Goal: Task Accomplishment & Management: Complete application form

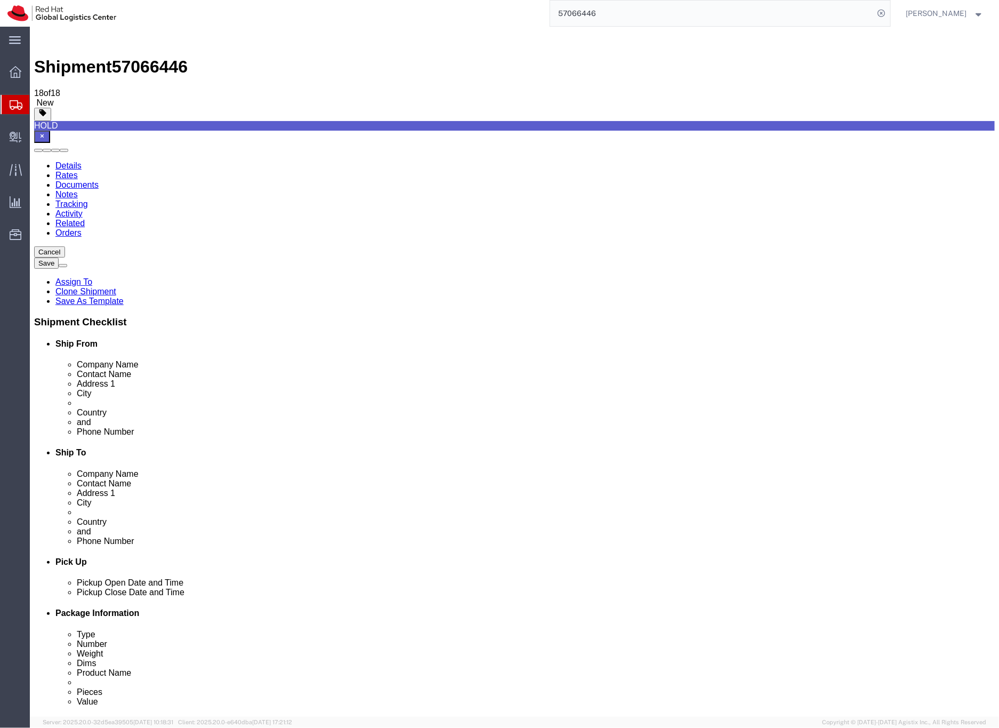
click at [608, 12] on input "57066446" at bounding box center [712, 14] width 324 height 26
paste input "6890719"
type input "56890719"
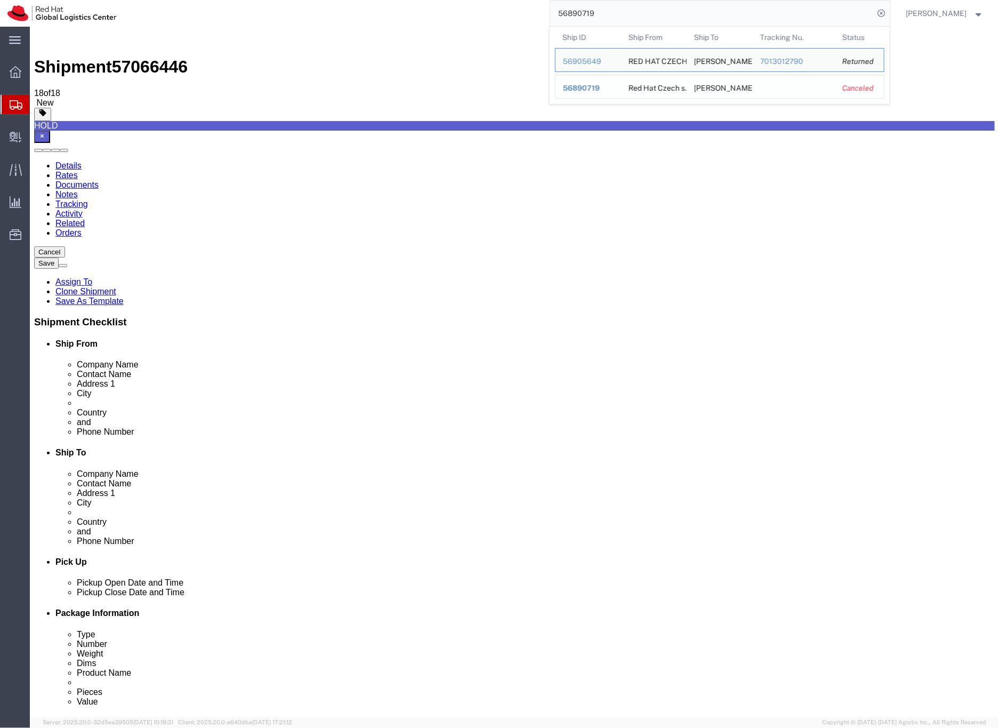
click at [600, 89] on span "56890719" at bounding box center [581, 88] width 37 height 9
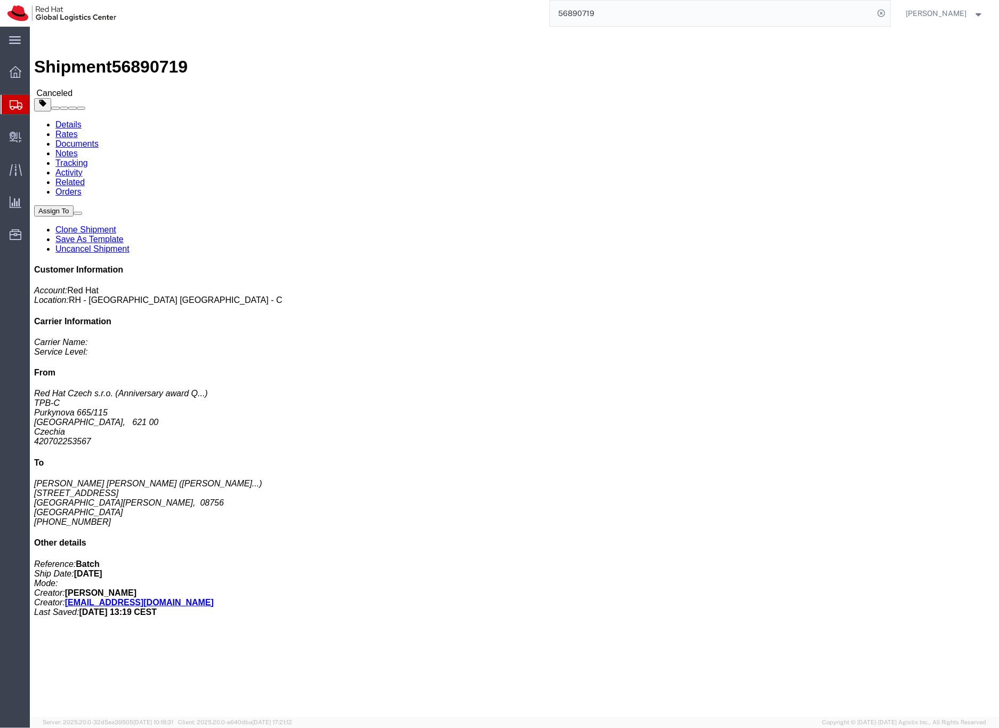
click span "56890719"
copy span "56890719"
drag, startPoint x: 198, startPoint y: 134, endPoint x: 271, endPoint y: 132, distance: 73.6
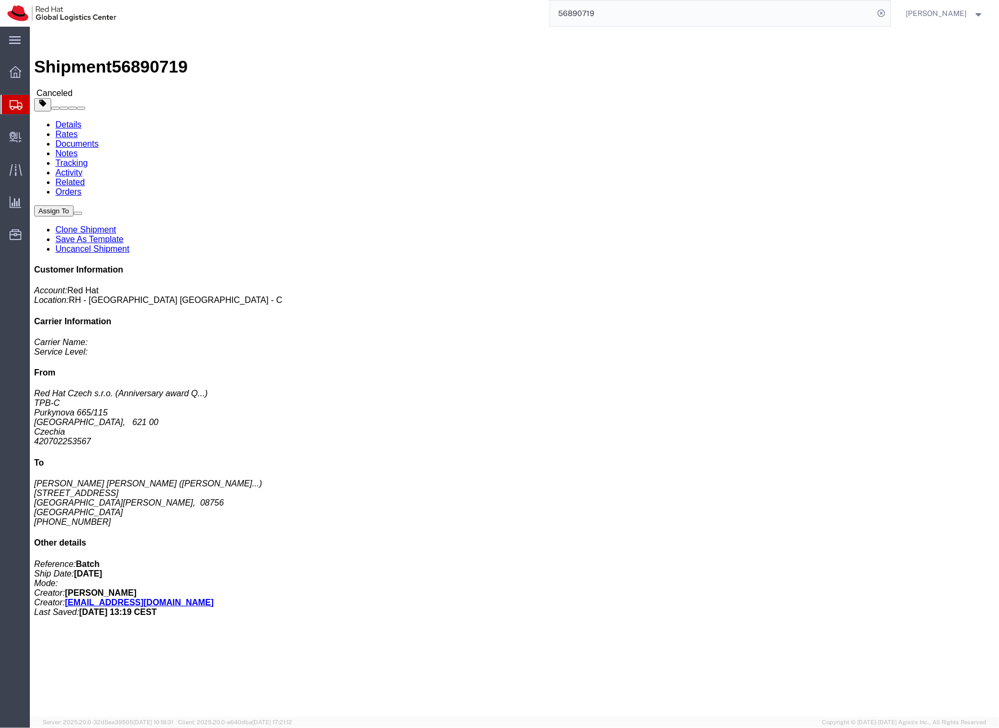
click div "Ship To [PERSON_NAME] [PERSON_NAME] ([PERSON_NAME][GEOGRAPHIC_DATA][PERSON_NAME…"
copy address "La [PERSON_NAME]"
click link "Uncancel Shipment"
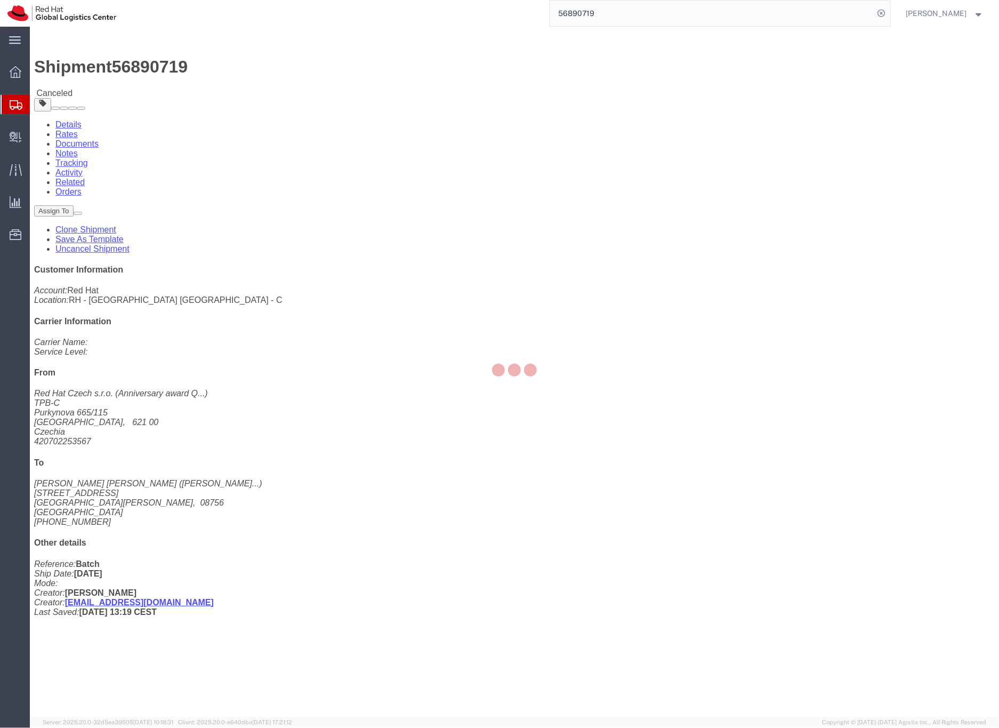
select select "38037"
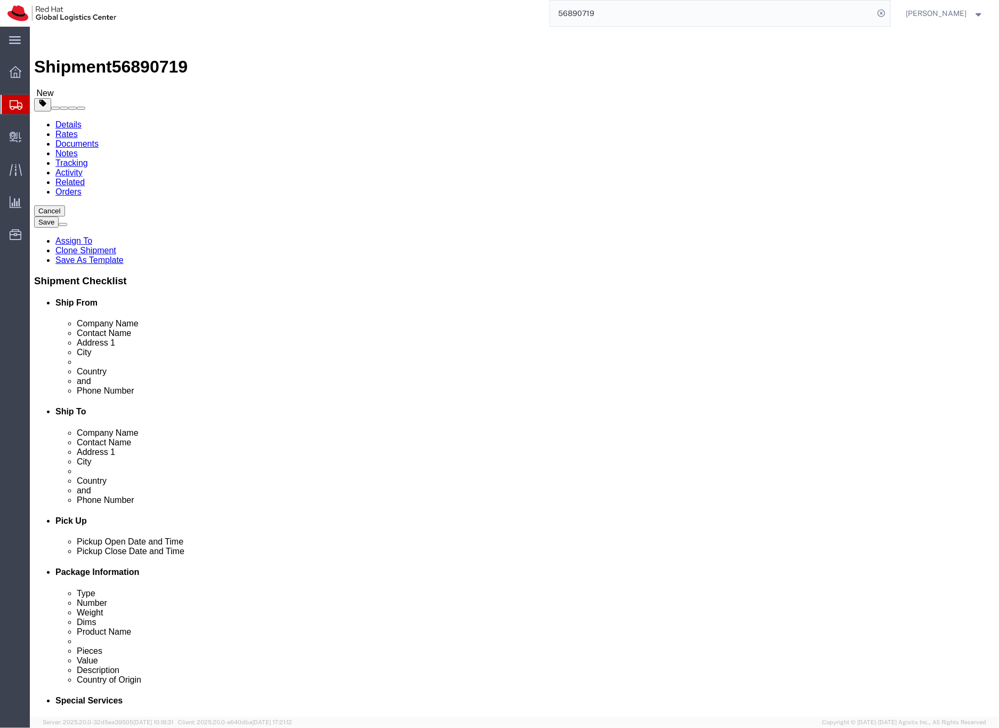
click input "text"
paste input "[EMAIL_ADDRESS][DOMAIN_NAME]"
type input "[EMAIL_ADDRESS][DOMAIN_NAME]"
checkbox input "true"
click input "text"
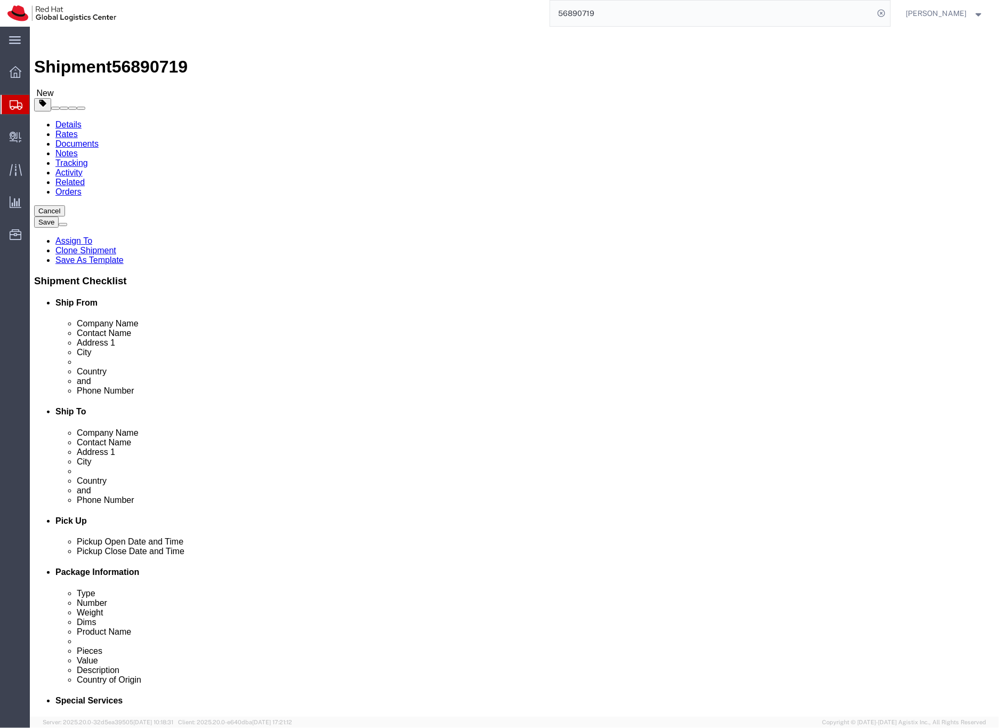
type input "E"
click icon
click dd "55.00 USD"
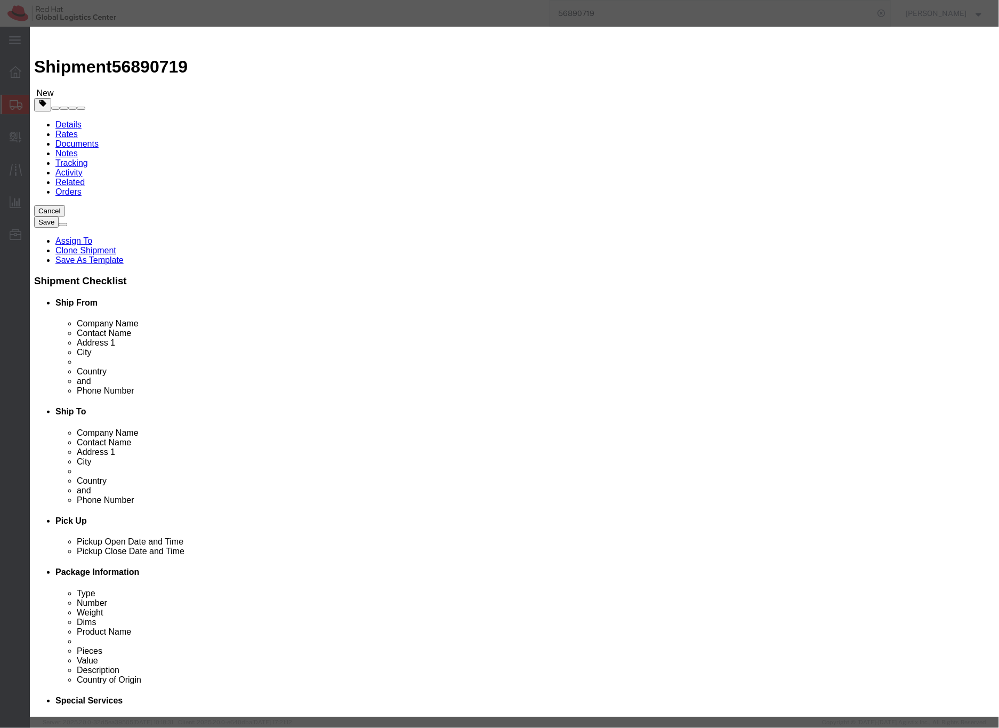
click button "Save & Close"
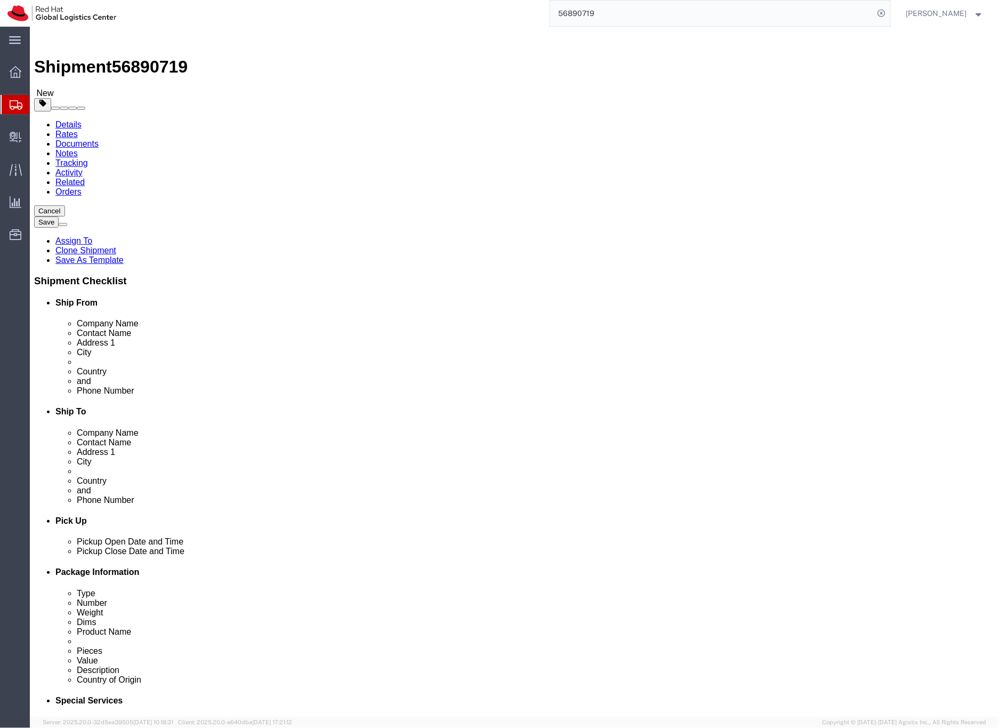
click icon
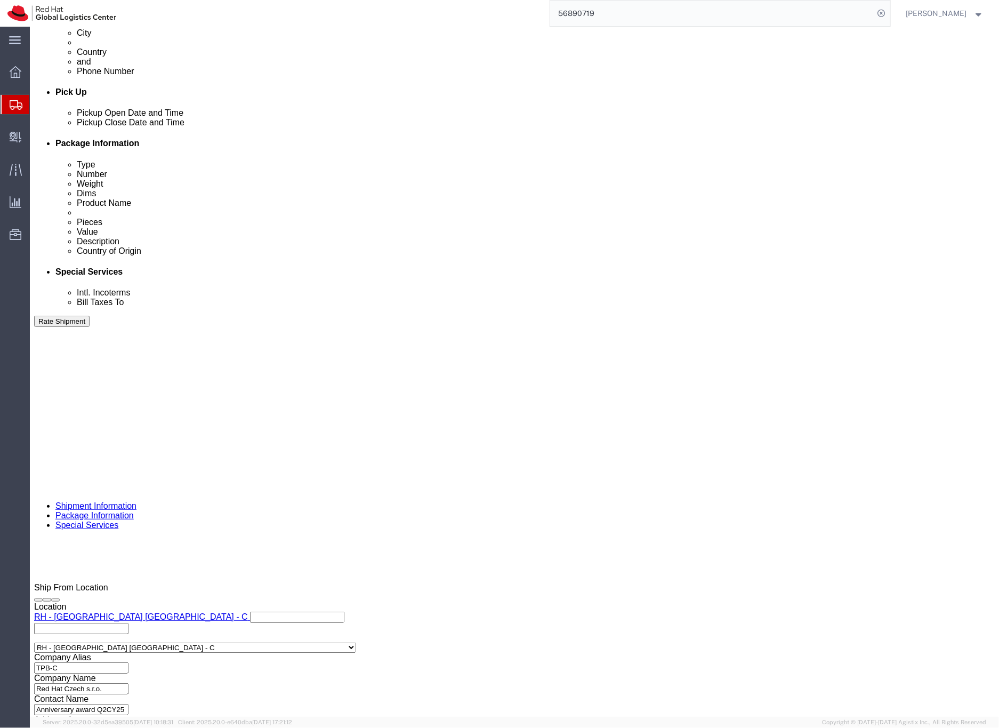
scroll to position [452, 0]
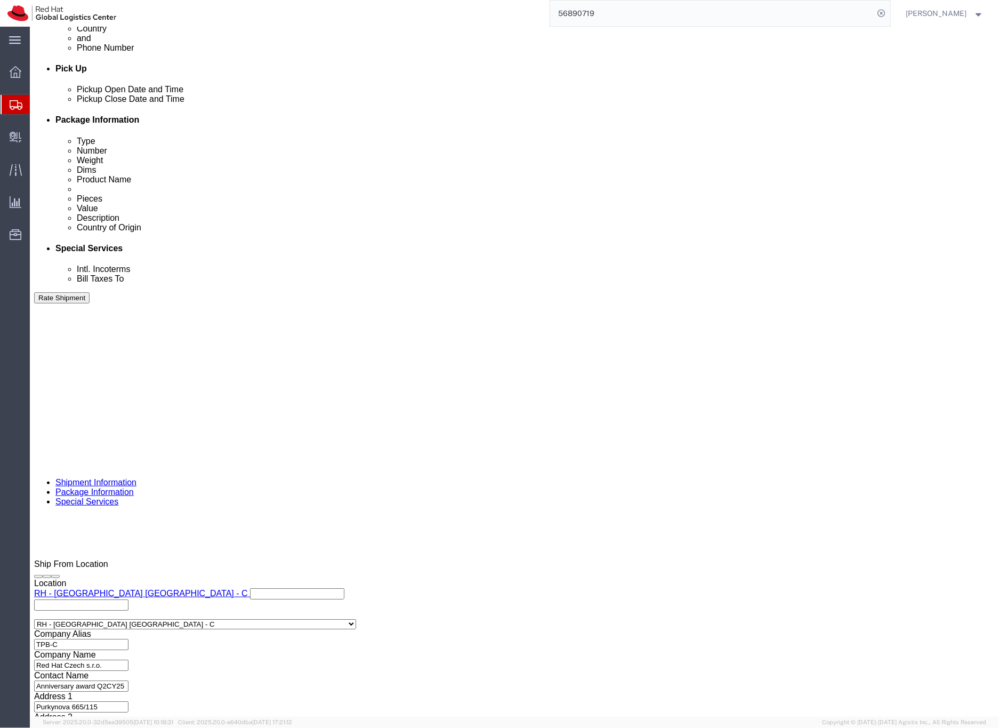
click button "Rate Shipment"
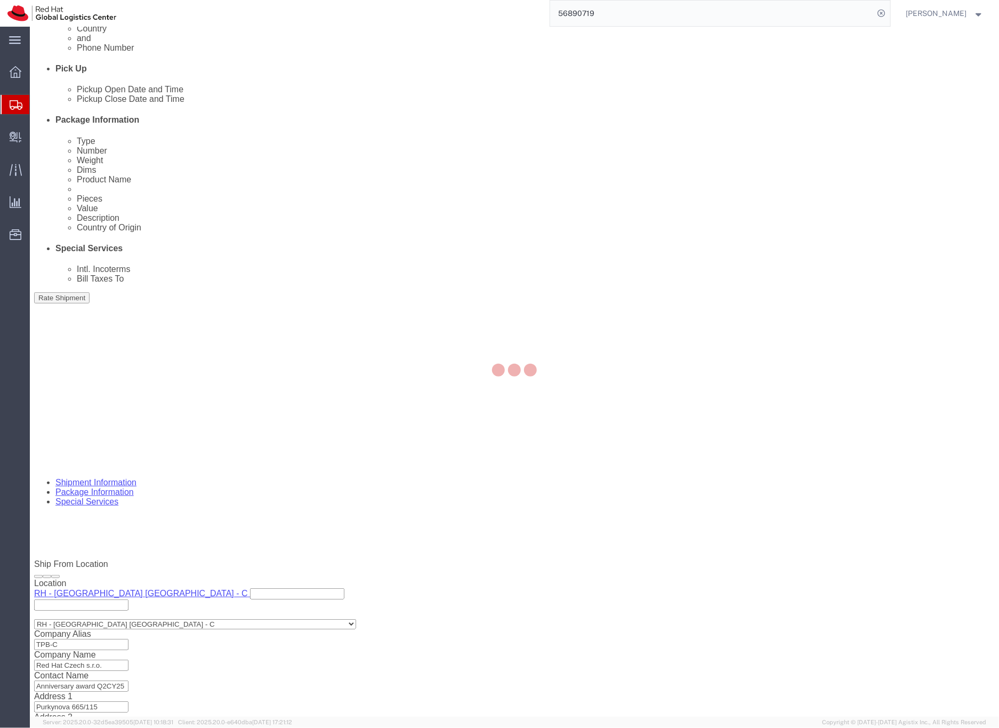
scroll to position [0, 0]
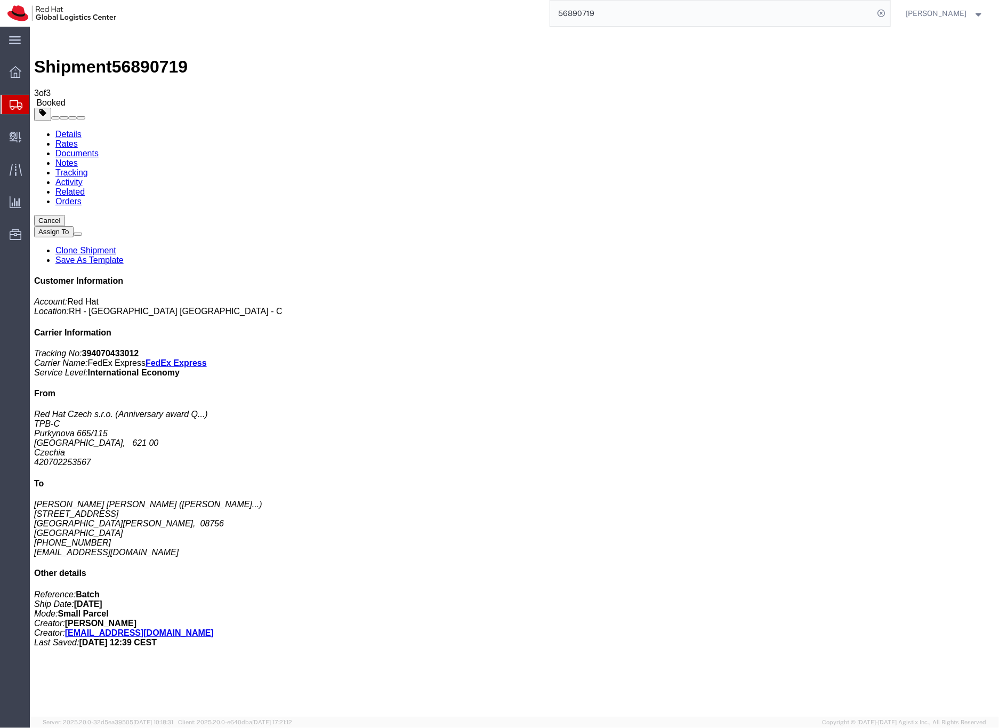
click at [139, 348] on b "394070433012" at bounding box center [110, 352] width 57 height 9
click at [13, 105] on icon at bounding box center [16, 105] width 13 height 10
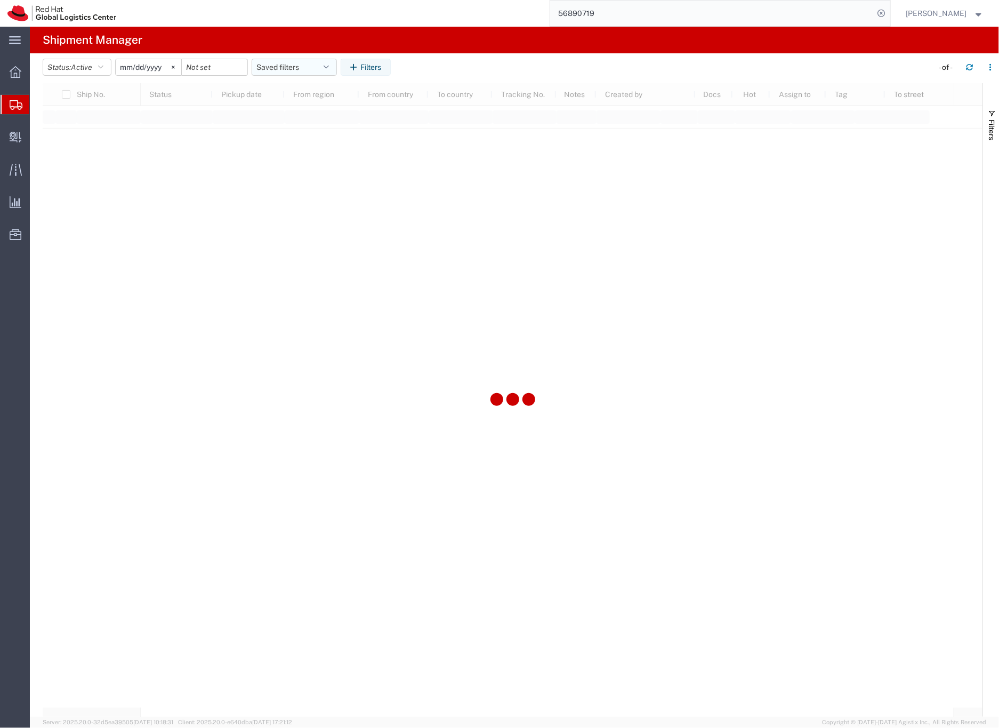
click at [284, 68] on button "Saved filters" at bounding box center [294, 67] width 85 height 17
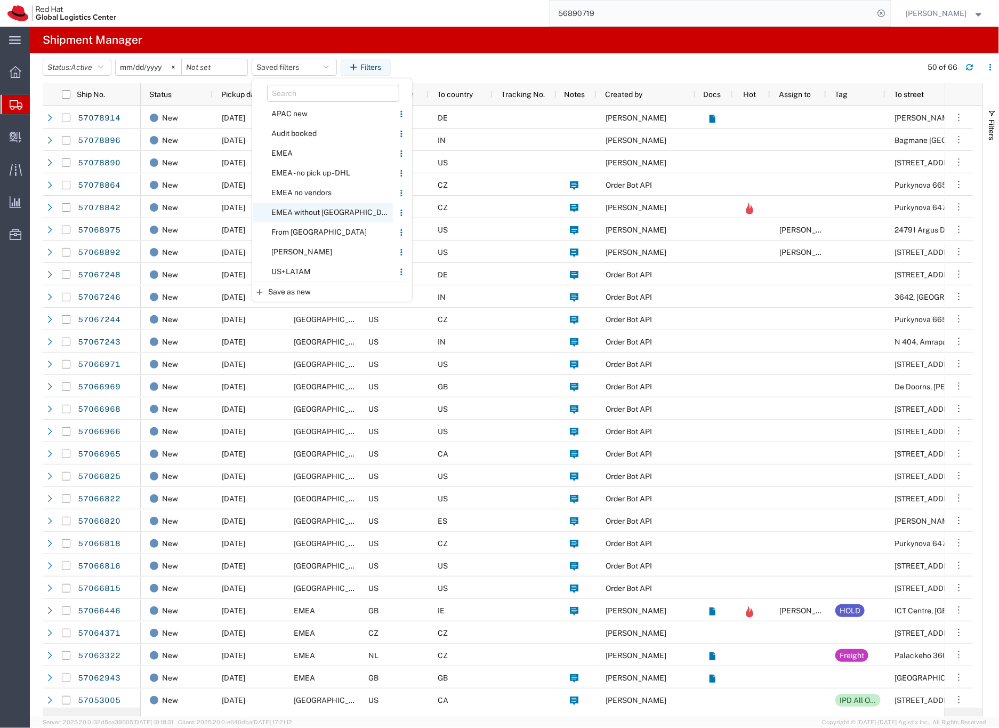
click at [302, 211] on span "EMEA without [GEOGRAPHIC_DATA]" at bounding box center [323, 213] width 140 height 20
type input "[DATE]"
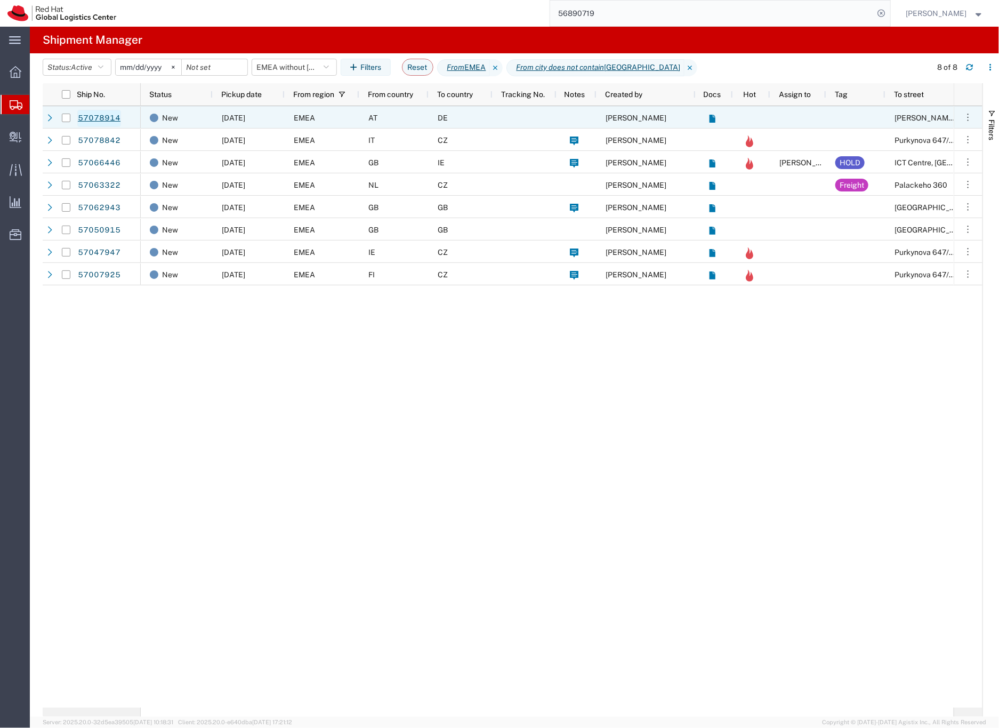
click at [110, 116] on link "57078914" at bounding box center [99, 118] width 44 height 17
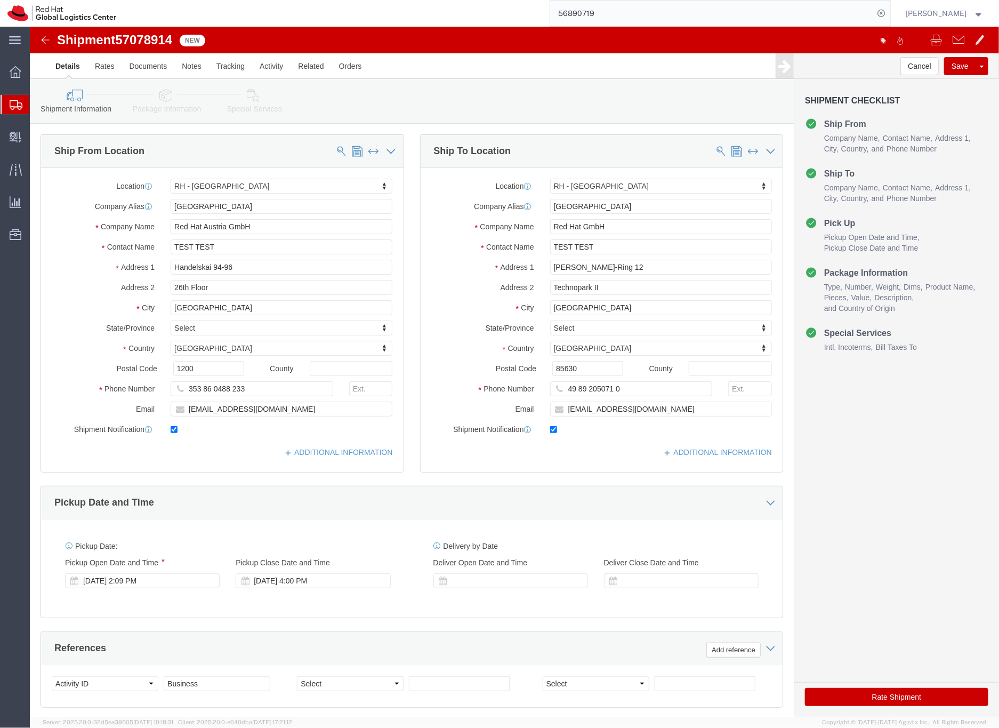
select select "38040"
select select "37988"
click link "Package Information"
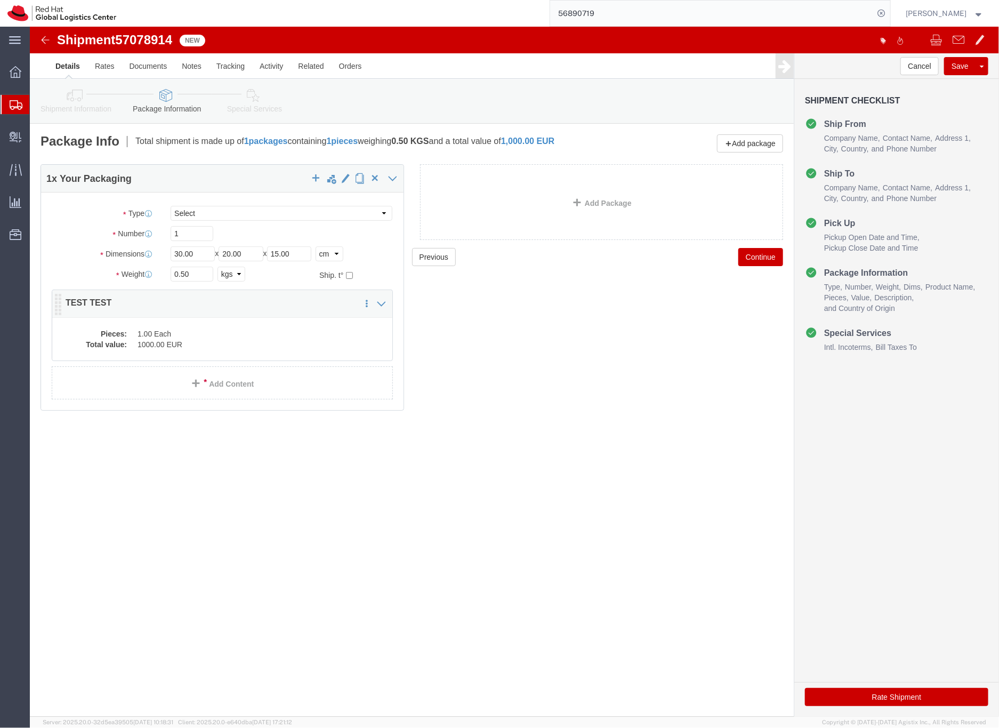
click dd "1000.00 EUR"
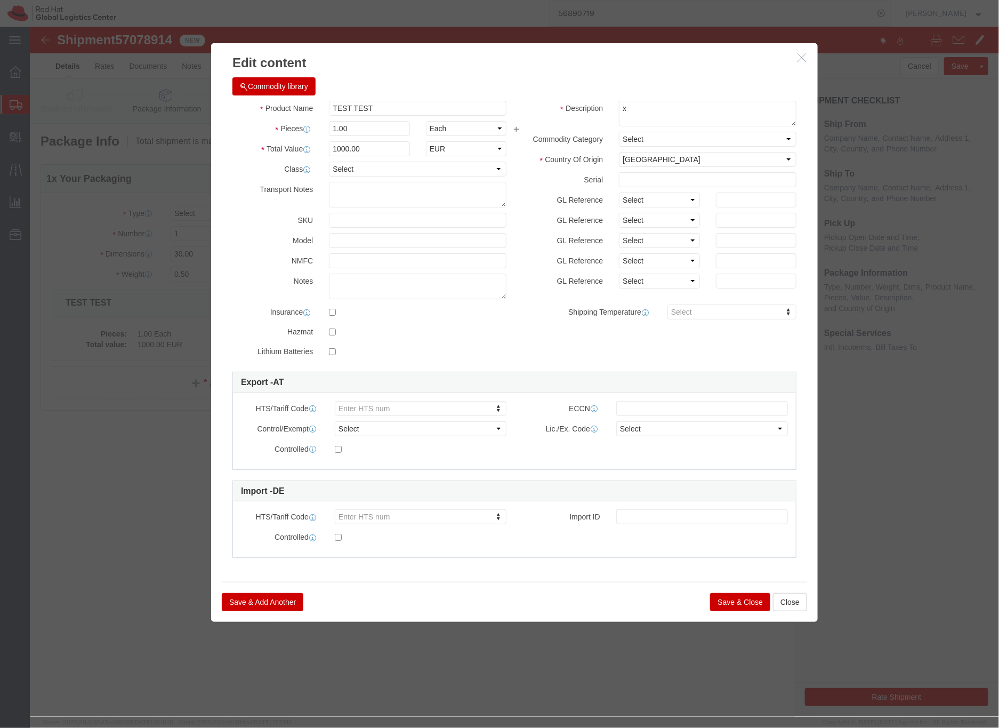
click button "Save & Close"
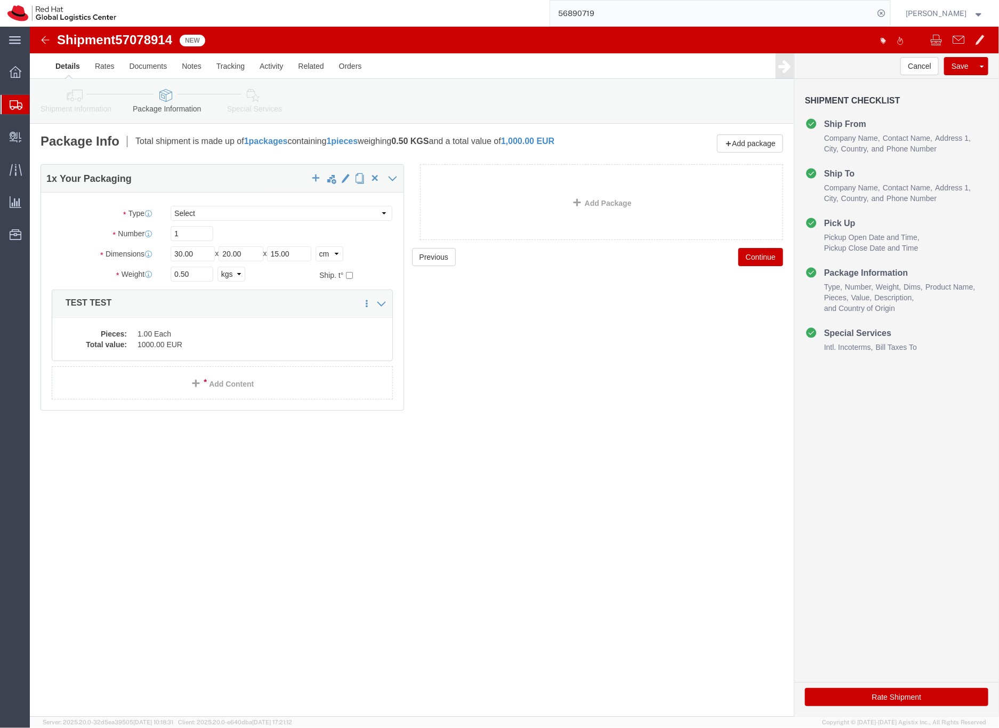
click icon
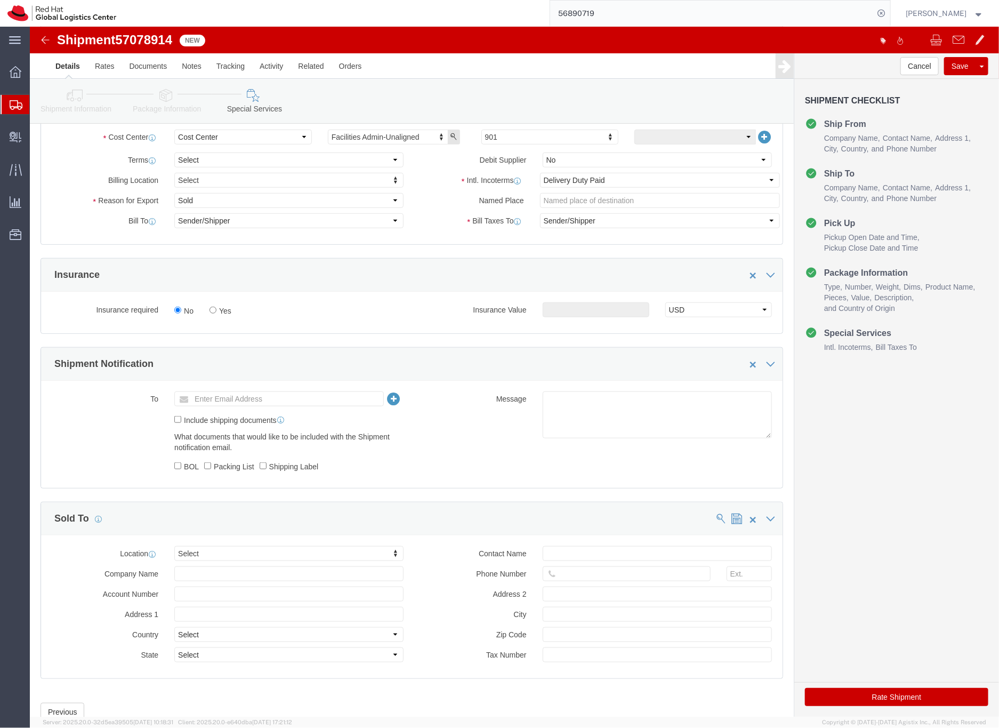
scroll to position [452, 0]
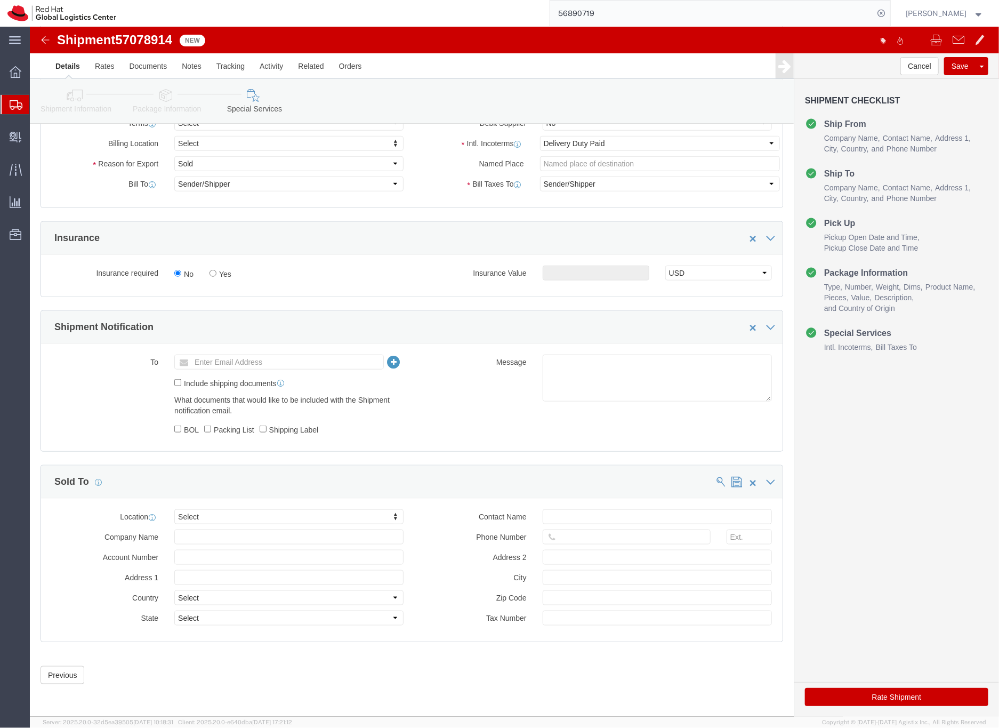
click button "Rate Shipment"
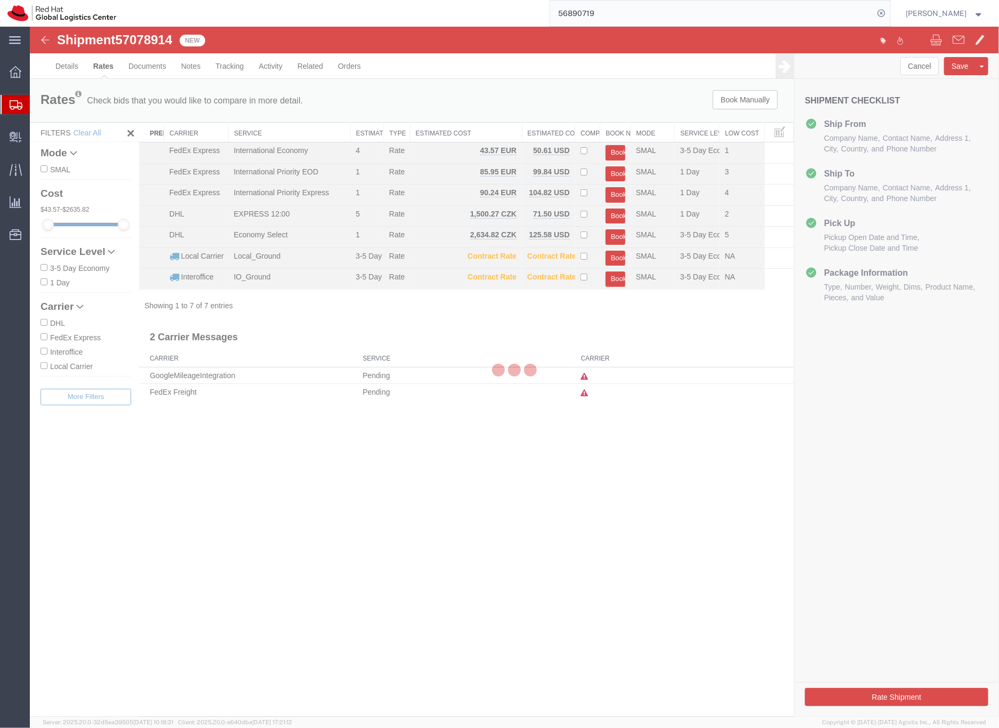
scroll to position [0, 0]
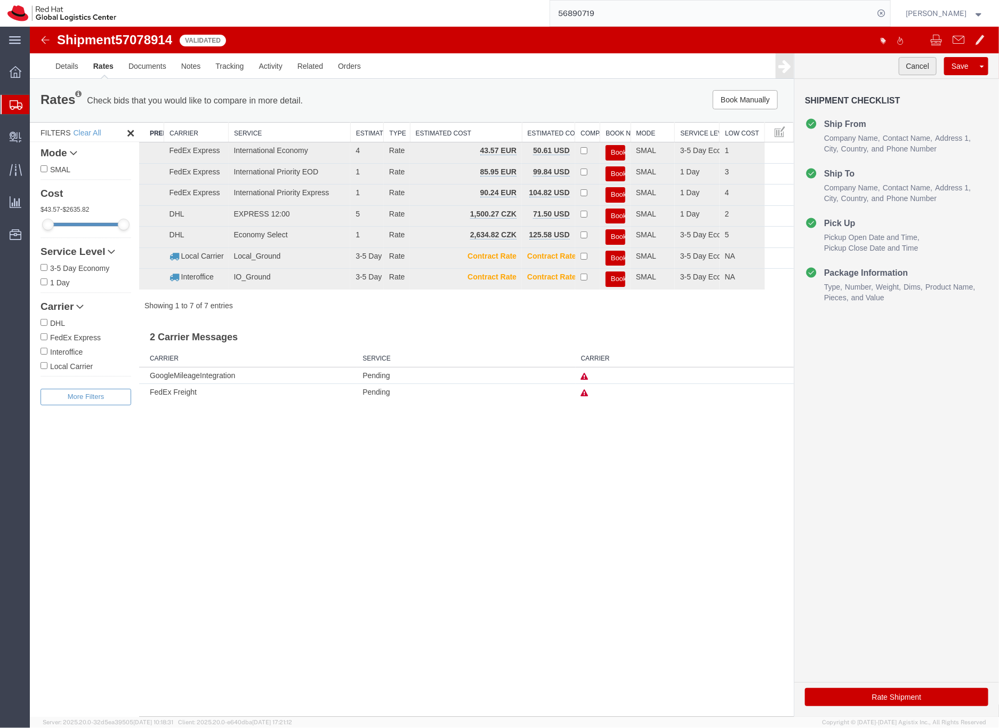
click at [907, 63] on button "Cancel" at bounding box center [918, 66] width 38 height 18
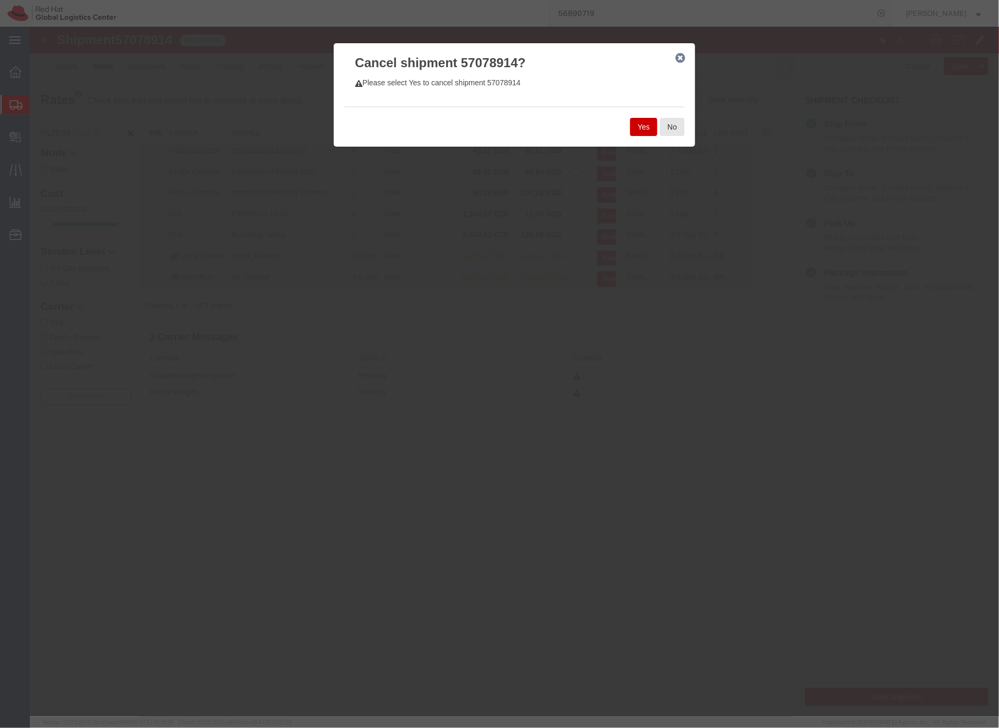
click at [639, 126] on button "Yes" at bounding box center [643, 126] width 27 height 18
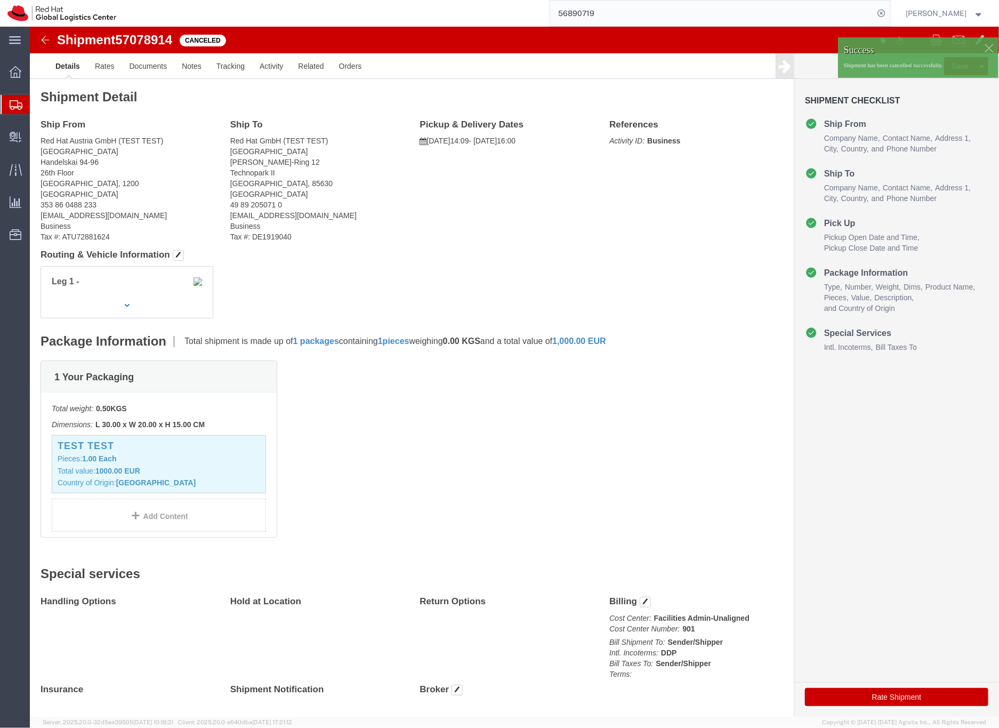
scroll to position [2, 0]
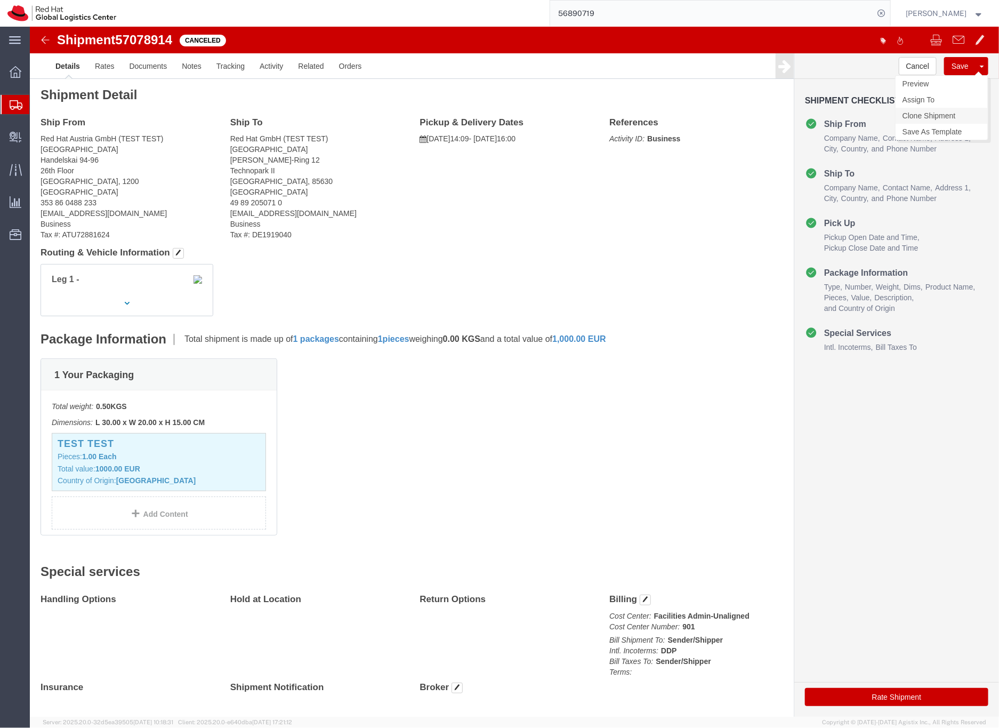
click link "Clone Shipment"
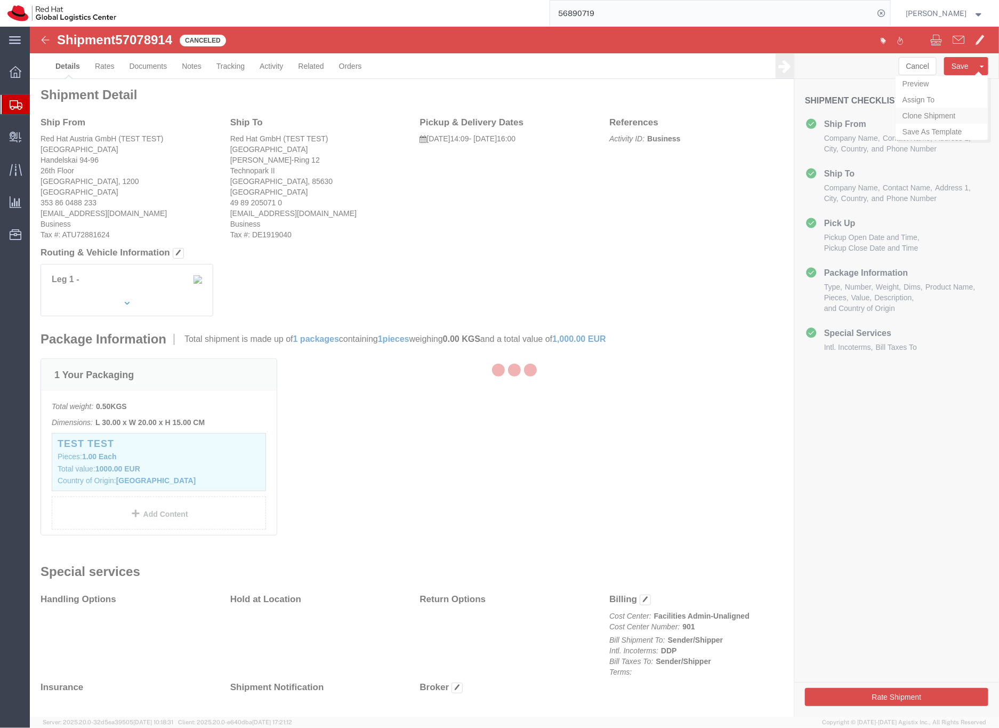
select select "38040"
select select "37988"
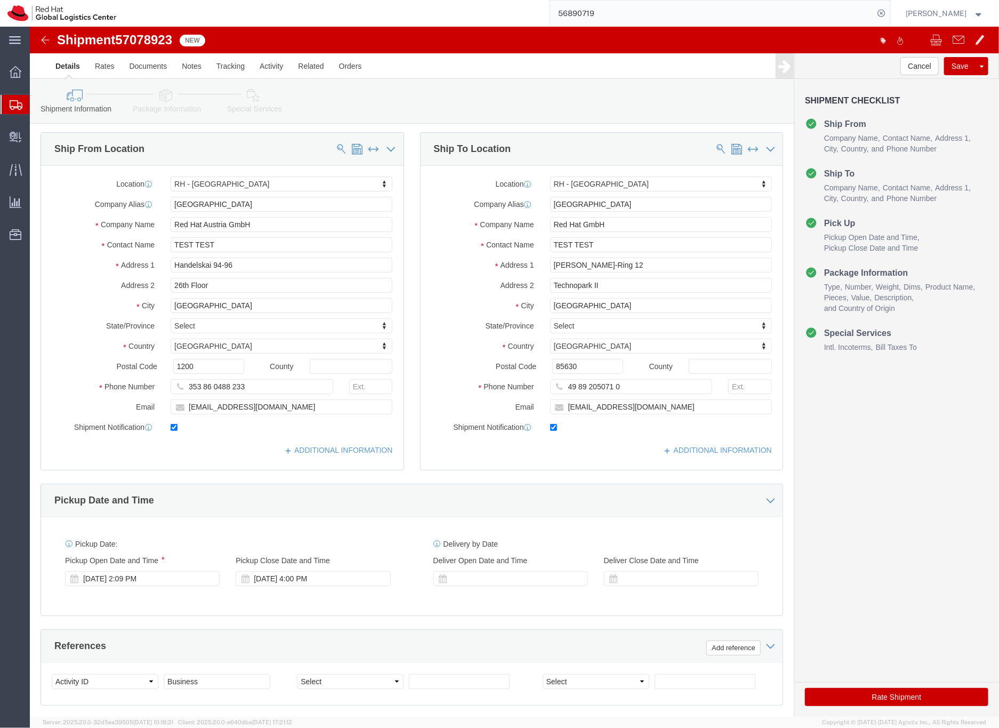
click icon
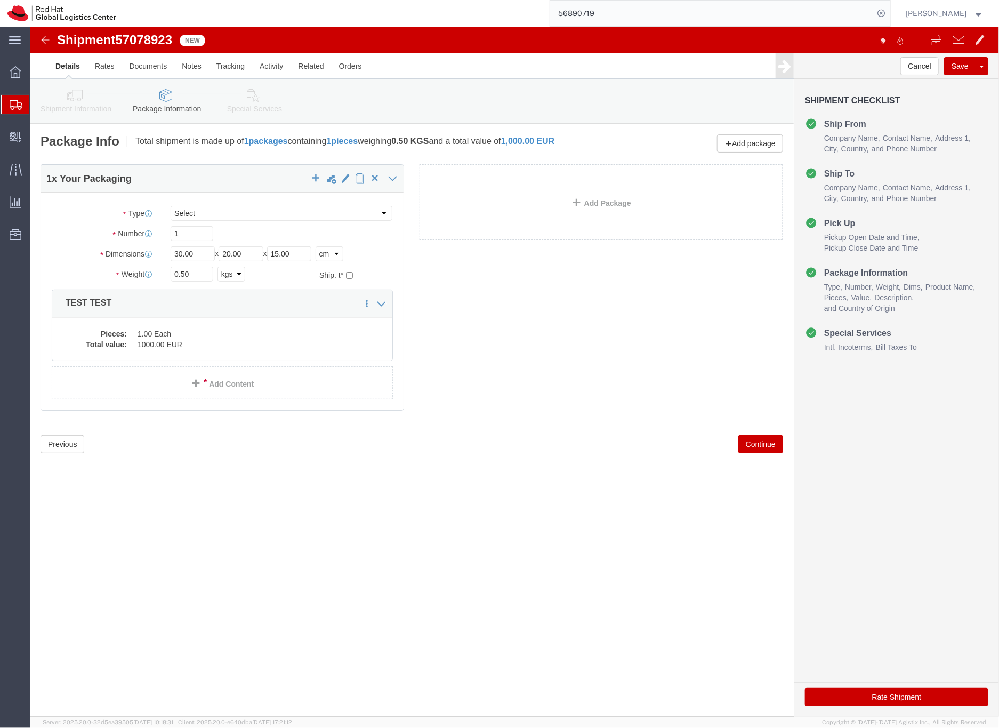
click icon
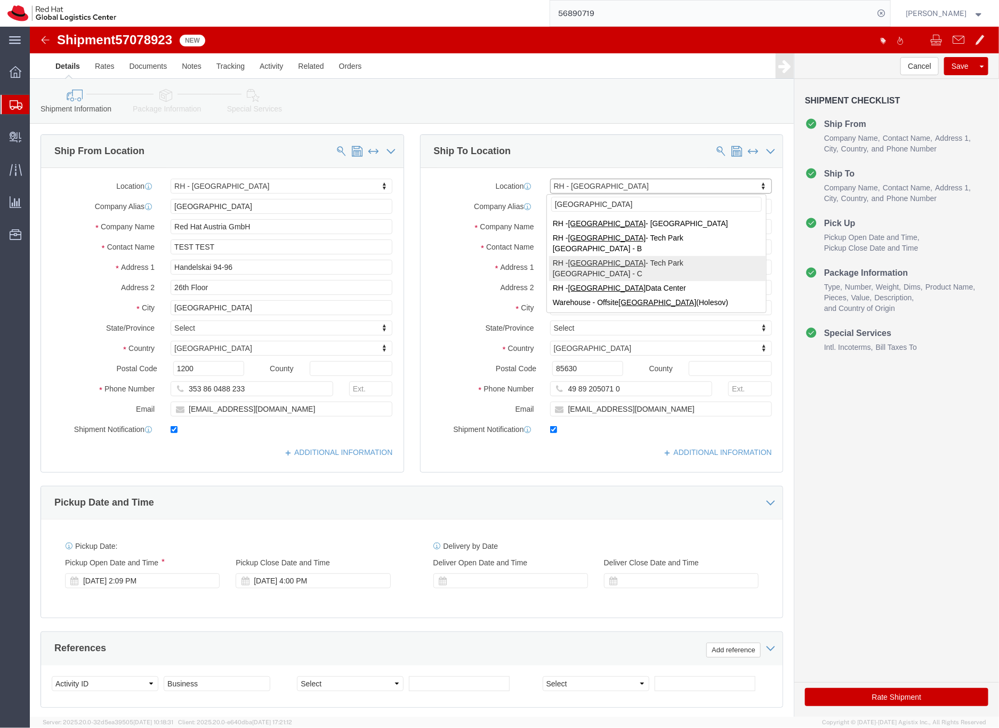
type input "[GEOGRAPHIC_DATA]"
select select "38037"
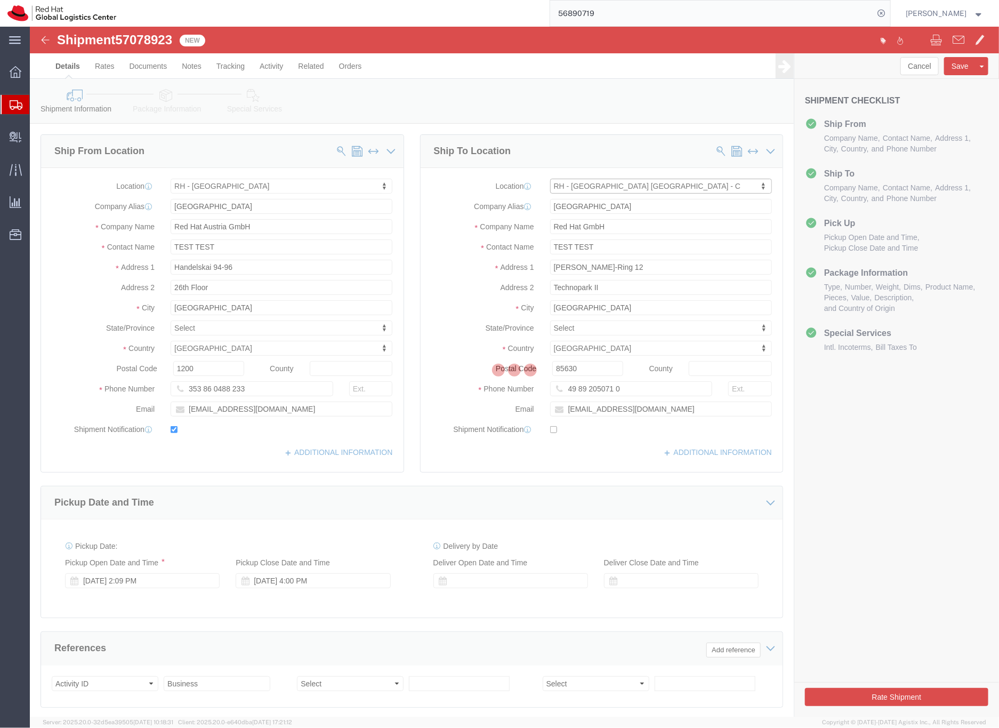
type input "TPB-C"
type input "Red Hat Czech s.r.o."
type input "Purkynova 665/115"
type input "[GEOGRAPHIC_DATA]"
select select "CZ"
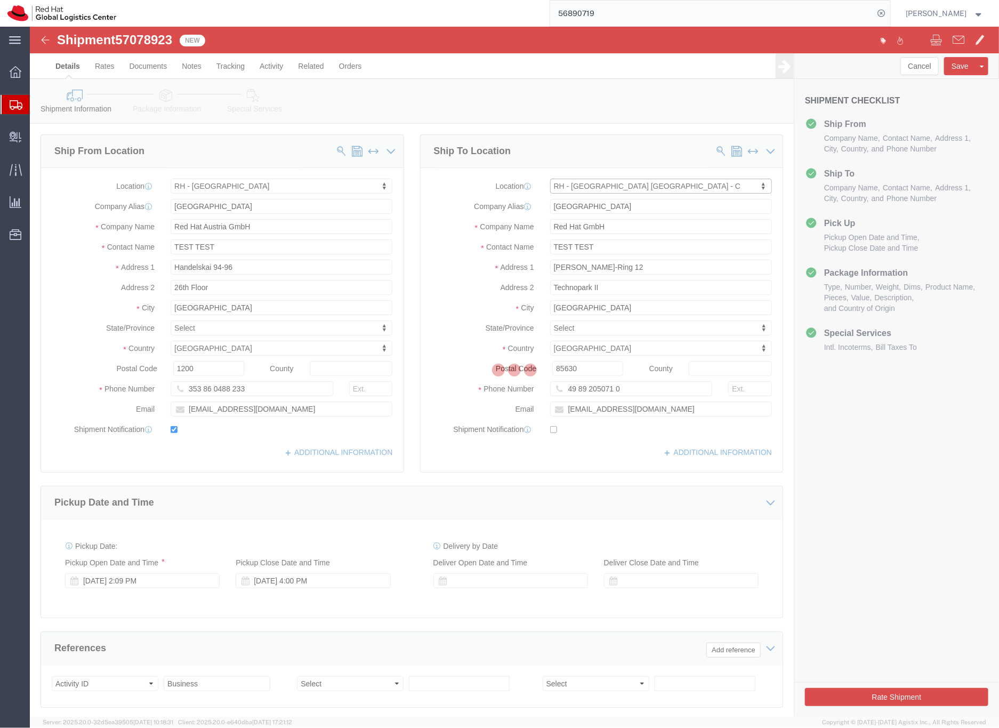
type input "621 00"
type input "420 532 294 555"
checkbox input "false"
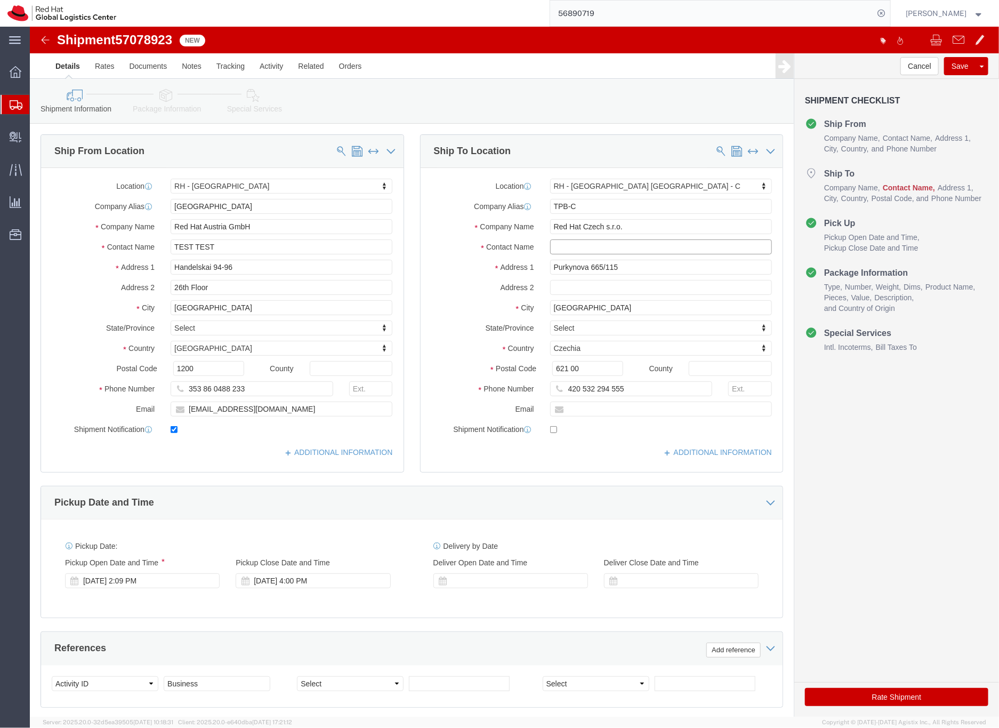
click input "text"
type input "test test"
click link "Package Information"
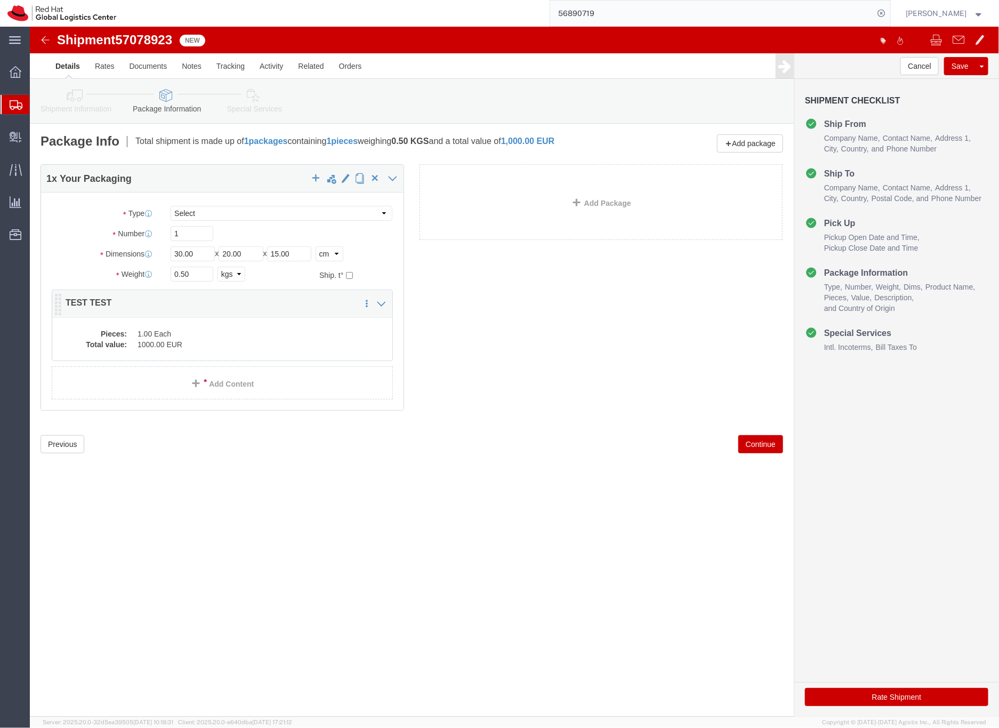
click dd "1000.00 EUR"
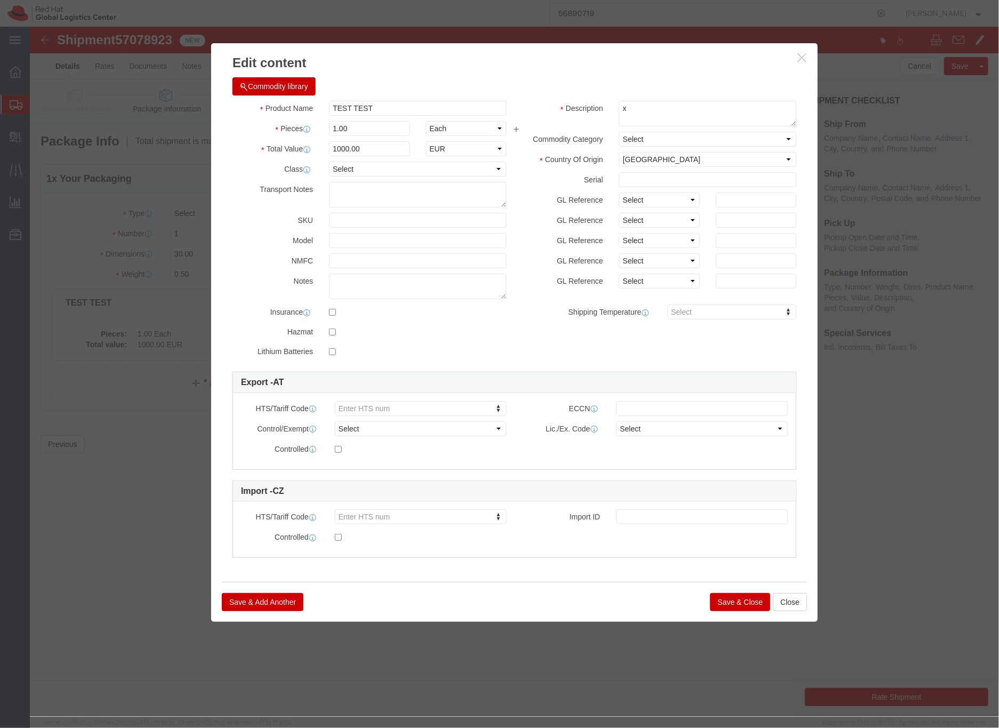
click button "Save & Close"
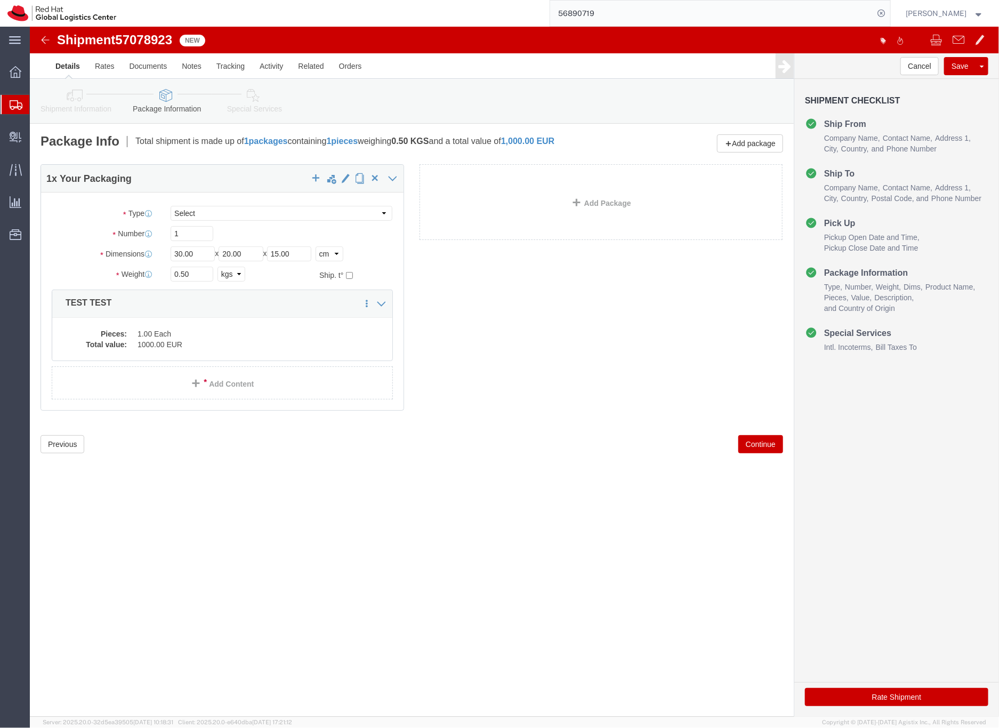
click icon
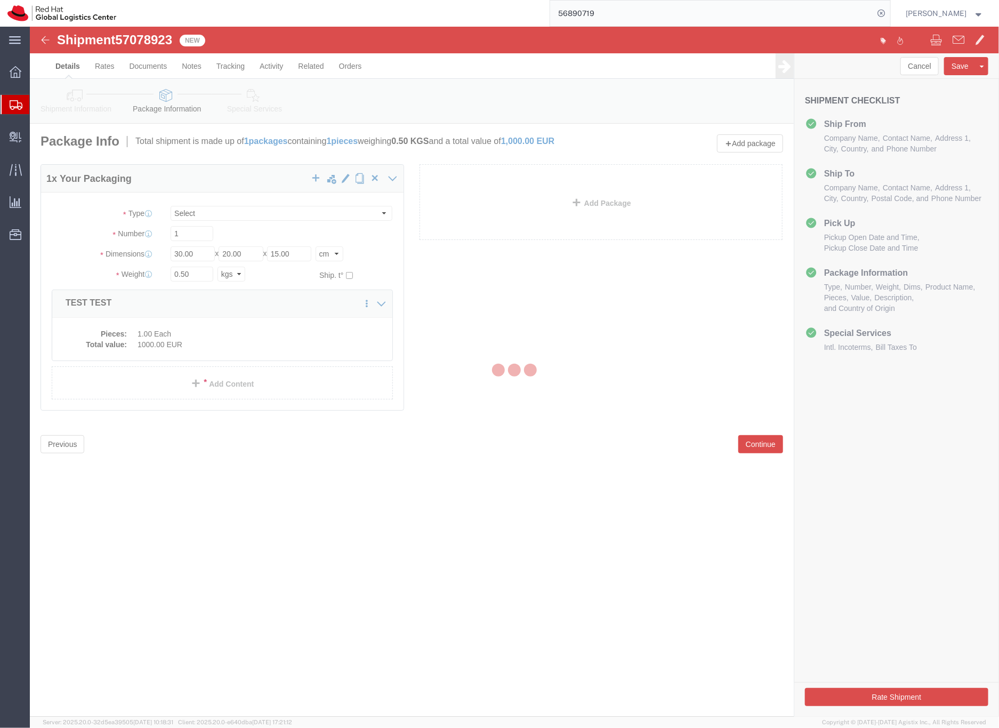
select select
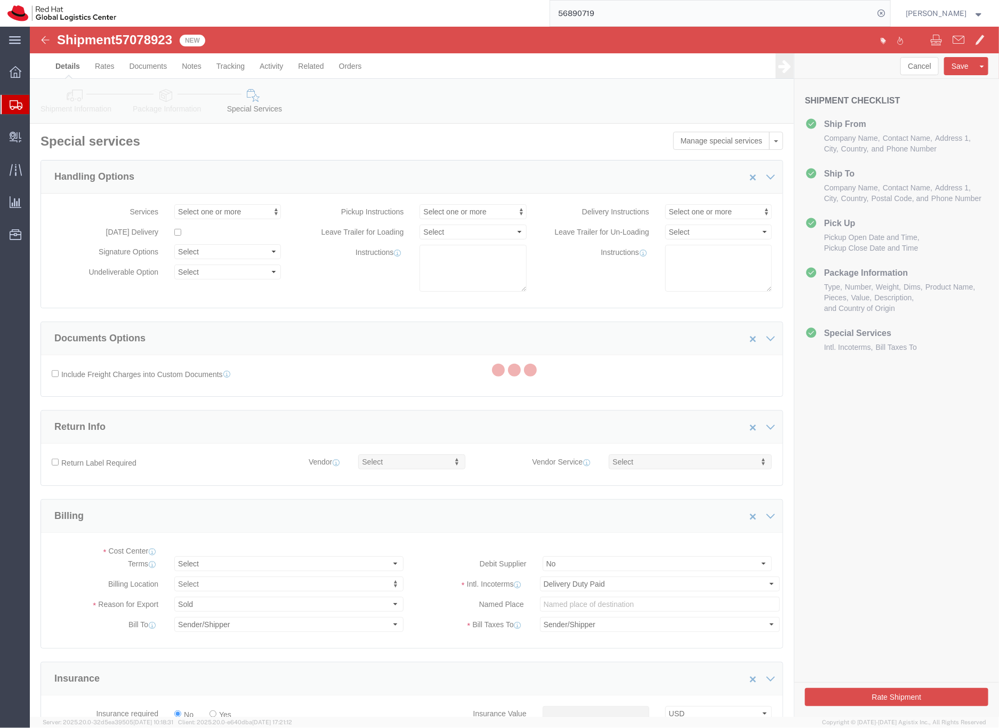
select select "COSTCENTER"
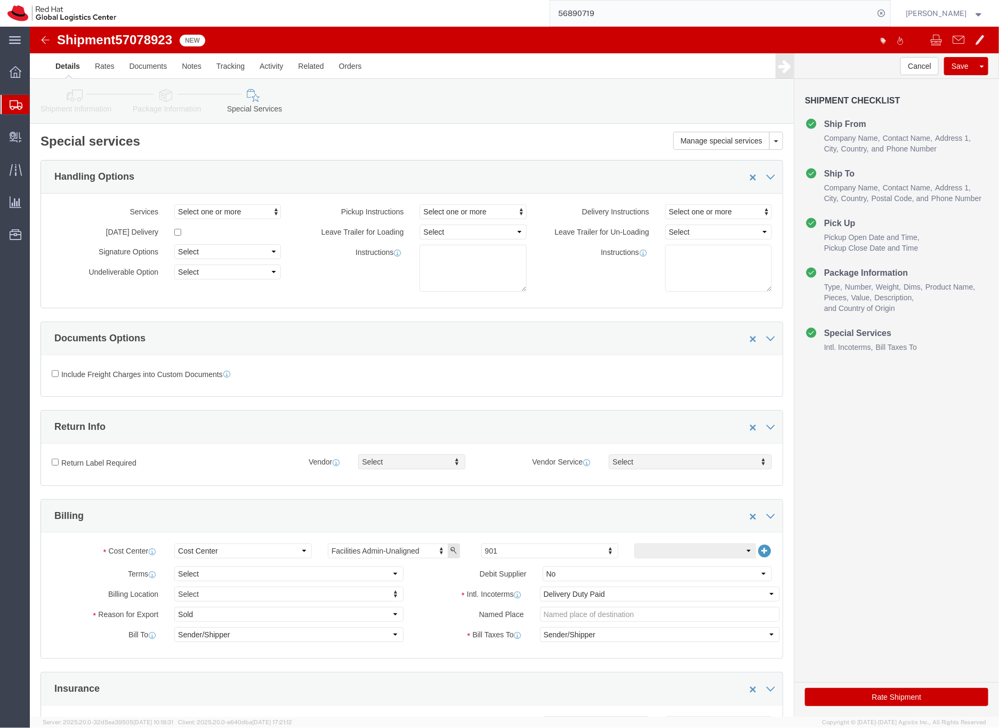
scroll to position [2, 0]
click button "Rate Shipment"
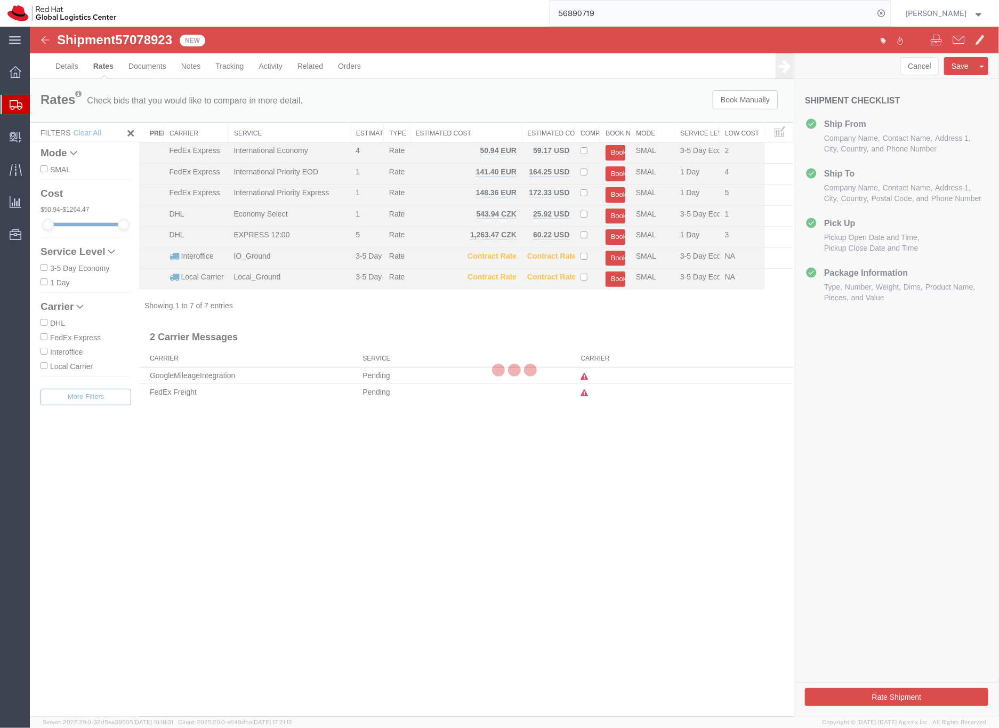
scroll to position [0, 0]
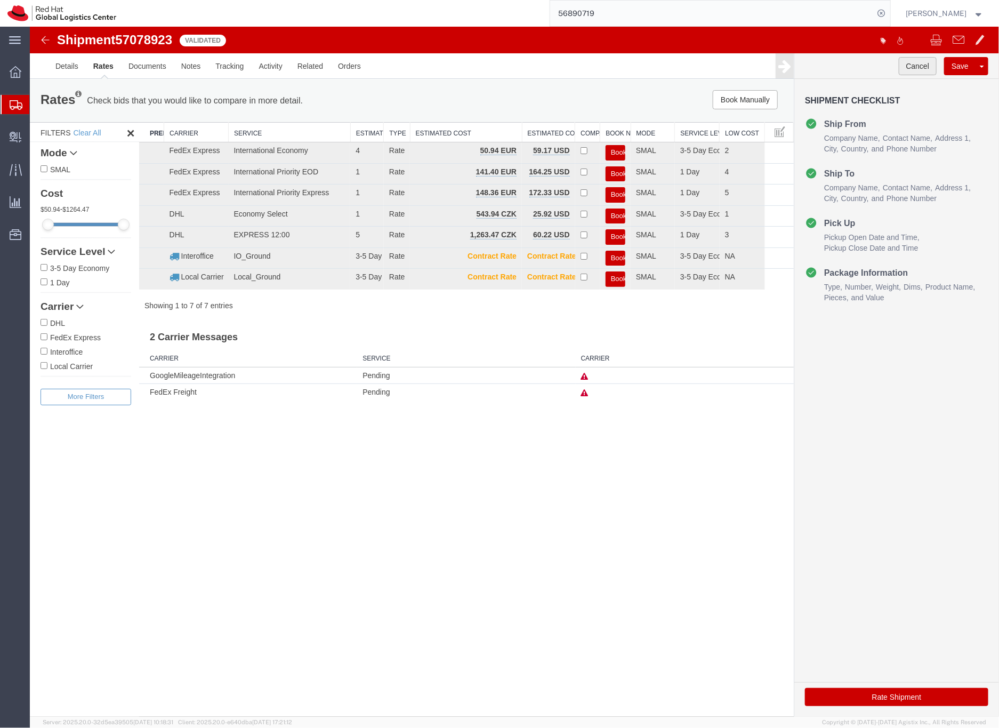
click at [910, 64] on button "Cancel" at bounding box center [918, 66] width 38 height 18
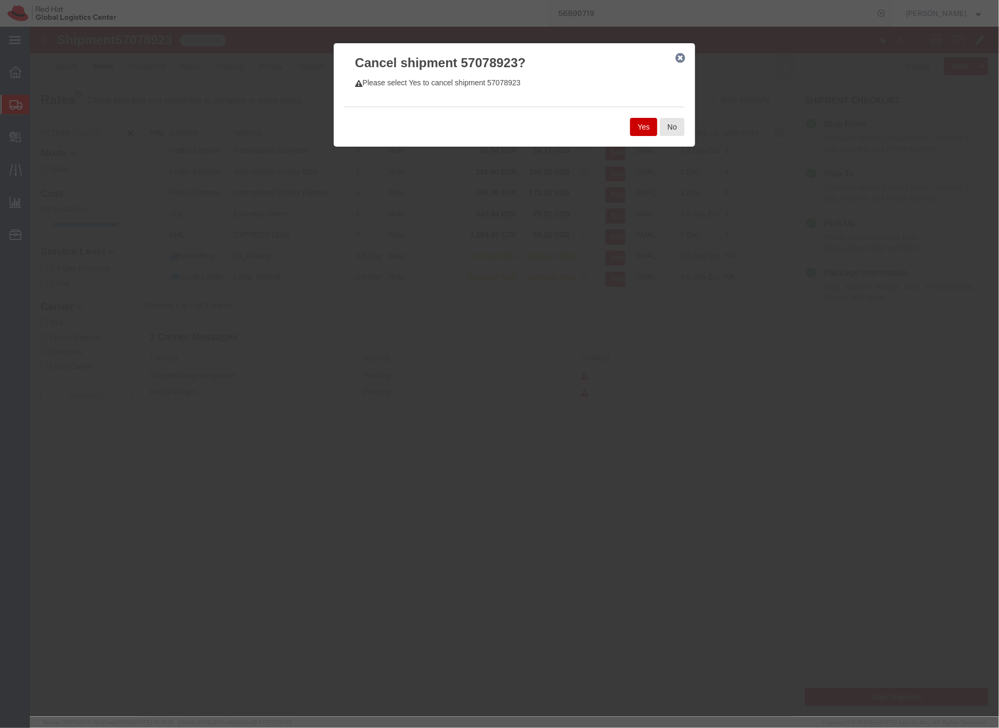
click at [641, 124] on button "Yes" at bounding box center [643, 126] width 27 height 18
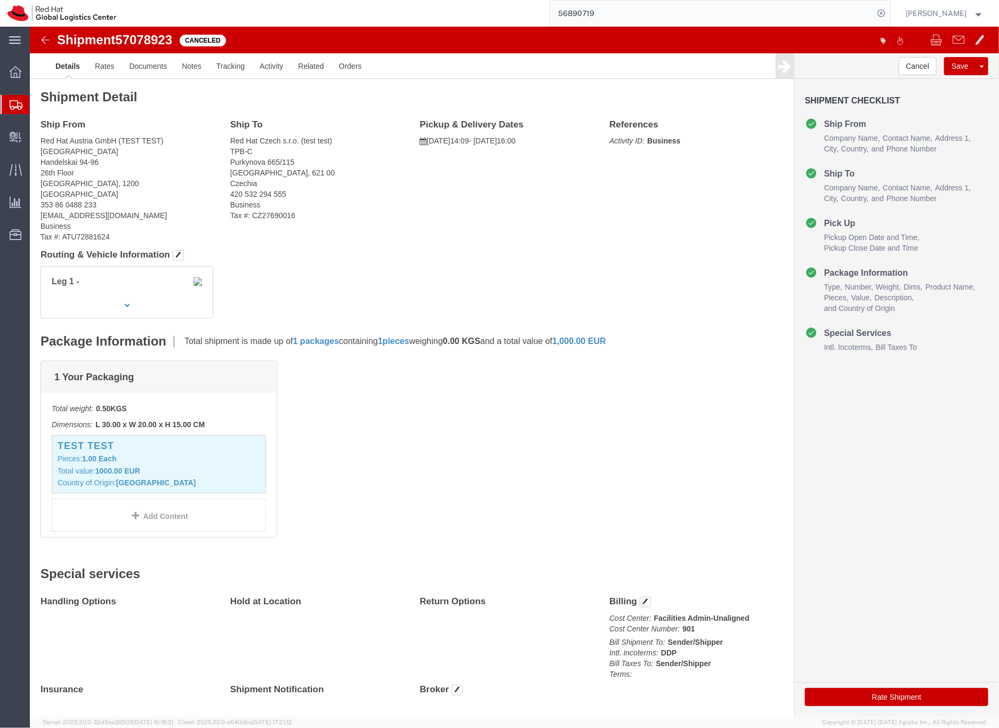
click at [607, 10] on input "56890719" at bounding box center [712, 14] width 324 height 26
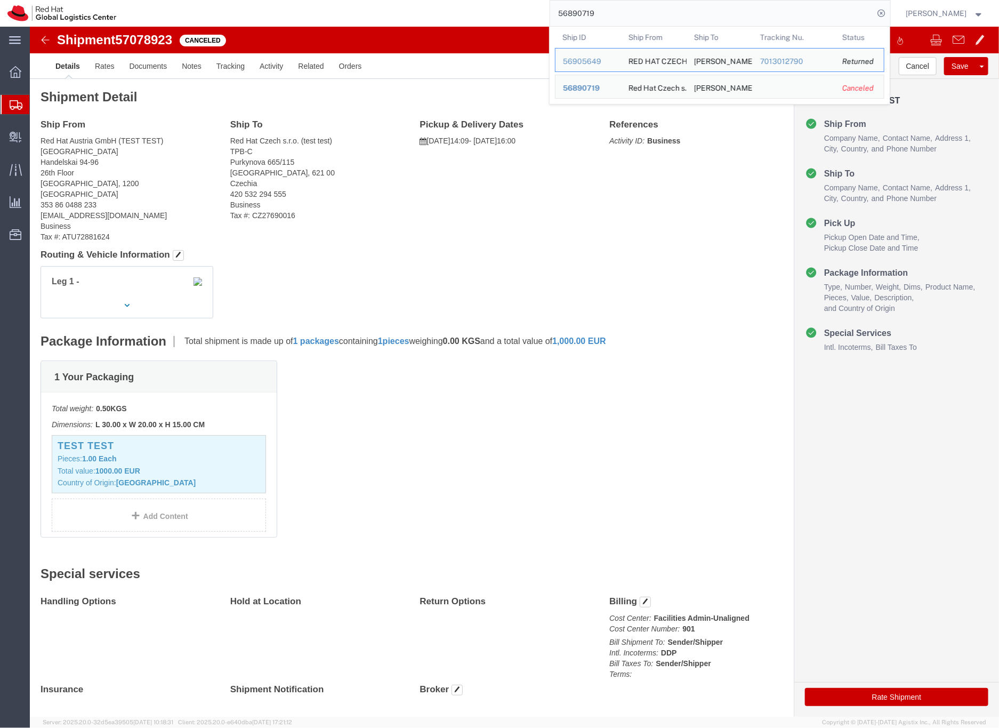
paste input "7066446"
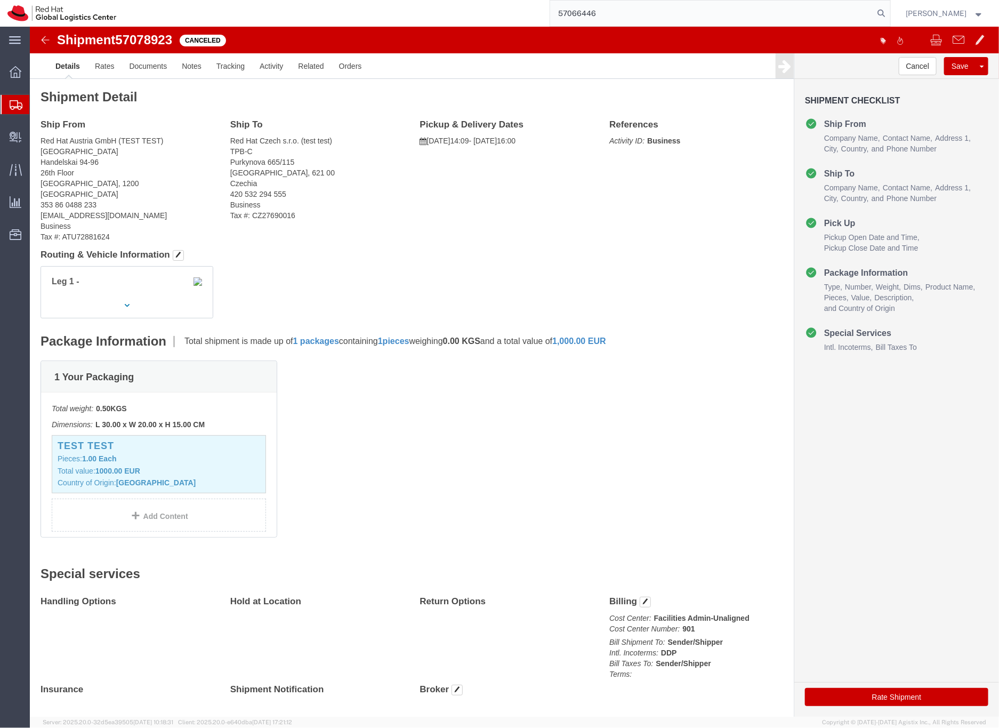
type input "57066446"
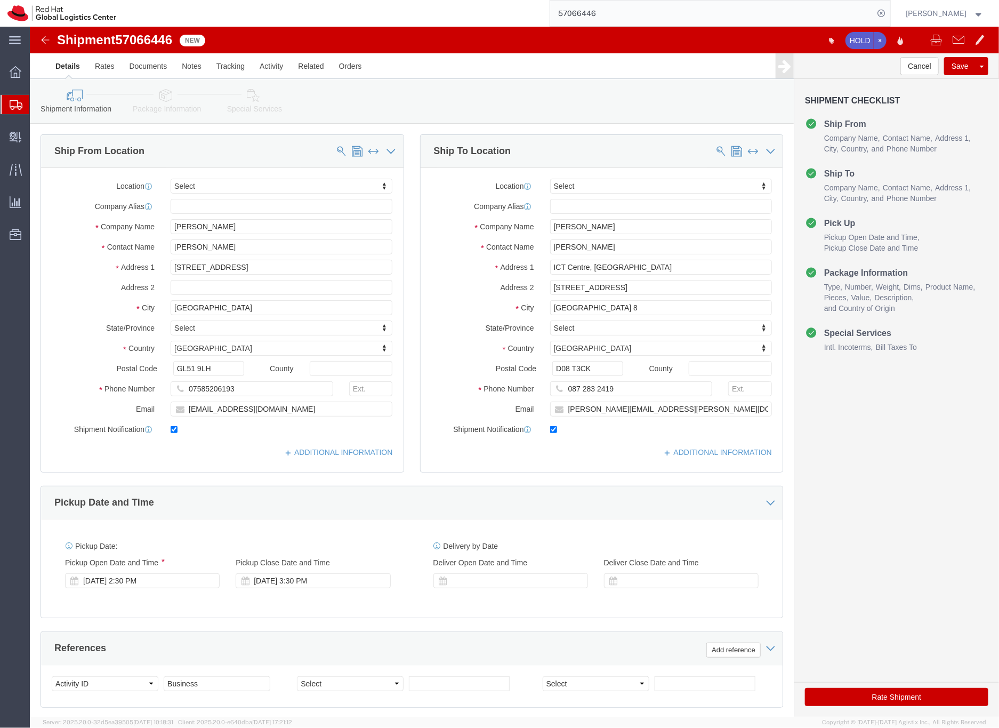
click link "Package Information"
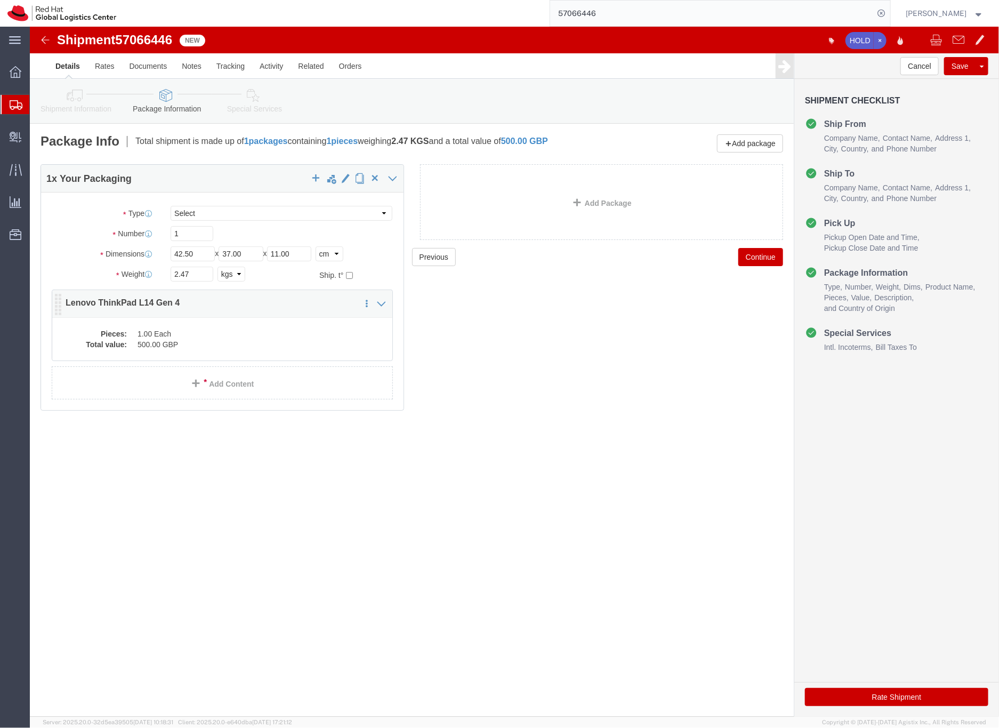
click dd "1.00 Each"
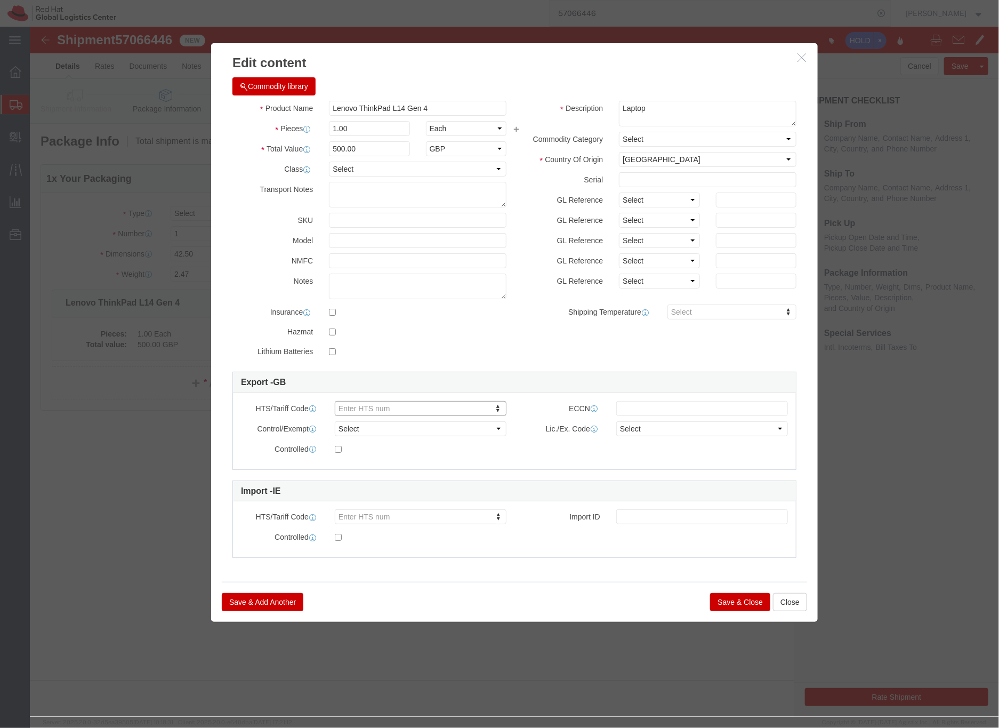
paste input "8471.30"
type input "8471.30"
click button "Save & Close"
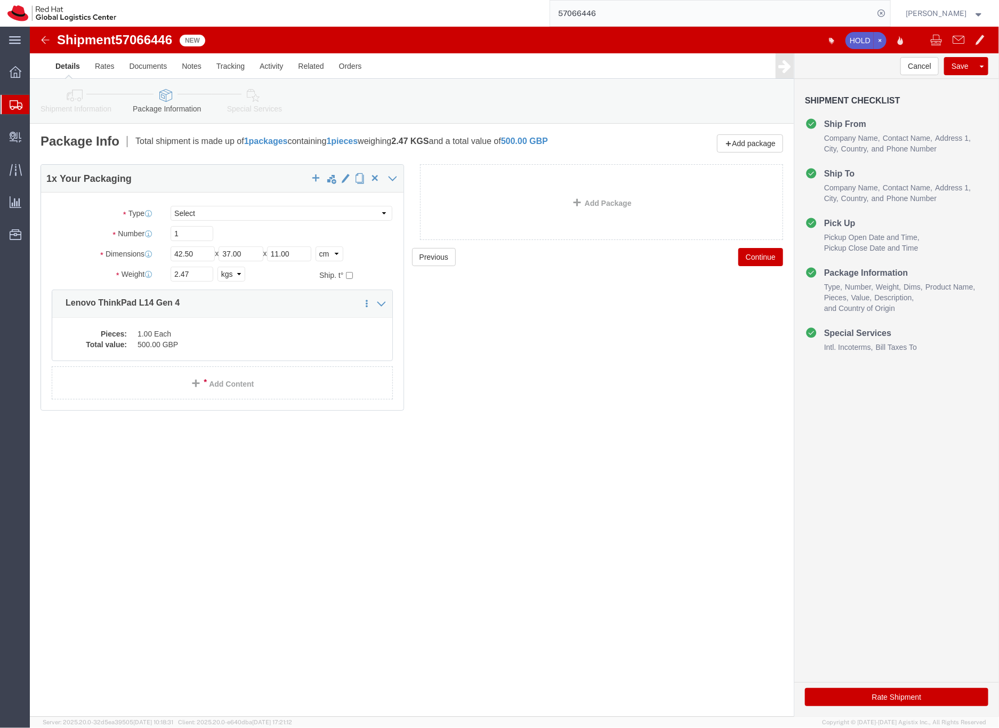
click icon
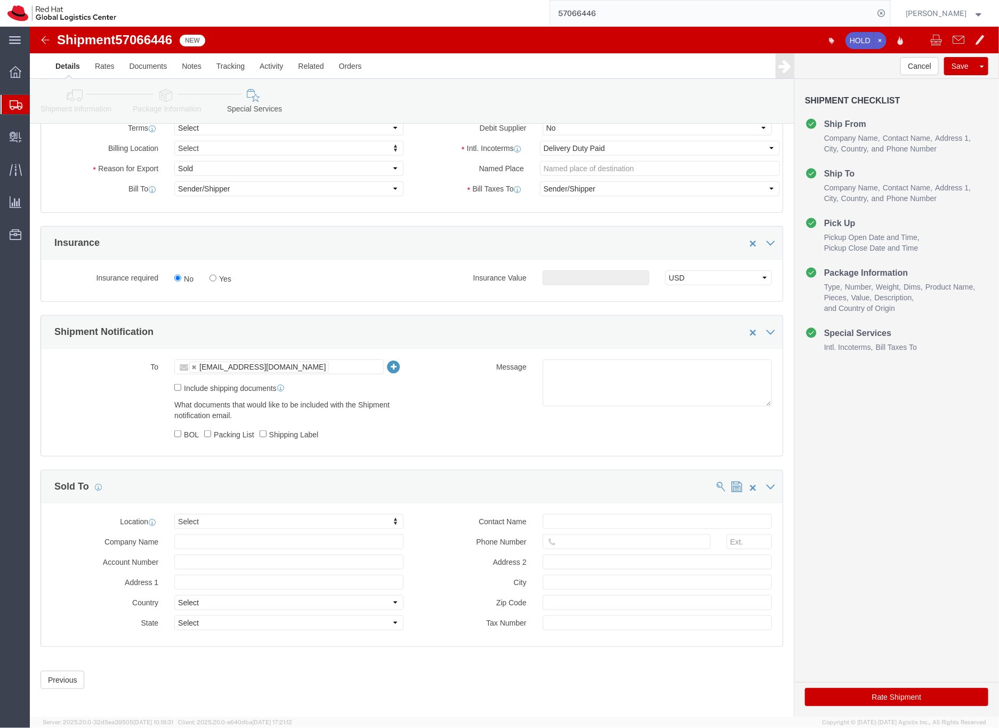
scroll to position [452, 0]
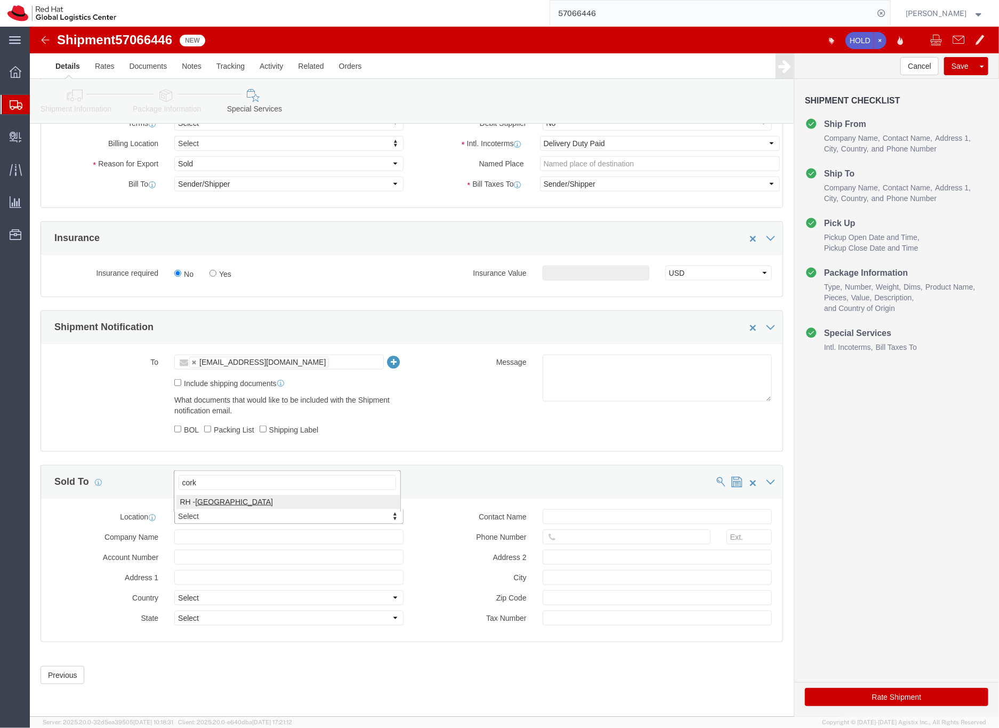
type input "cork"
click input "text"
type input "[EMAIL_ADDRESS][DOMAIN_NAME]"
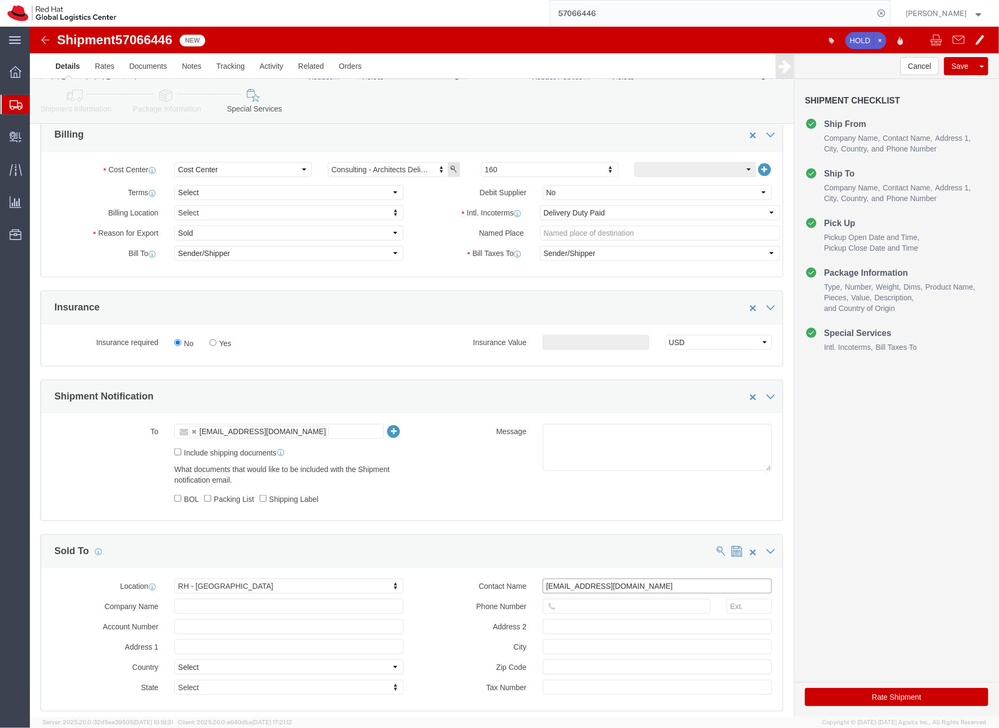
scroll to position [377, 0]
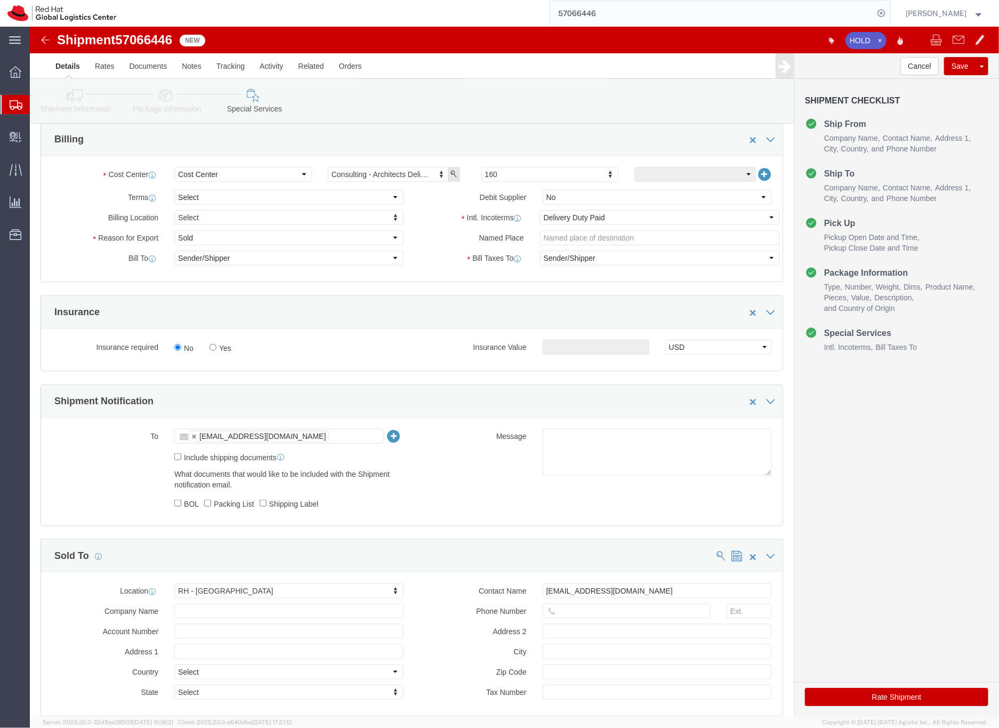
click button "Rate Shipment"
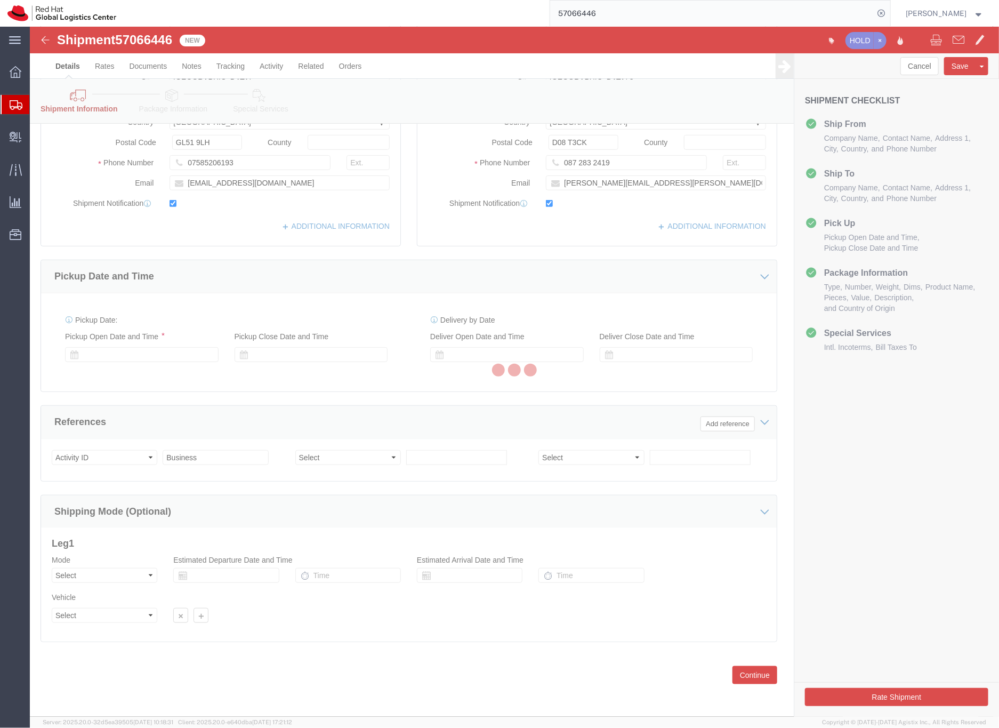
scroll to position [226, 0]
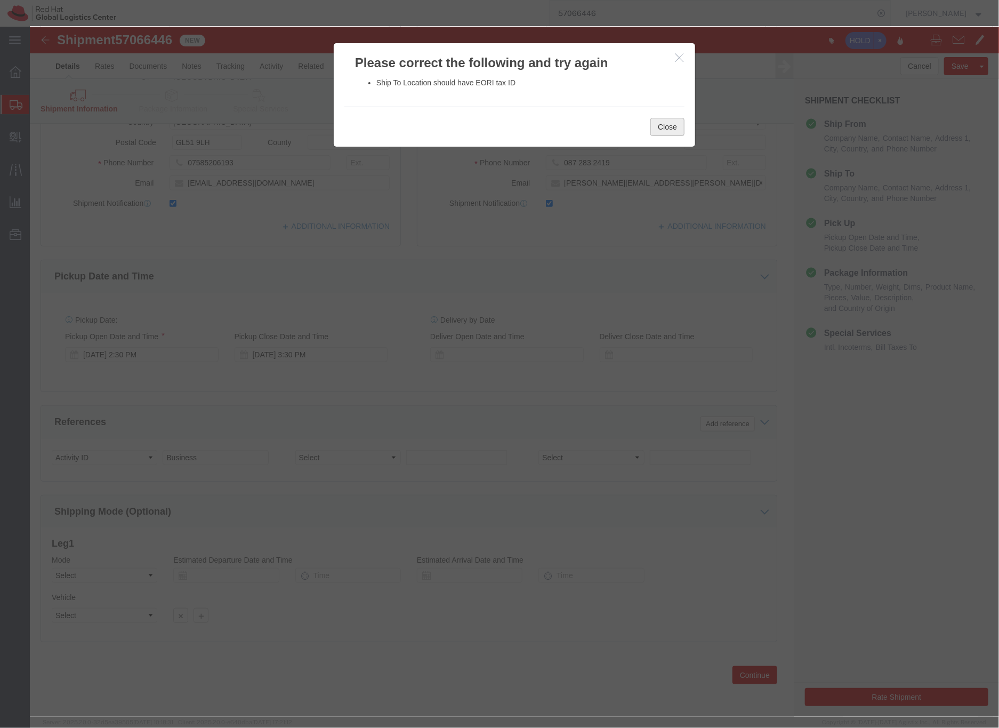
click button "Close"
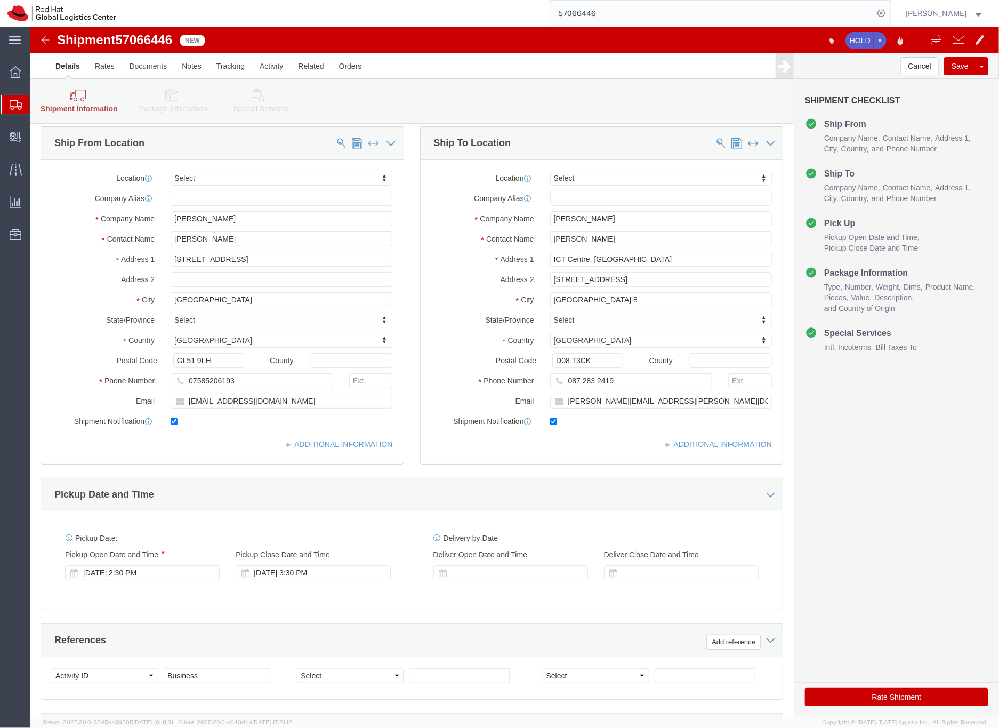
scroll to position [0, 0]
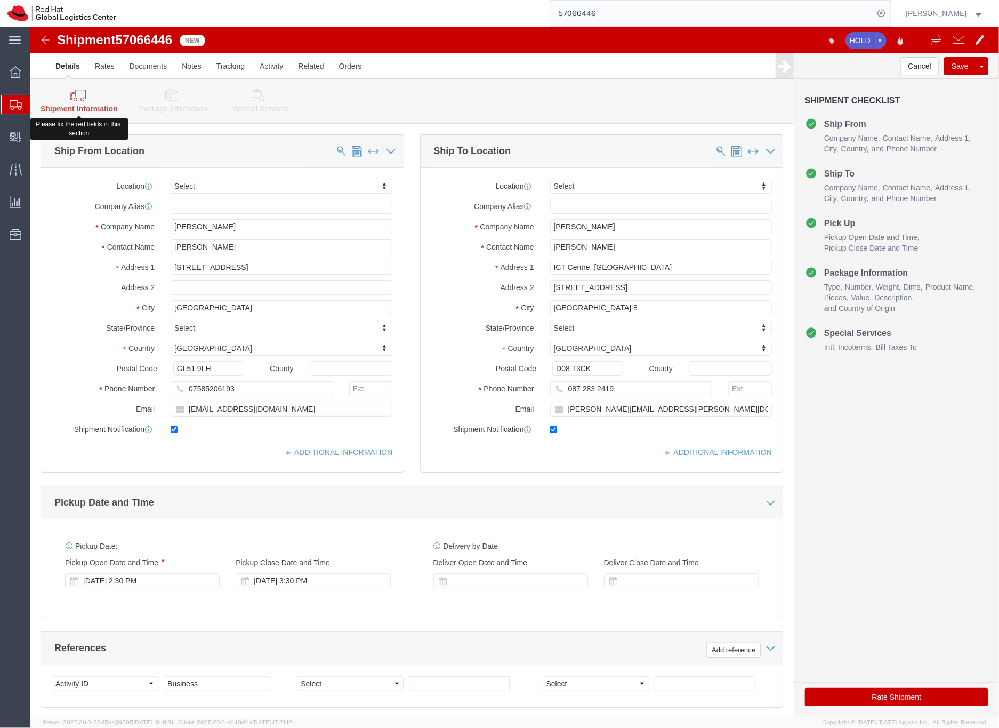
click link "Shipment Information"
click button "Rate Shipment"
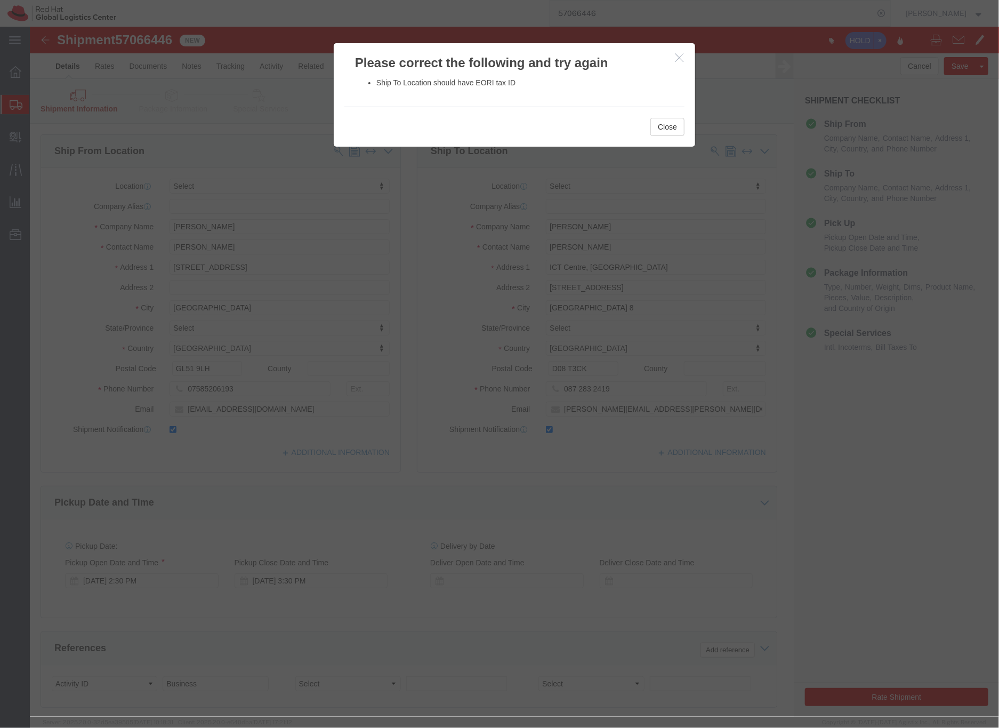
click icon "button"
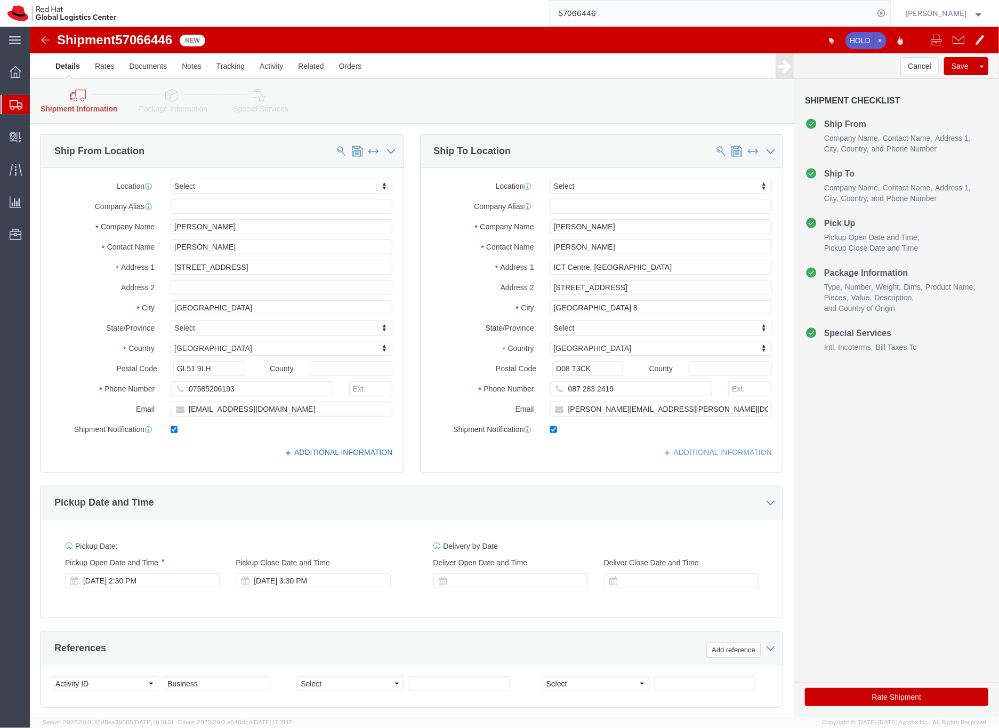
click link "ADDITIONAL INFORMATION"
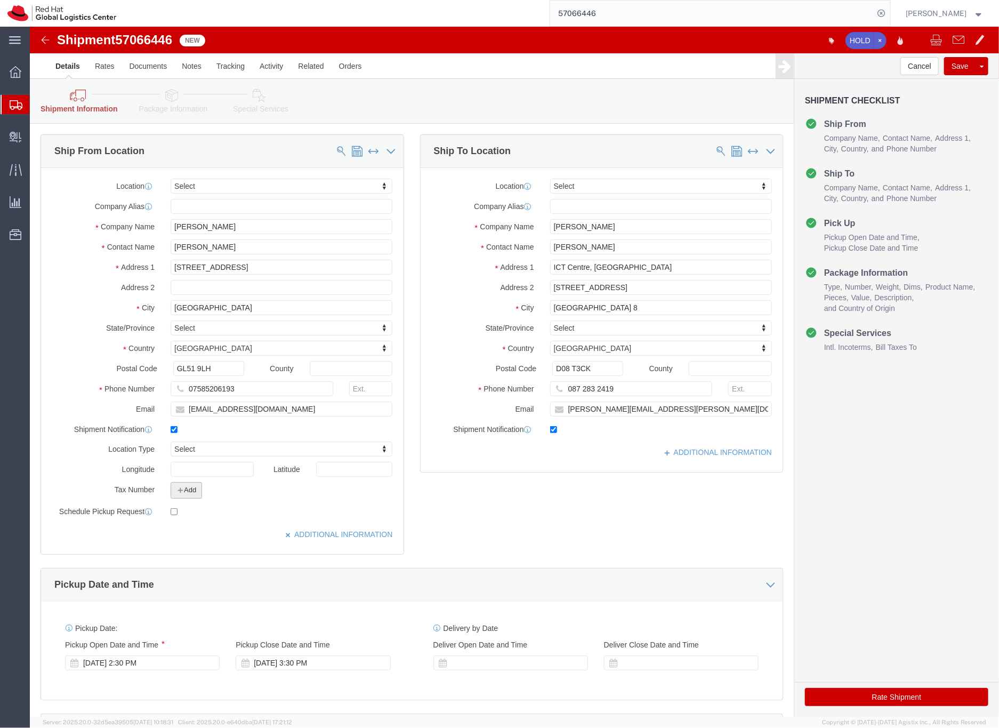
click button "Add"
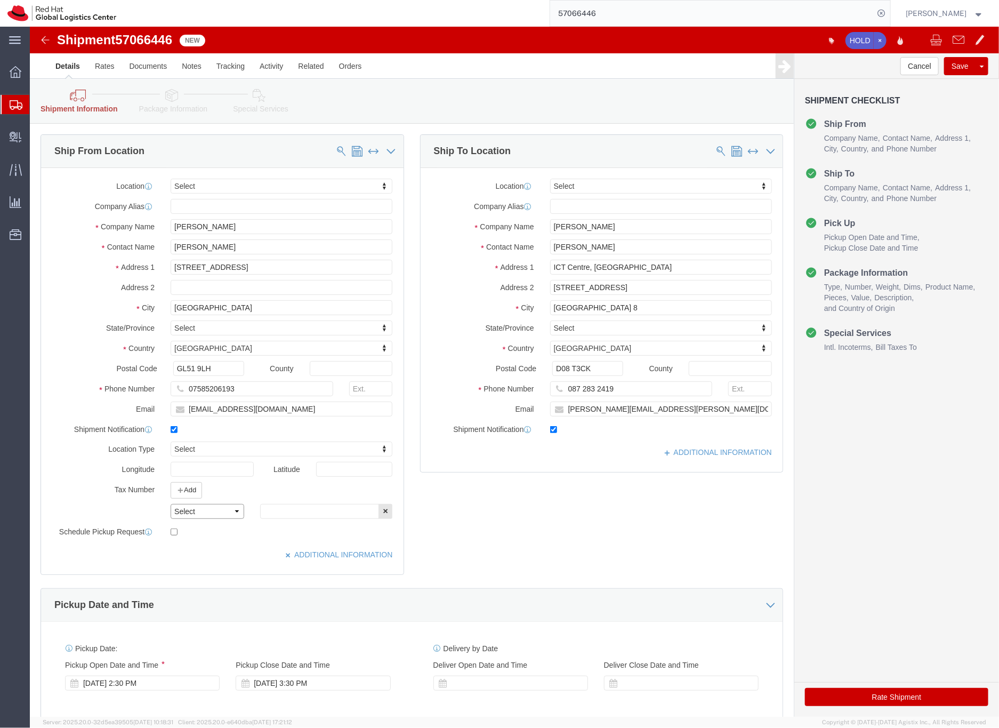
click select "Select EIN EORI TIN VAT Other"
select select "EORI"
click select "Select EIN EORI TIN VAT Other"
click input "text"
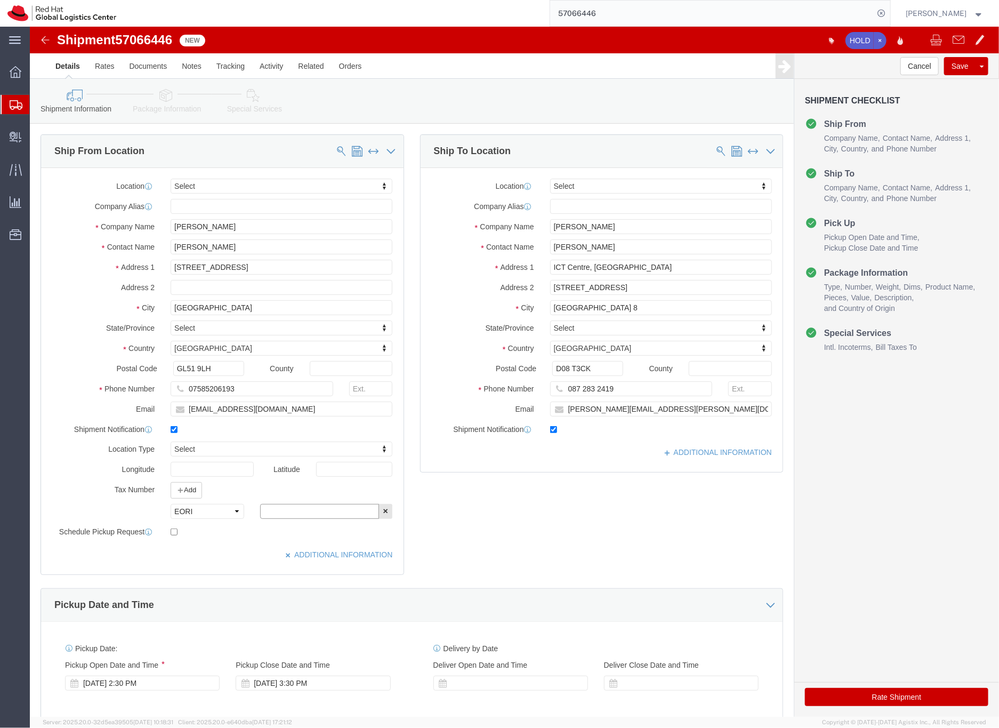
paste input "GB733392434000"
type input "GB733392434000"
click button "Rate Shipment"
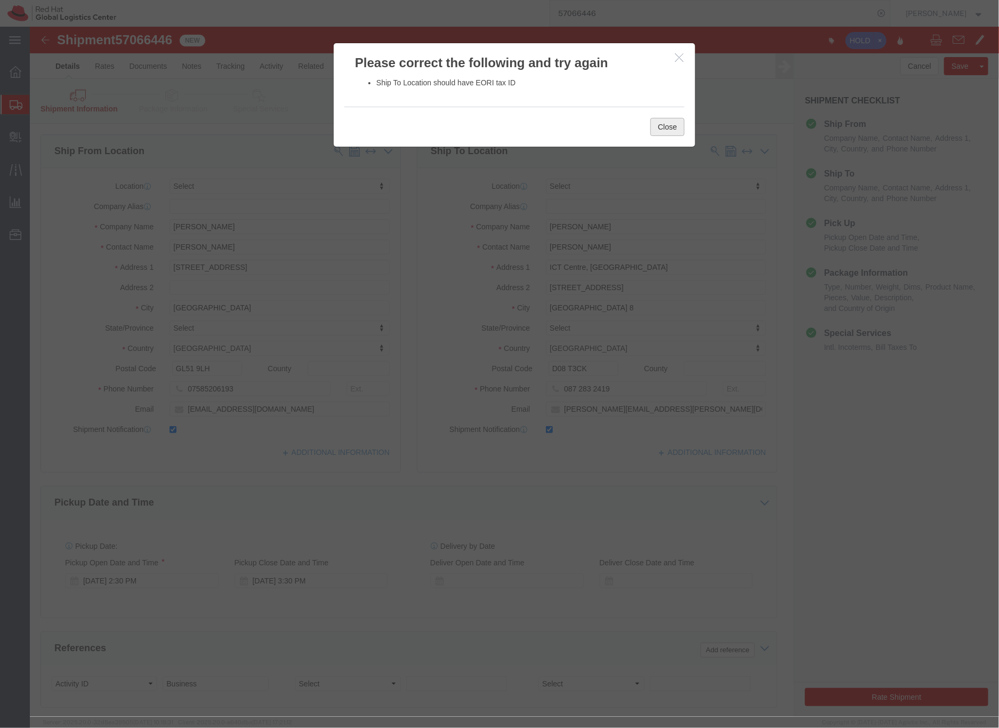
click button "Close"
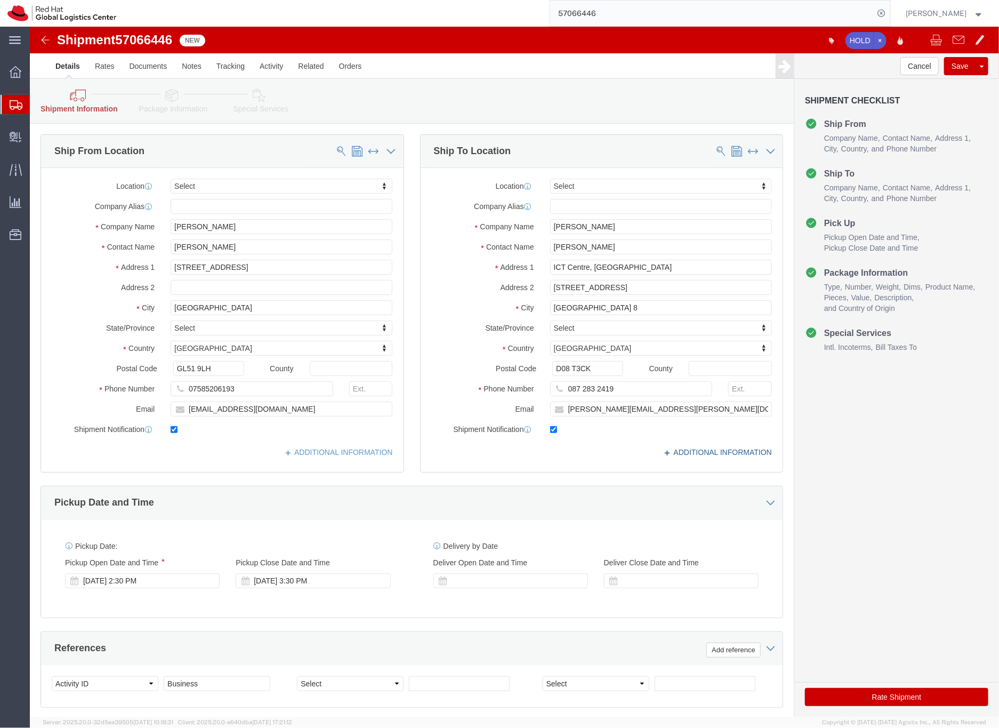
click link "ADDITIONAL INFORMATION"
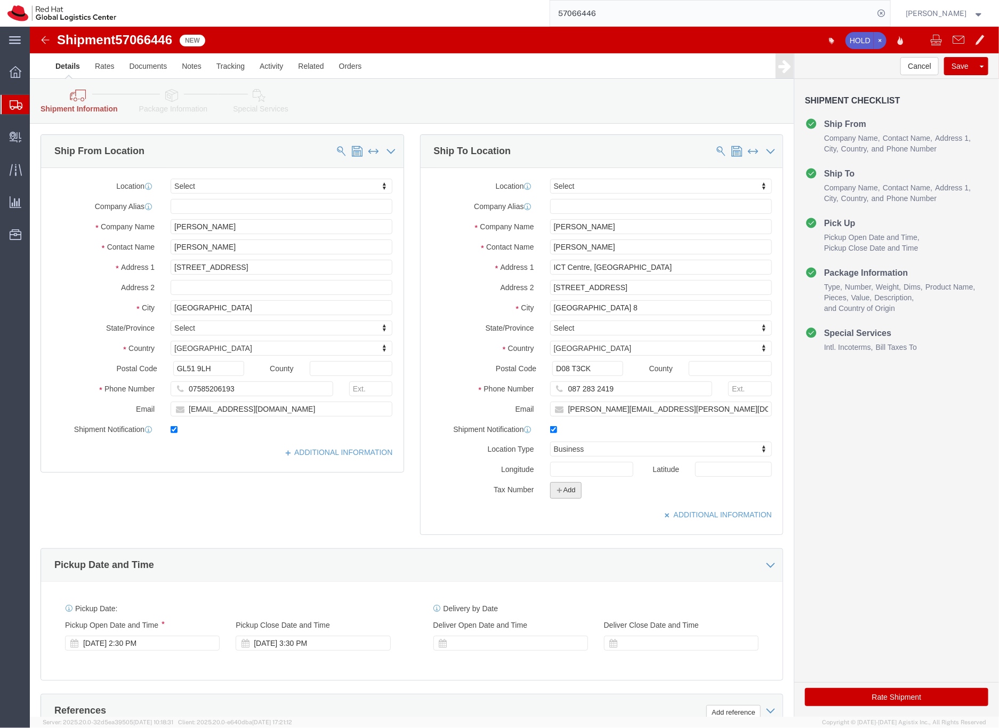
click button "Add"
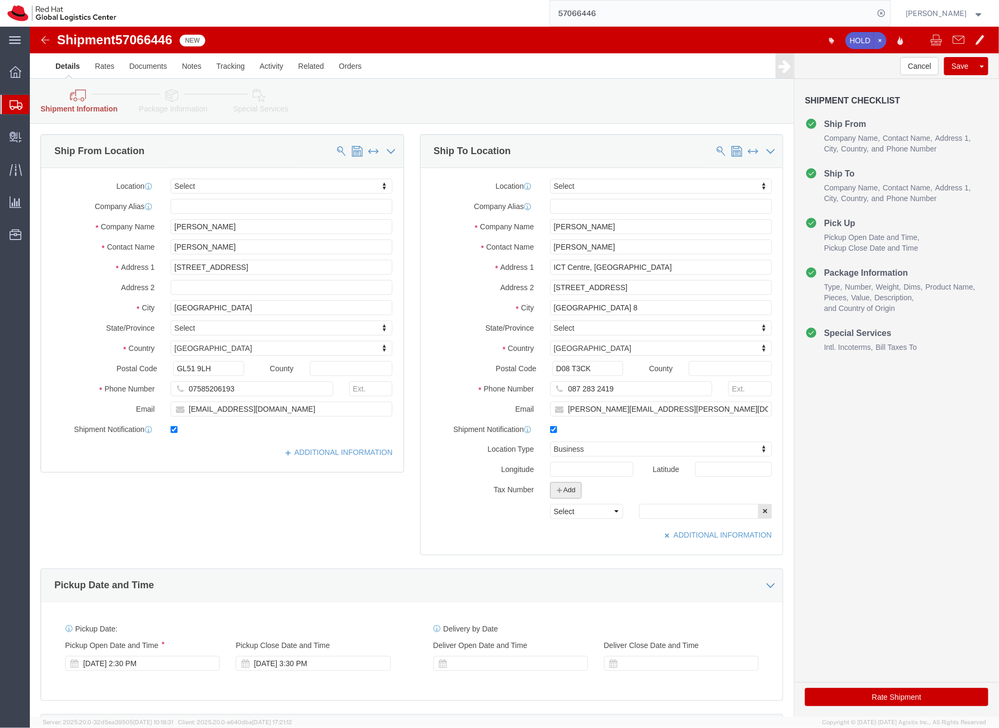
click button "Add"
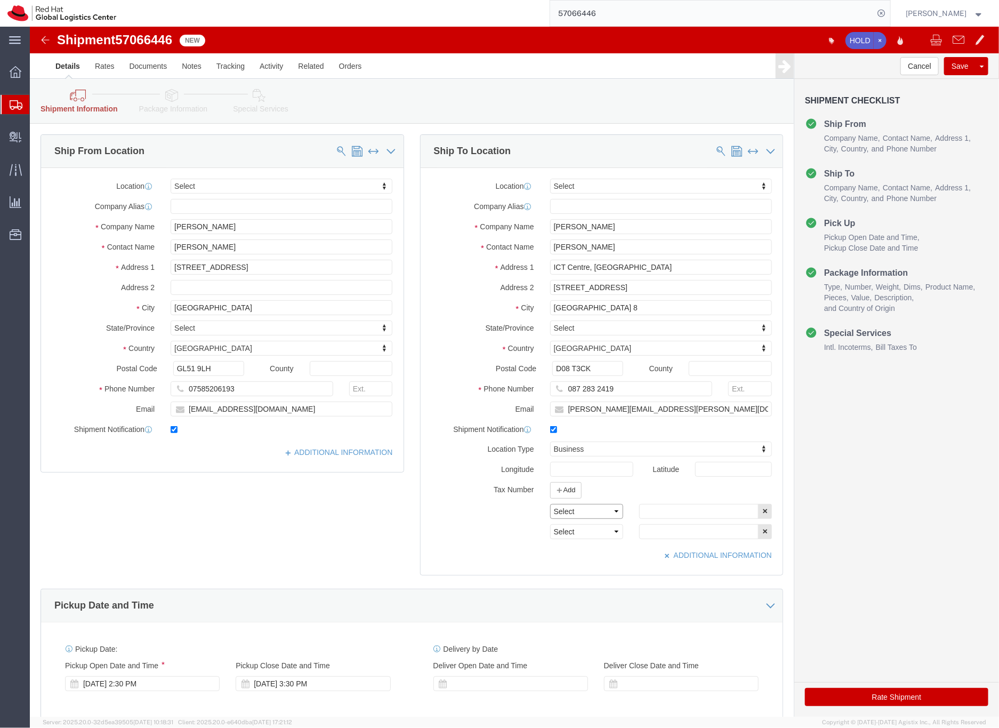
click select "Select EIN EORI TIN VAT Other"
select select "EORI"
click select "Select EIN EORI TIN VAT Other"
click input "text"
paste input "IE6324873V"
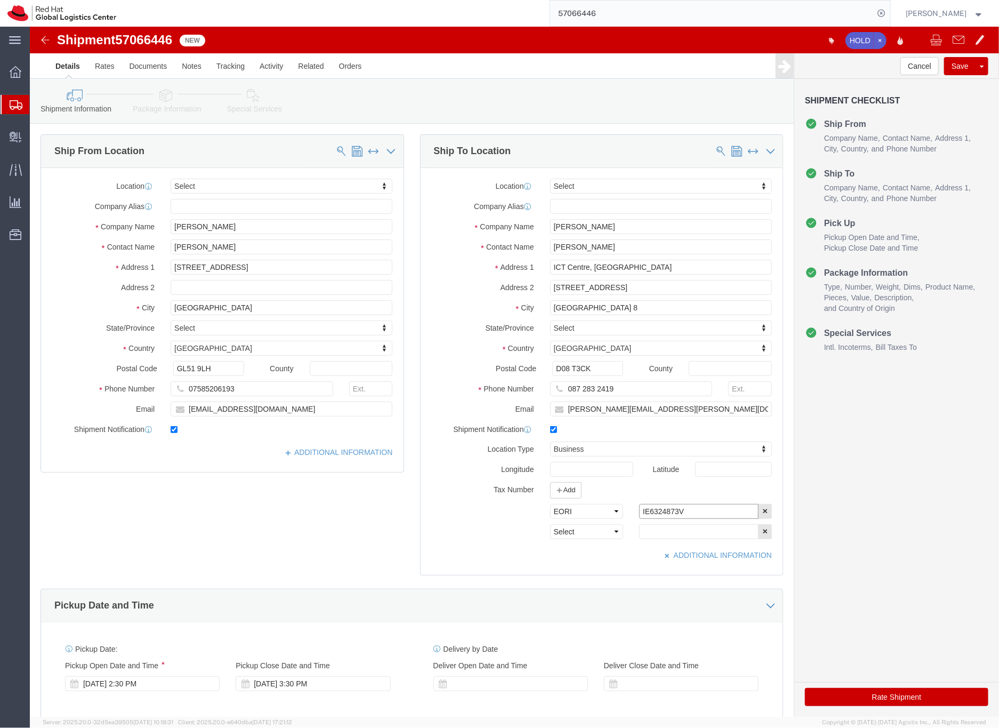
type input "IE6324873V"
click button "Rate Shipment"
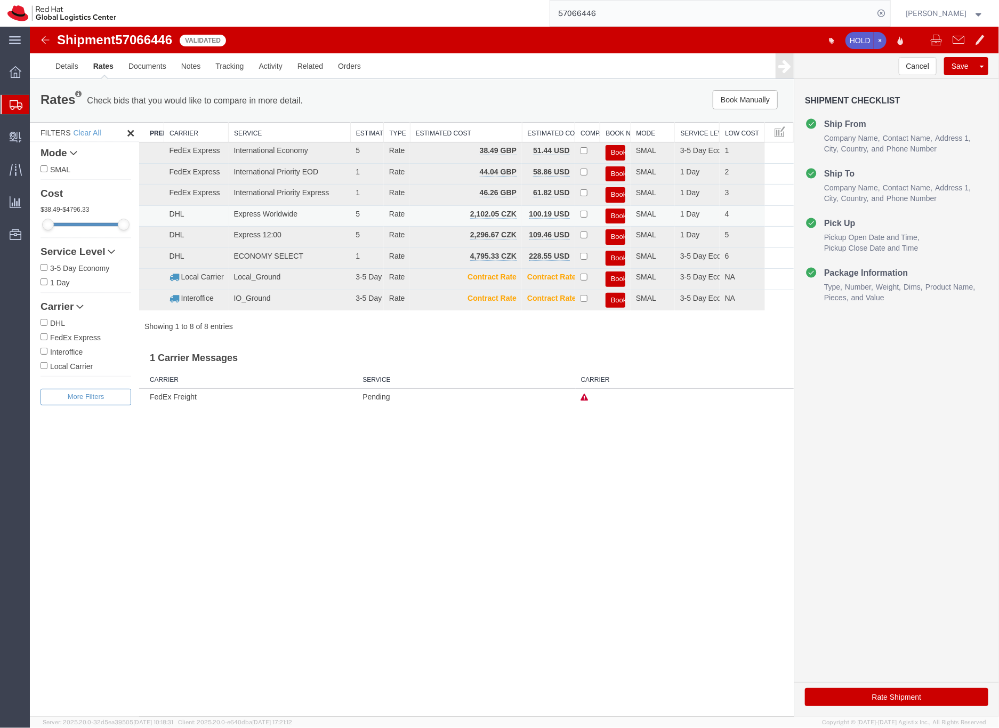
click at [612, 212] on button "Book" at bounding box center [615, 215] width 20 height 15
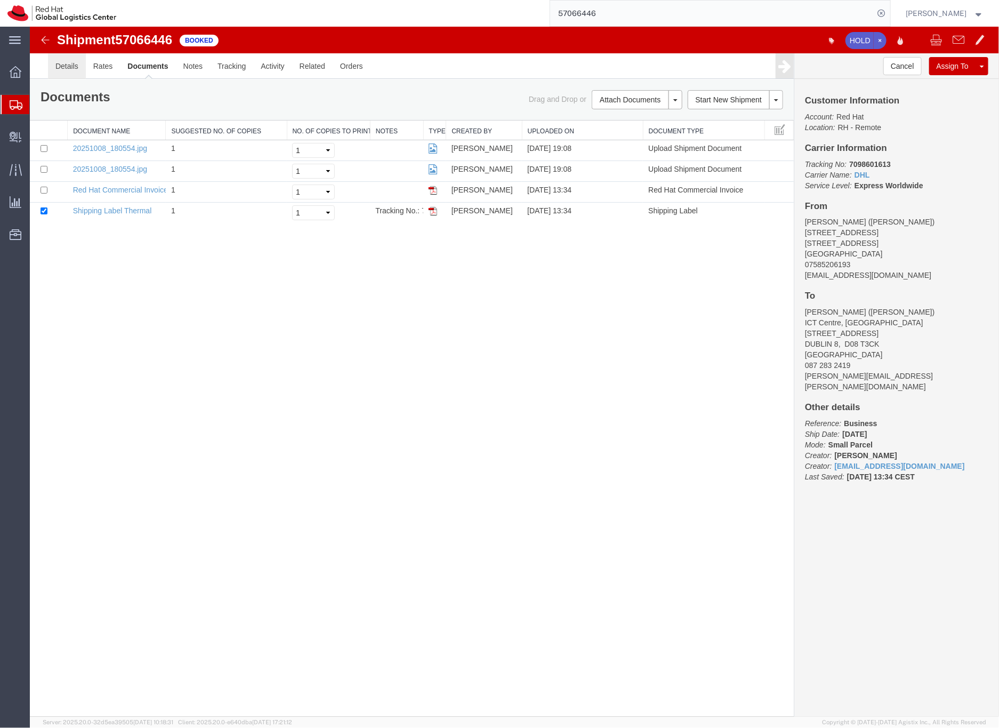
click at [67, 65] on link "Details" at bounding box center [66, 66] width 38 height 26
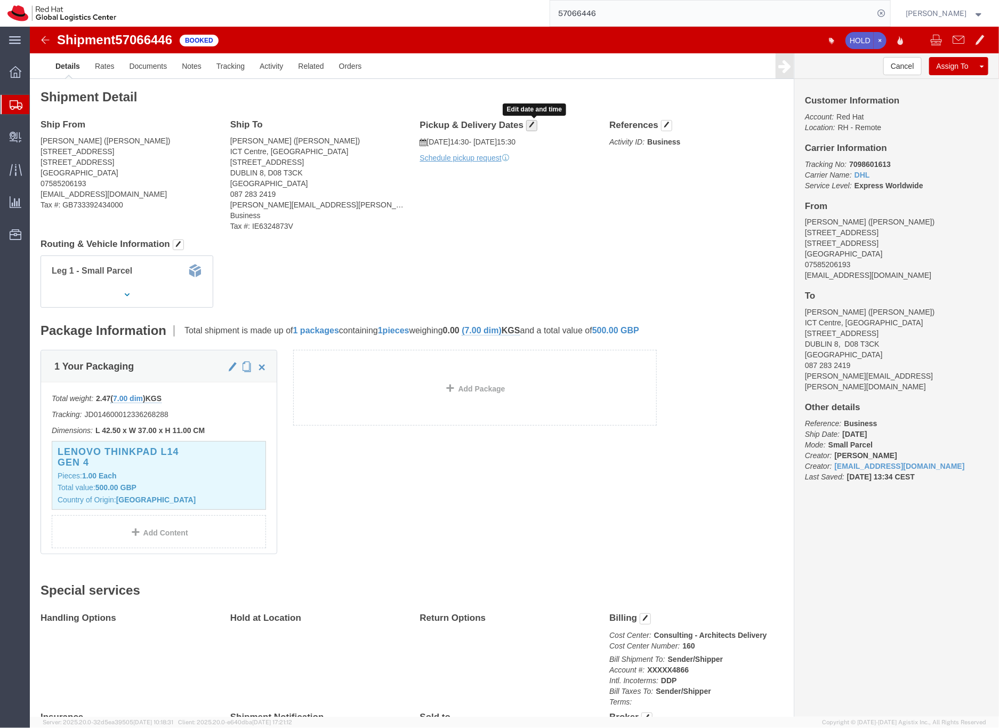
click span "button"
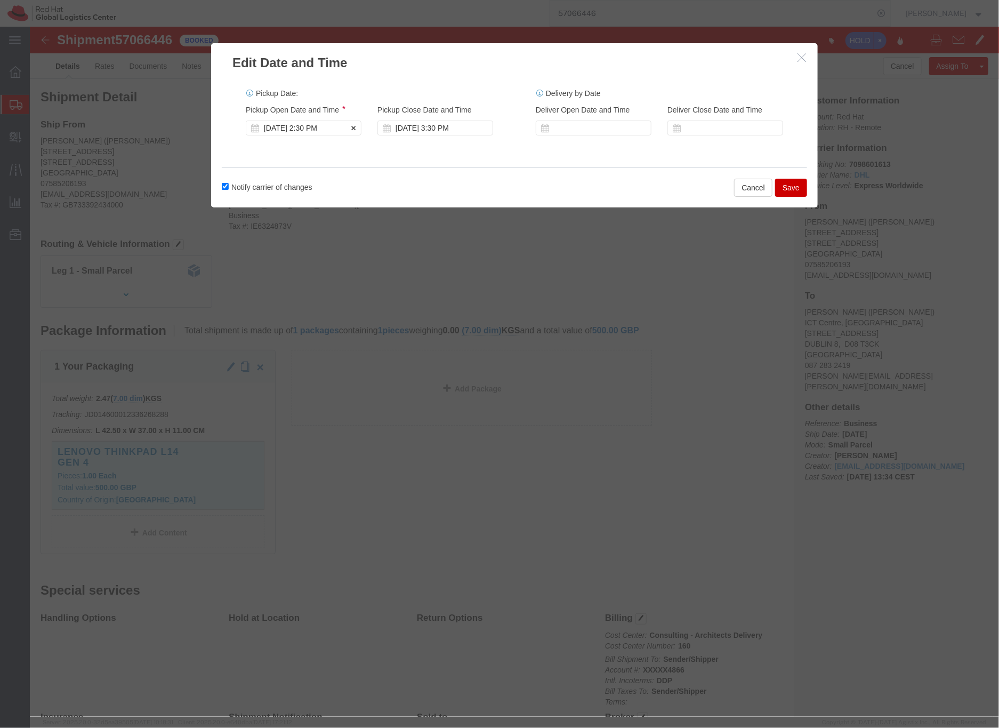
click div "[DATE] 2:30 PM"
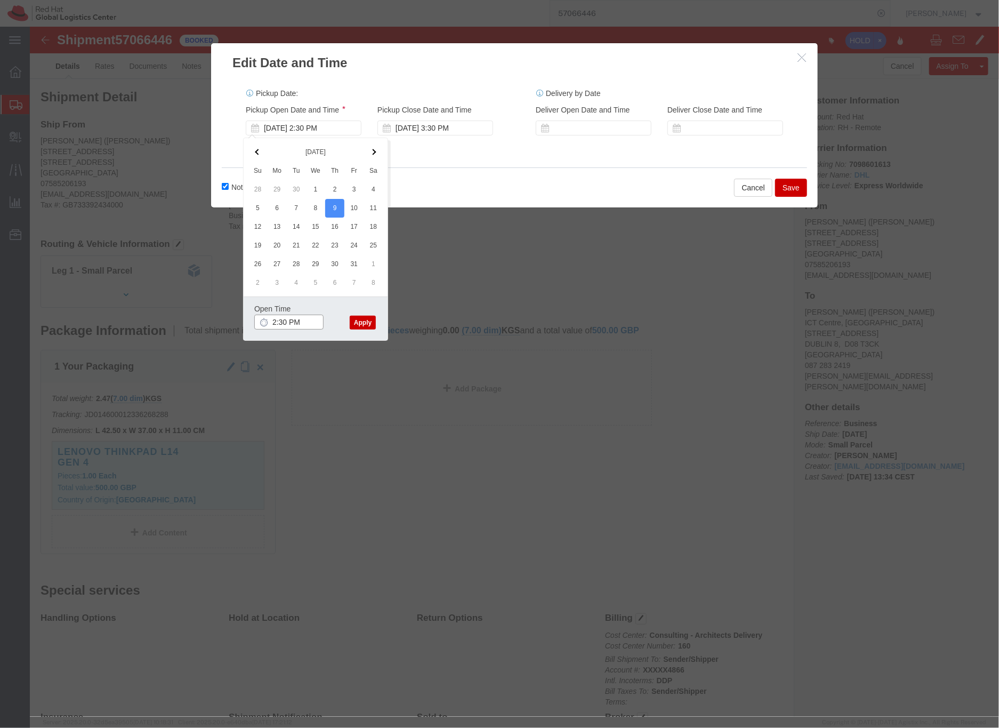
click input "2:30 PM"
type input "2:00 PM"
click button "Apply"
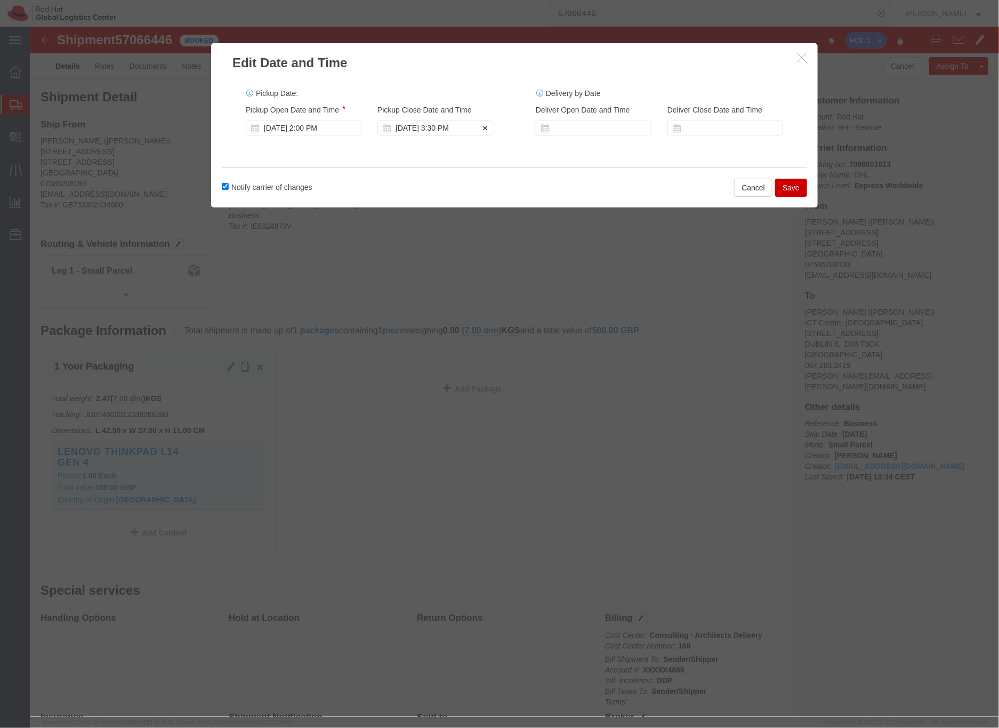
click div "[DATE] 3:30 PM"
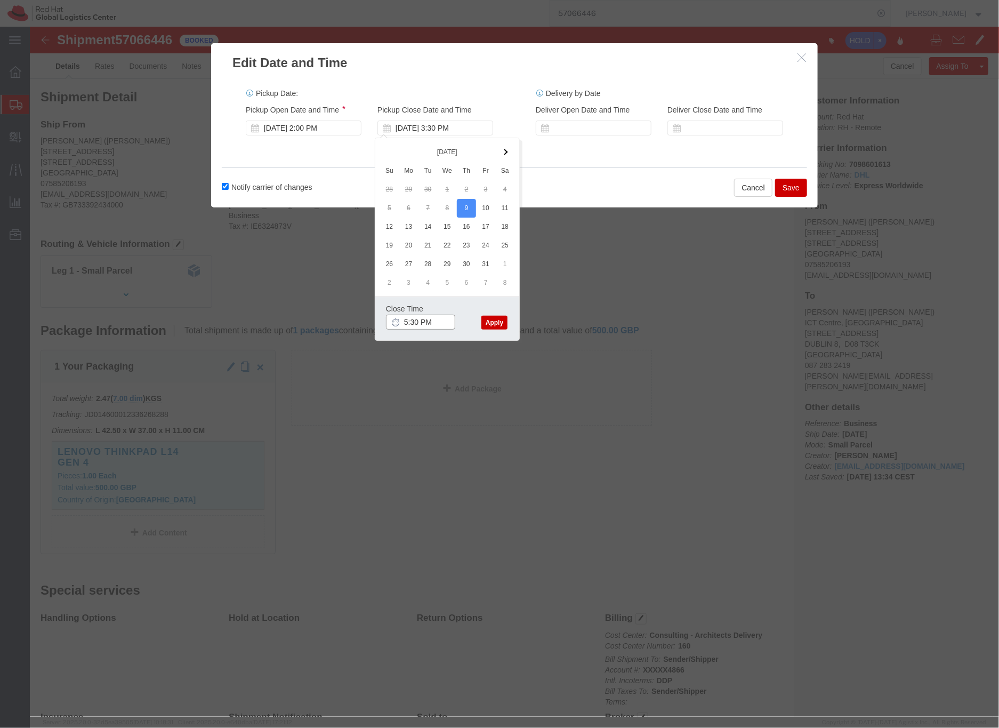
click input "5:30 PM"
type input "5:00 PM"
click button "Apply"
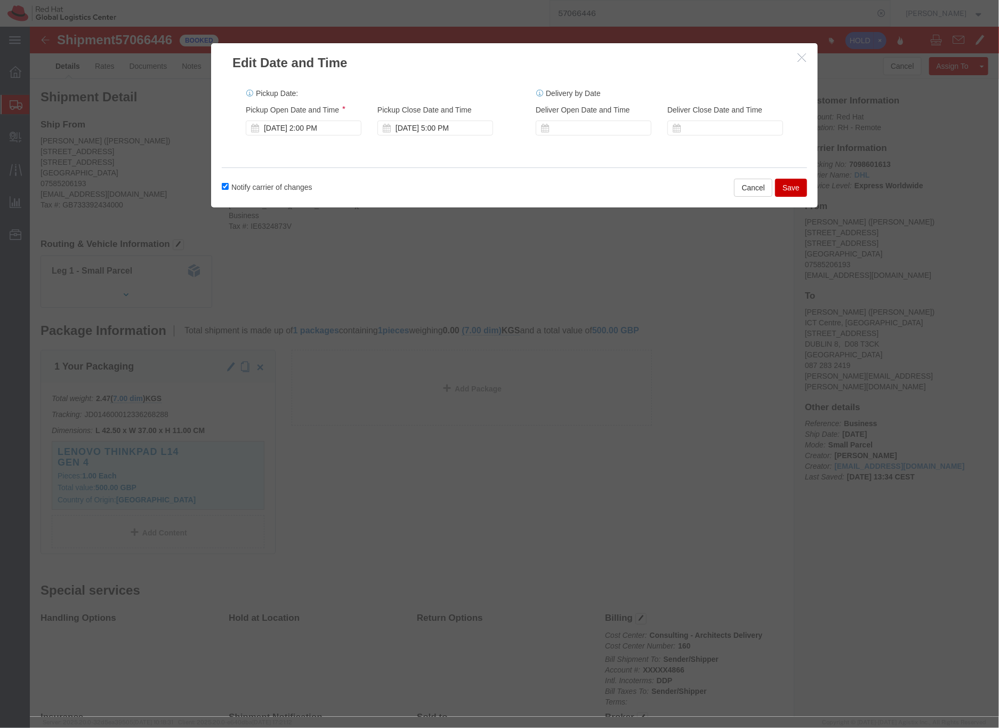
click button "Save"
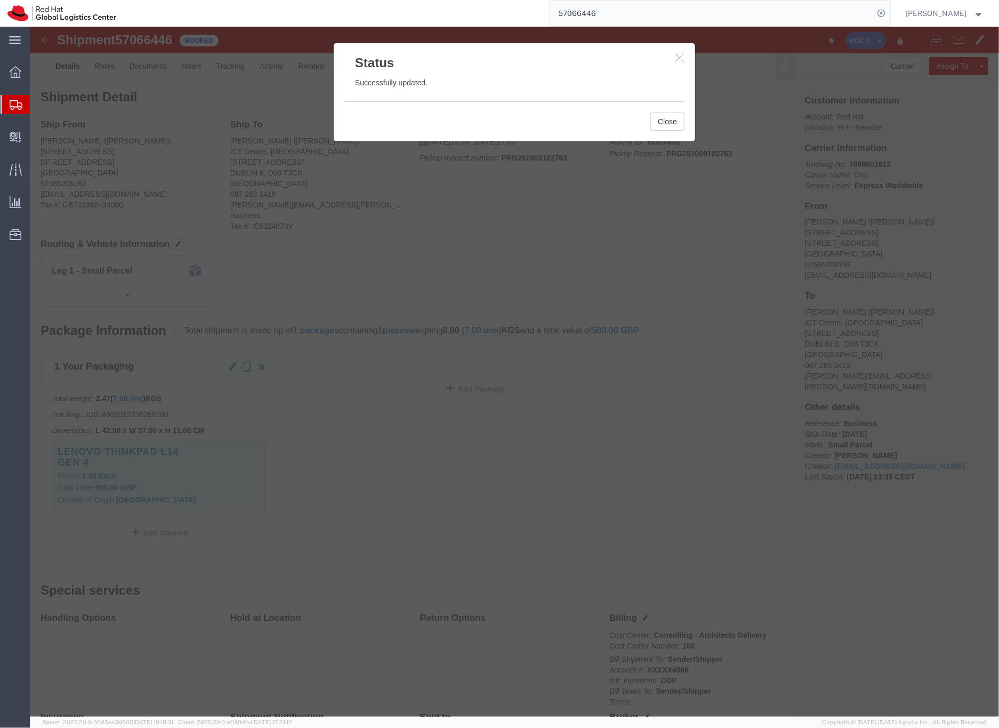
click icon "button"
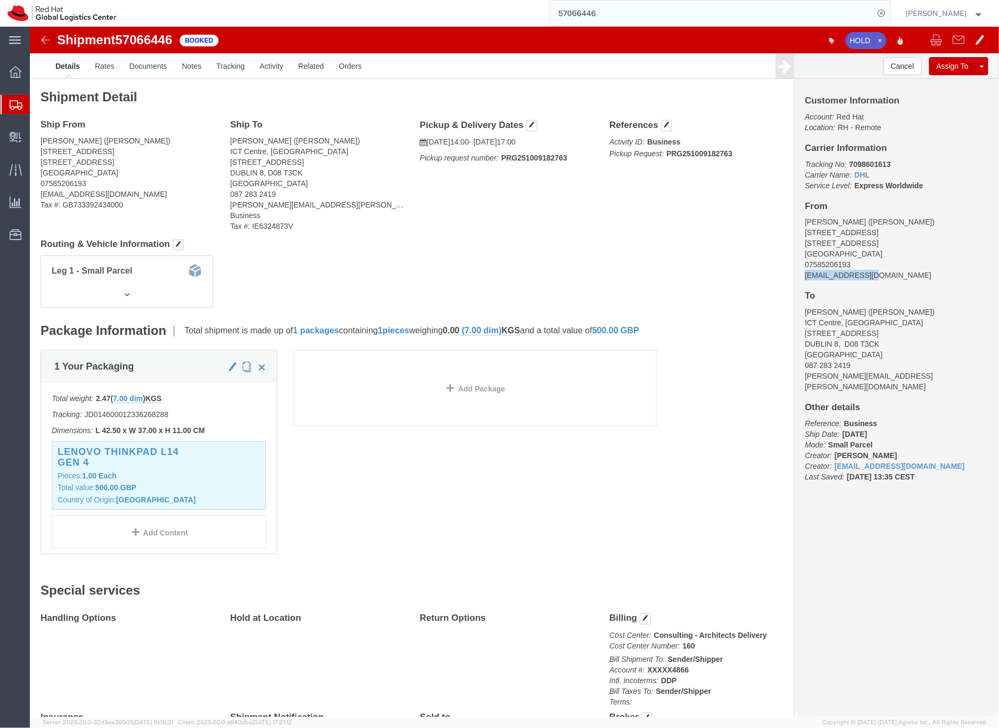
drag, startPoint x: 845, startPoint y: 249, endPoint x: 768, endPoint y: 251, distance: 76.8
click div "Customer Information Account: Red Hat Location: RH - Remote Carrier Information…"
copy address "[EMAIL_ADDRESS][DOMAIN_NAME]"
click link "Documents"
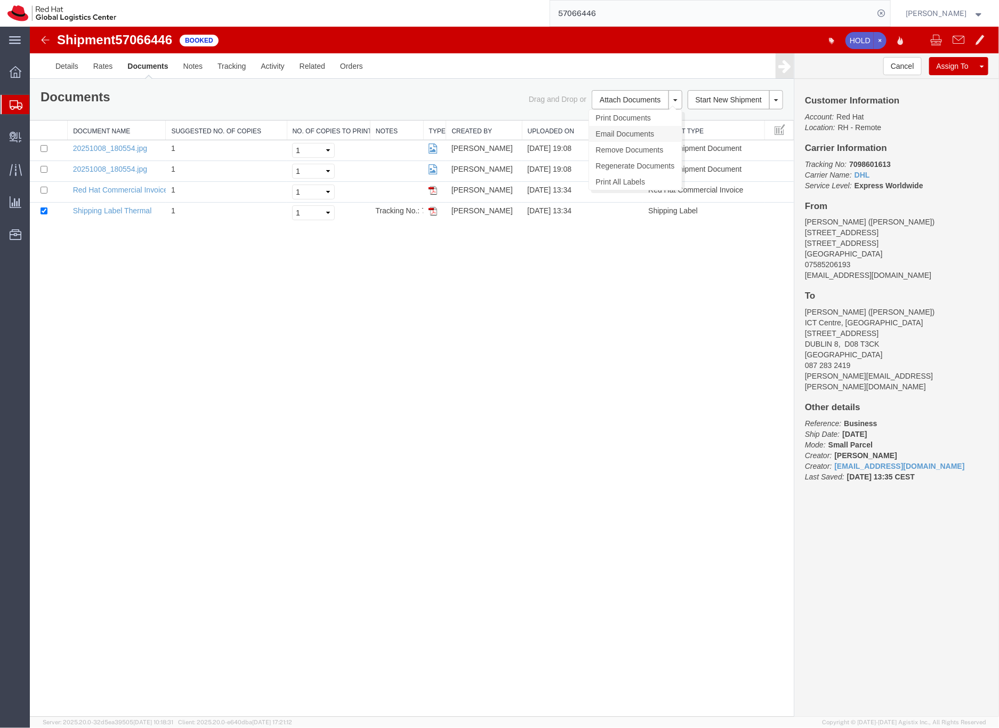
click at [603, 135] on link "Email Documents" at bounding box center [635, 133] width 93 height 16
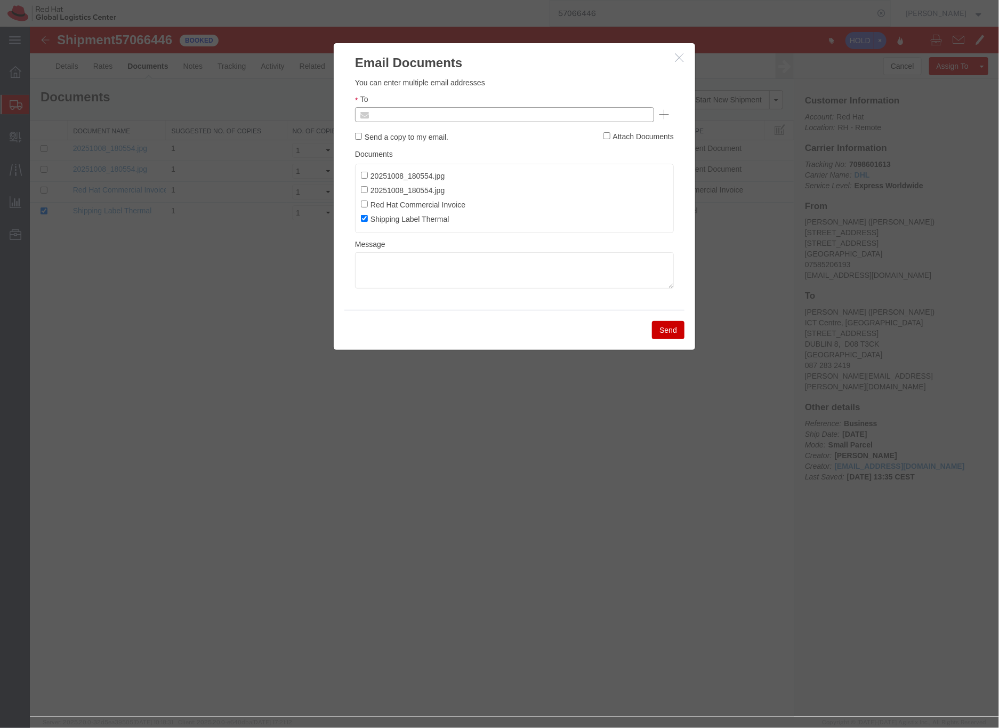
click at [442, 118] on input "text" at bounding box center [432, 114] width 125 height 14
paste input "[EMAIL_ADDRESS][DOMAIN_NAME]"
type input "[EMAIL_ADDRESS][DOMAIN_NAME]"
click at [404, 272] on textarea at bounding box center [514, 270] width 319 height 36
paste textarea "Hi A, please find the label for your shipment to B attached to this email. Plea…"
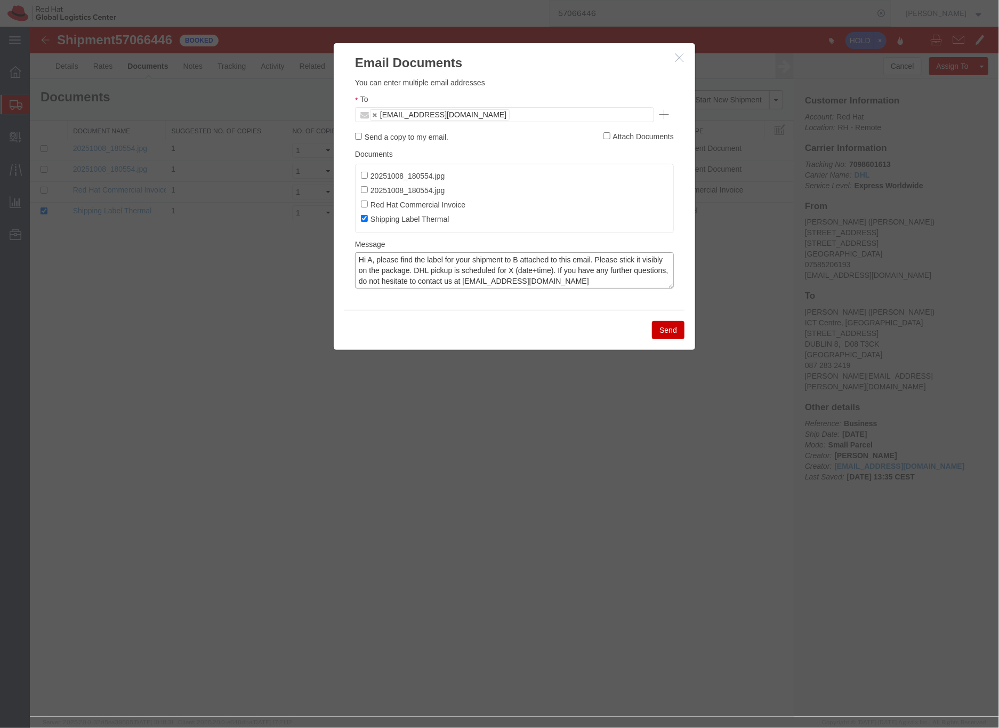
drag, startPoint x: 371, startPoint y: 260, endPoint x: 389, endPoint y: 251, distance: 20.3
click at [371, 260] on textarea "Hi A, please find the label for your shipment to B attached to this email. Plea…" at bounding box center [514, 270] width 319 height 36
click at [535, 262] on textarea "Hi [PERSON_NAME], please find the label for your shipment to B attached to this…" at bounding box center [514, 270] width 319 height 36
click at [557, 270] on textarea "Hi [PERSON_NAME], please find the label for your shipment to [GEOGRAPHIC_DATA],…" at bounding box center [514, 270] width 319 height 36
click at [611, 271] on textarea "Hi [PERSON_NAME], please find the label for your shipment to [GEOGRAPHIC_DATA],…" at bounding box center [514, 270] width 319 height 36
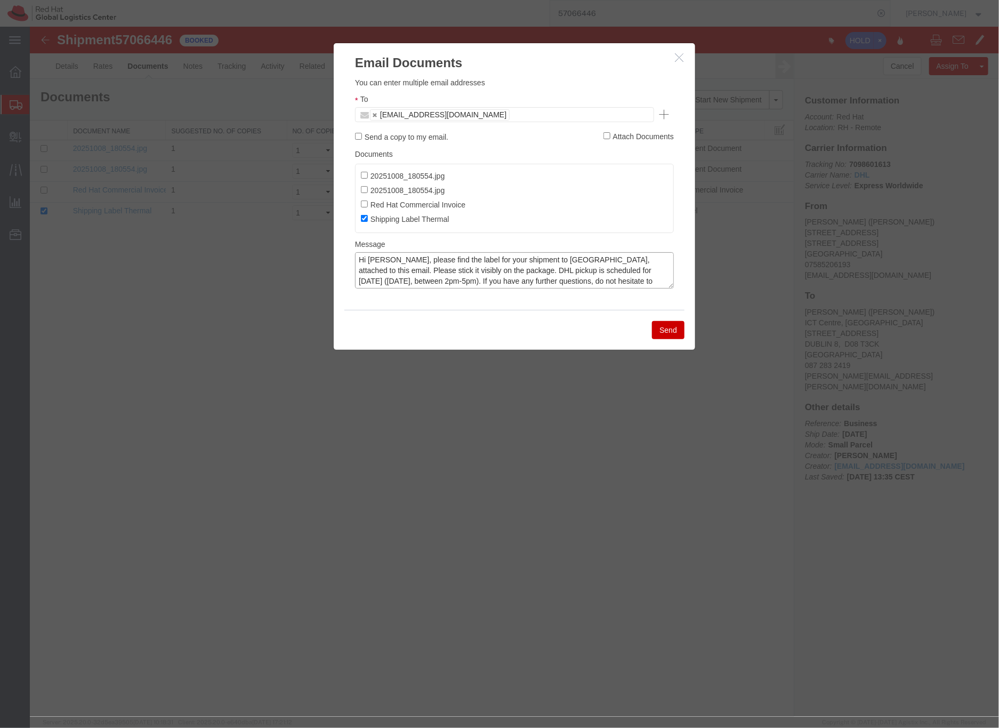
type textarea "Hi [PERSON_NAME], please find the label for your shipment to [GEOGRAPHIC_DATA],…"
click at [674, 331] on button "Send" at bounding box center [668, 330] width 33 height 18
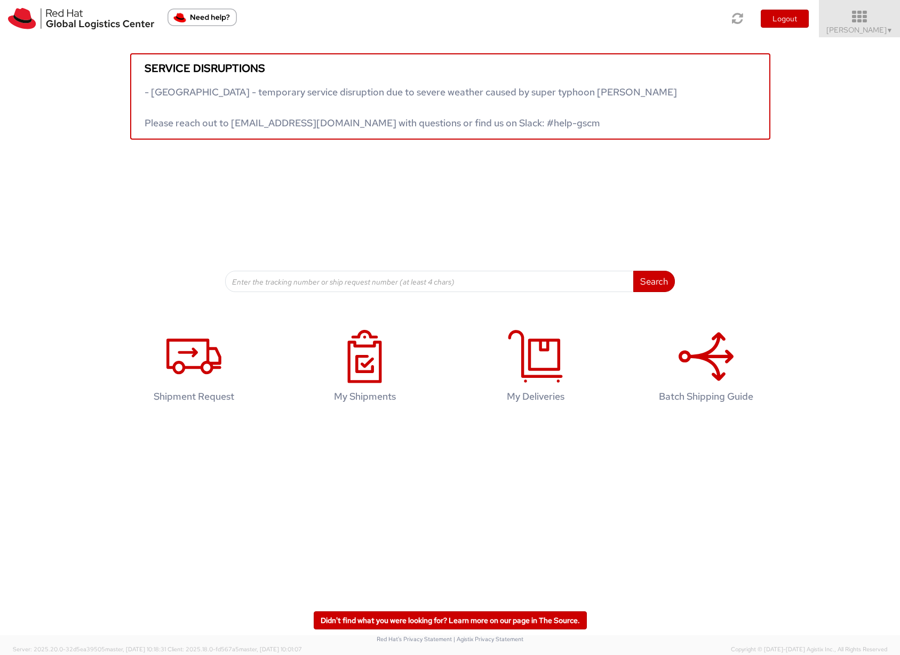
click at [859, 30] on span "Sona Mala ▼" at bounding box center [859, 30] width 67 height 10
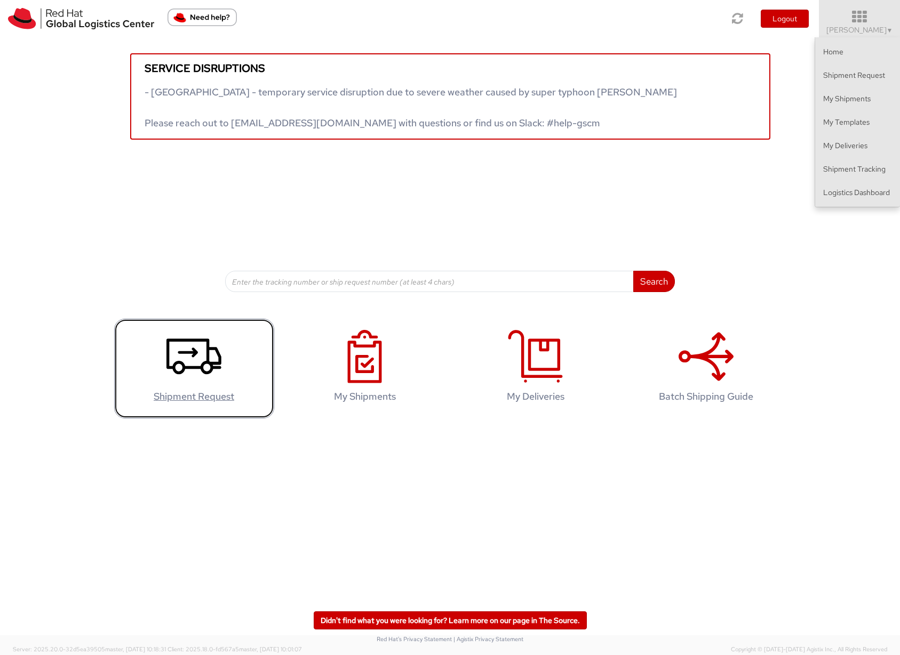
click at [182, 351] on use at bounding box center [193, 357] width 55 height 36
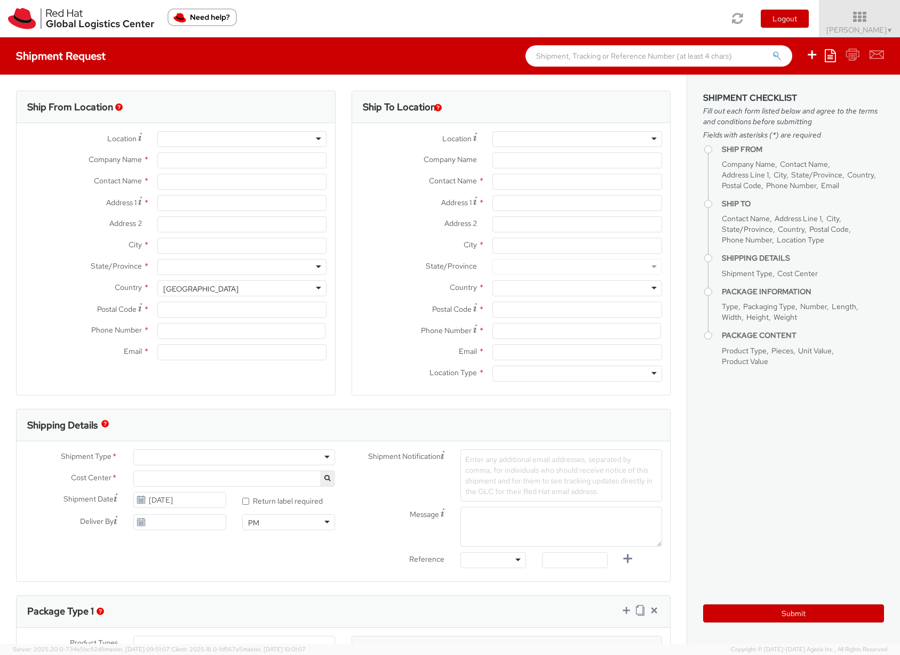
select select "901"
click at [168, 134] on div at bounding box center [242, 139] width 170 height 16
select select
type input "Red Hat Czech s.r.o."
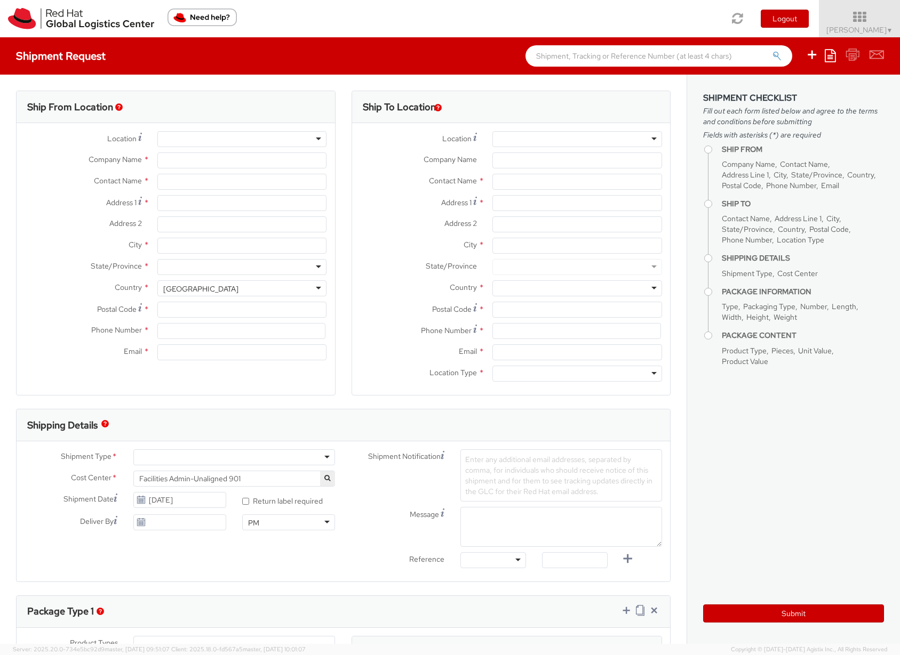
type input "[PERSON_NAME]"
type input "Purkynova 665/115"
type input "[GEOGRAPHIC_DATA]"
type input "621 00"
type input "420532294446"
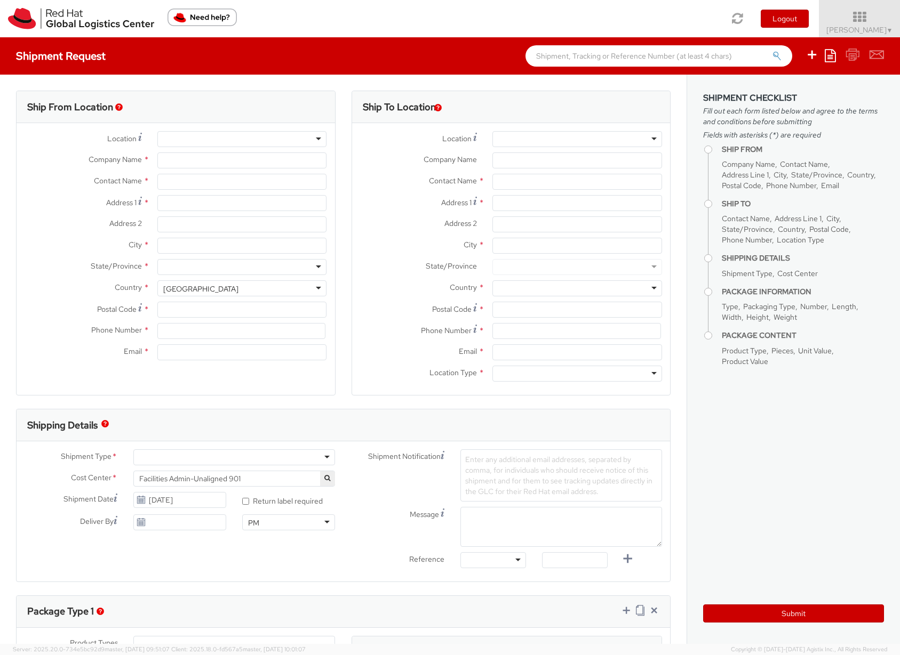
type input "[EMAIL_ADDRESS][DOMAIN_NAME]"
select select "CM"
select select "KGS"
click at [199, 142] on div "RH - [GEOGRAPHIC_DATA] [GEOGRAPHIC_DATA] - C" at bounding box center [253, 139] width 180 height 11
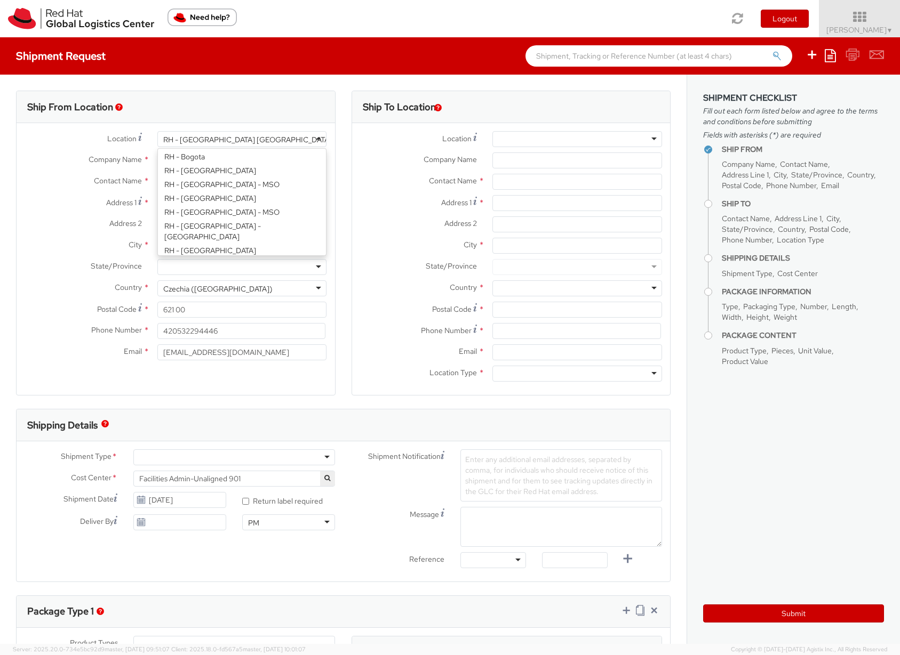
click at [199, 142] on div "RH - [GEOGRAPHIC_DATA] [GEOGRAPHIC_DATA] - C" at bounding box center [253, 139] width 180 height 11
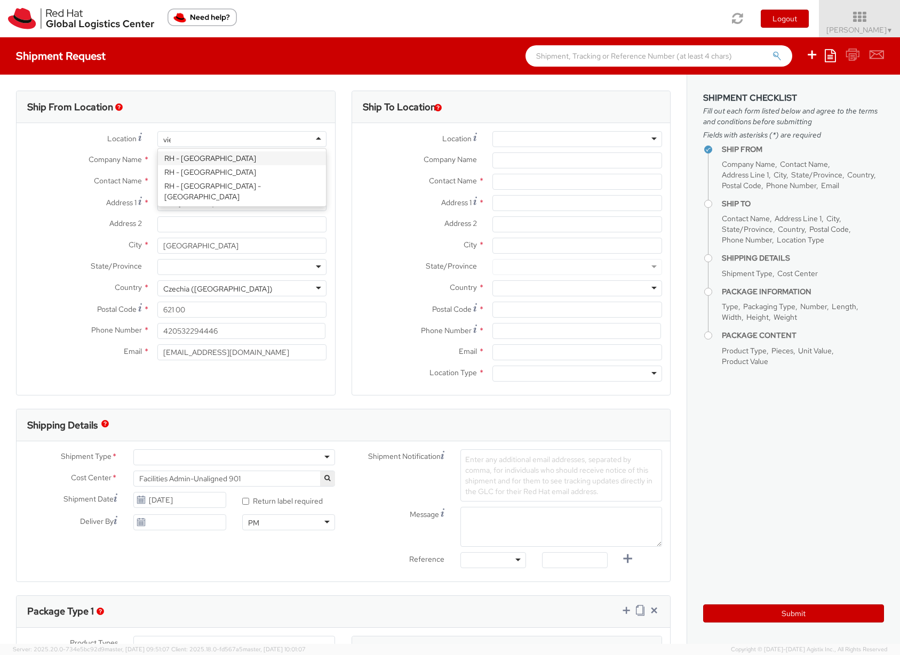
type input "vien"
type input "Red Hat Austria GmbH"
type input "Handelskai 94-96"
type input "26th Floor"
type input "[GEOGRAPHIC_DATA]"
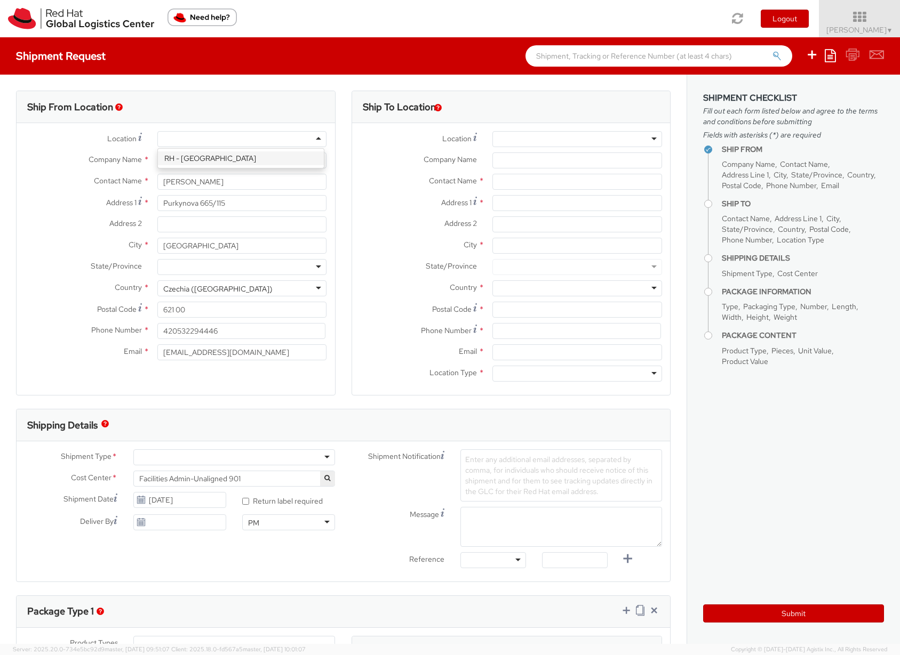
type input "1200"
type input "353 86 0488 233"
click at [503, 140] on div at bounding box center [577, 139] width 170 height 16
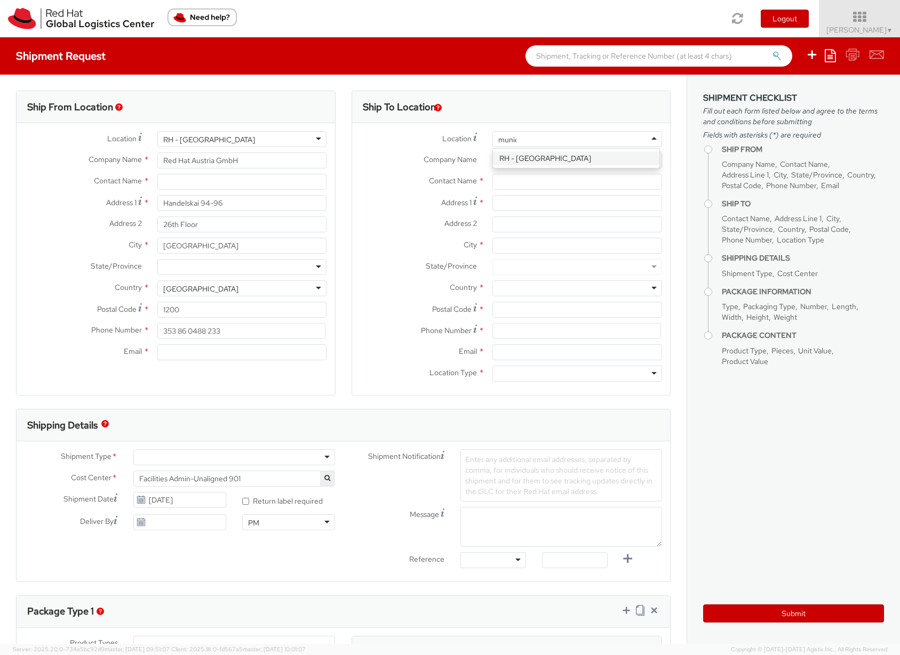
type input "munich"
type input "Red Hat GmbH"
type input "[PERSON_NAME]-Ring 12"
type input "Technopark II"
type input "[GEOGRAPHIC_DATA]"
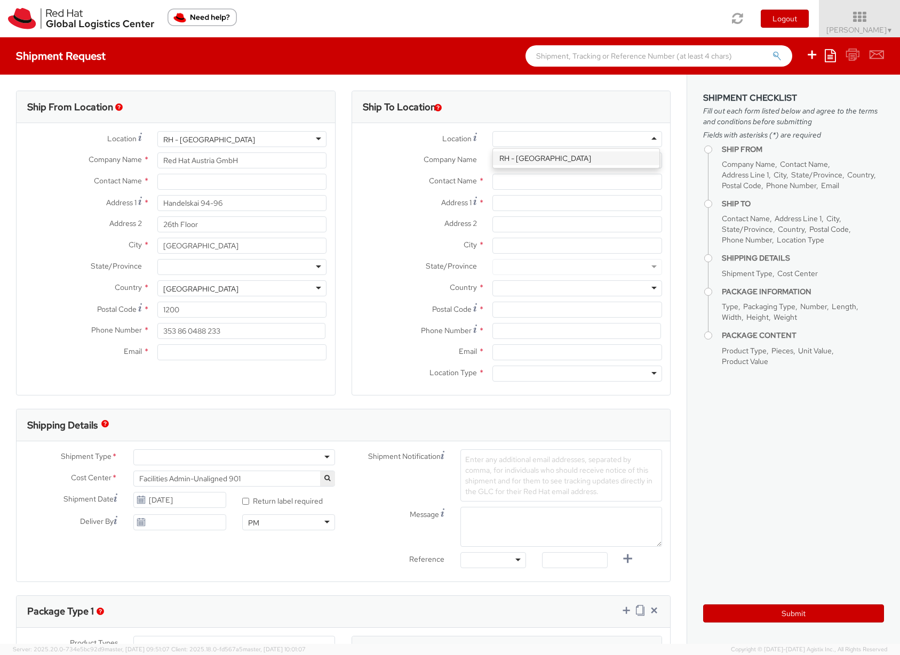
type input "85630"
type input "49 89 205071 0"
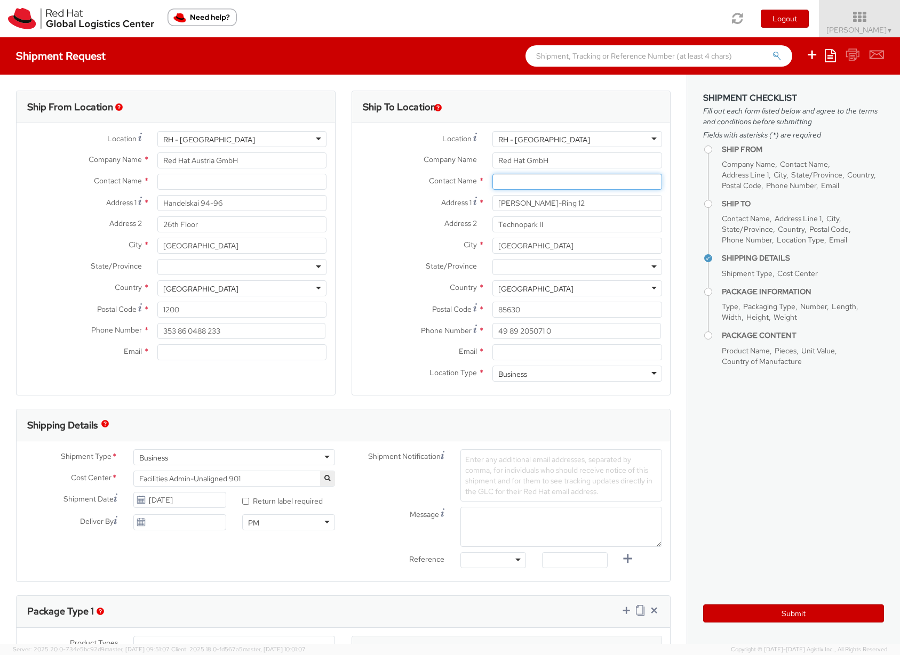
click at [532, 183] on input "text" at bounding box center [577, 182] width 170 height 16
type input "TEST TEST"
click at [177, 180] on input "text" at bounding box center [242, 182] width 170 height 16
type input "t"
type input "TEST TEST"
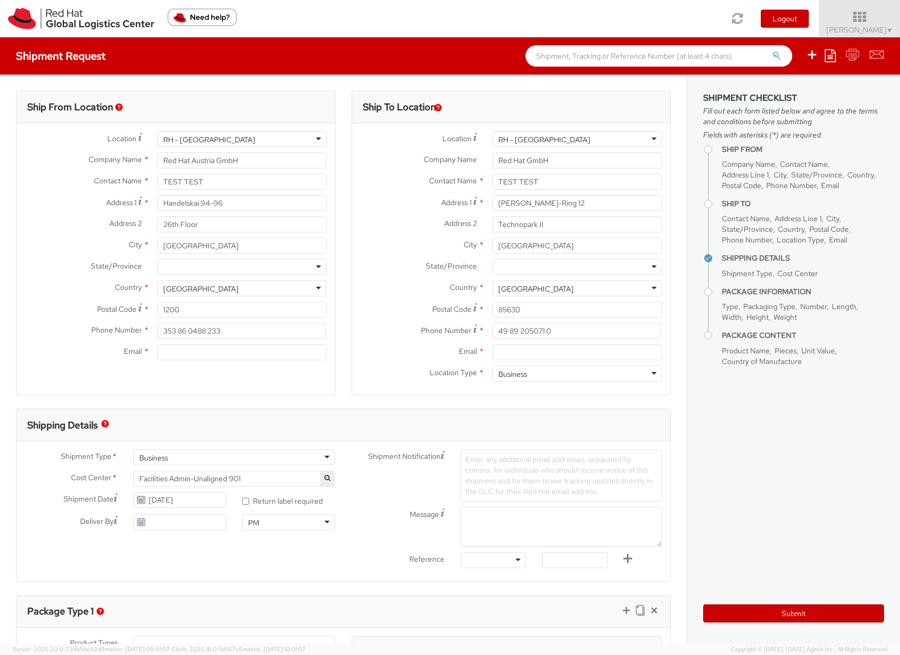
click at [335, 208] on div "Ship From Location Location * RH - Vienna RH - Vienna RH - Amsterdam - MSO RH -…" at bounding box center [175, 250] width 335 height 318
click at [502, 349] on input "Email *" at bounding box center [577, 353] width 170 height 16
type input "[EMAIL_ADDRESS][DOMAIN_NAME]"
click at [155, 459] on div "Business" at bounding box center [153, 458] width 29 height 11
click at [173, 480] on div "Shipment Type * Business Business Business Cost Center * Facilities Admin-Unali…" at bounding box center [180, 493] width 327 height 86
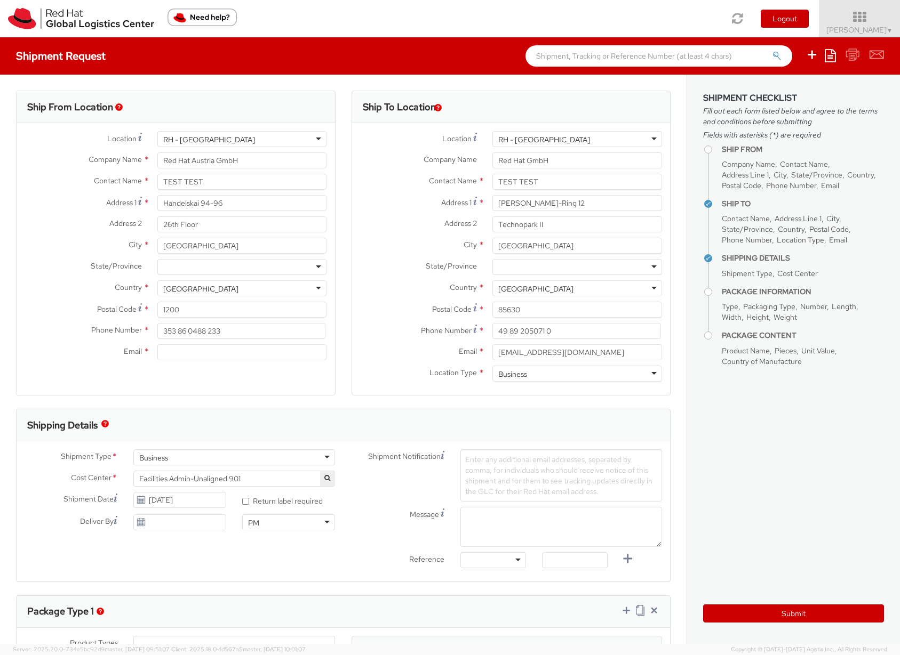
click at [175, 476] on span "Facilities Admin-Unaligned 901" at bounding box center [234, 479] width 190 height 10
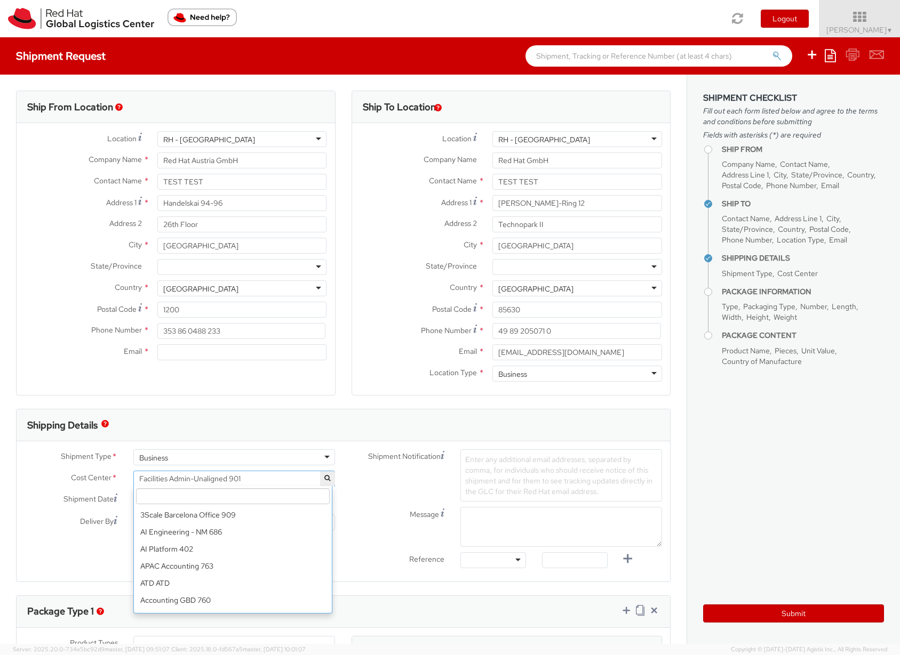
scroll to position [4004, 0]
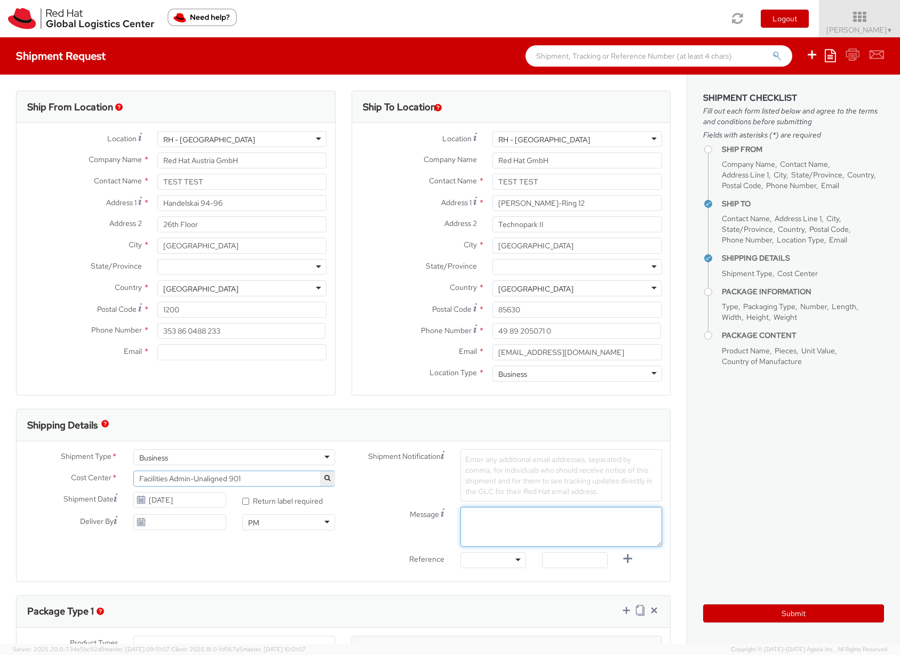
click at [470, 519] on textarea "Message" at bounding box center [561, 527] width 202 height 40
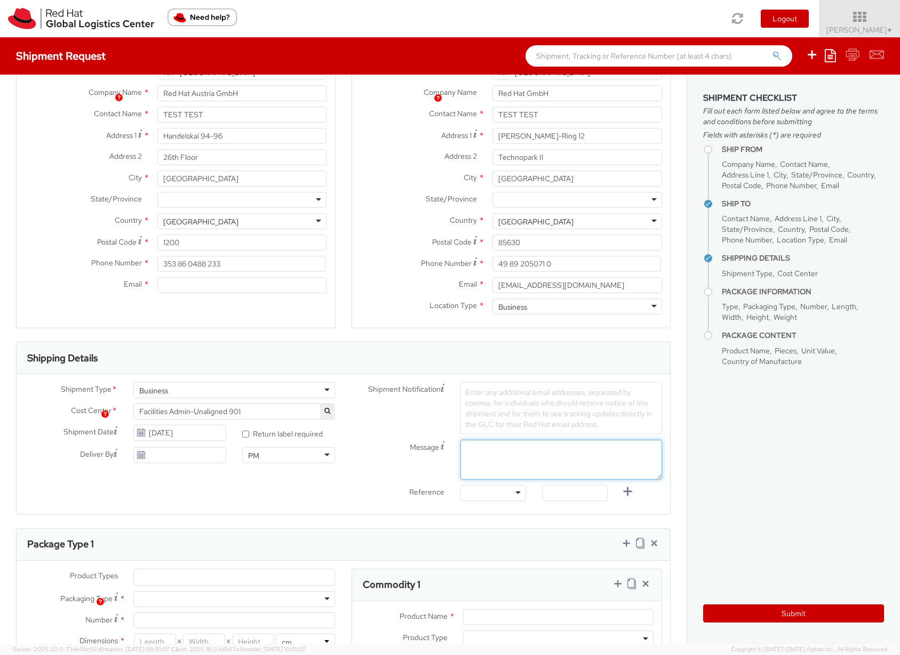
scroll to position [110, 0]
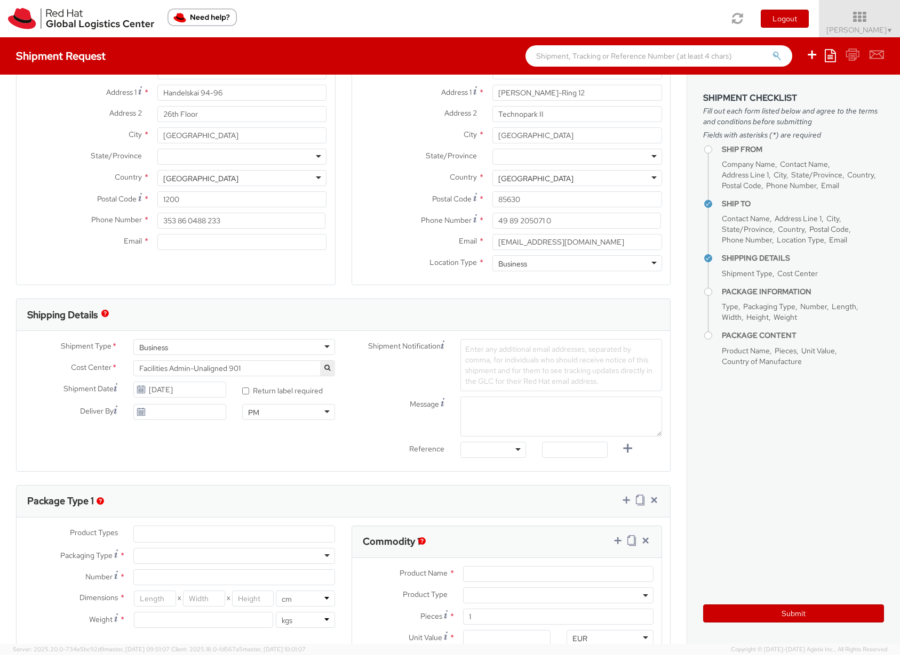
click at [193, 533] on ul at bounding box center [234, 534] width 201 height 16
click at [174, 535] on ul at bounding box center [234, 534] width 201 height 16
click at [149, 645] on agx-version "Server: 2025.20.0-734e5bc92d9 master, 2025-10-09 09:51:07 Client: 2025.18.0-fd5…" at bounding box center [450, 649] width 900 height 11
click at [163, 535] on ul at bounding box center [234, 534] width 201 height 16
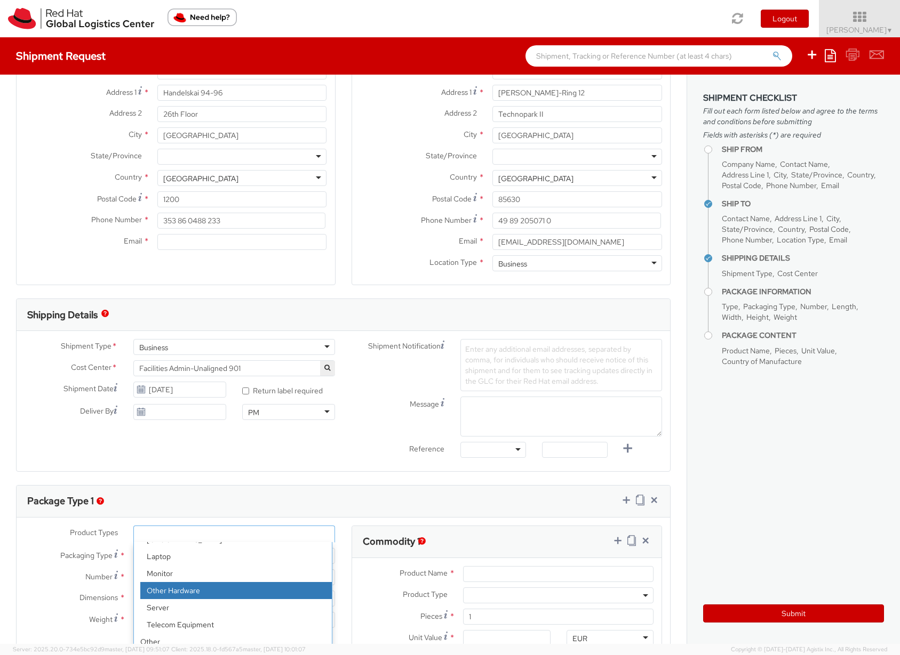
scroll to position [47, 0]
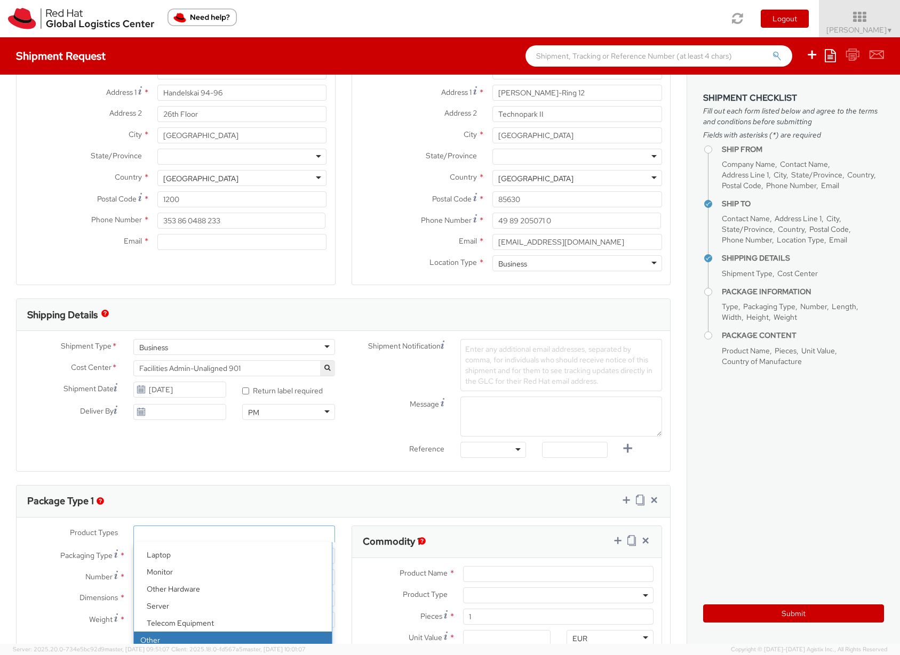
select select "OTHER"
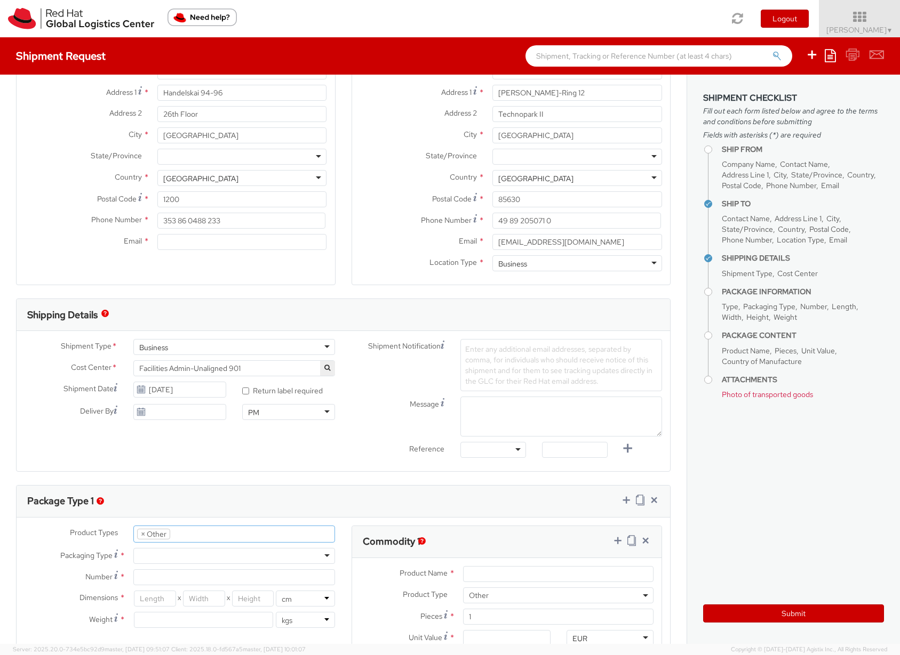
scroll to position [81, 0]
click at [154, 554] on div at bounding box center [234, 556] width 202 height 16
click at [139, 577] on input "Number *" at bounding box center [234, 578] width 202 height 16
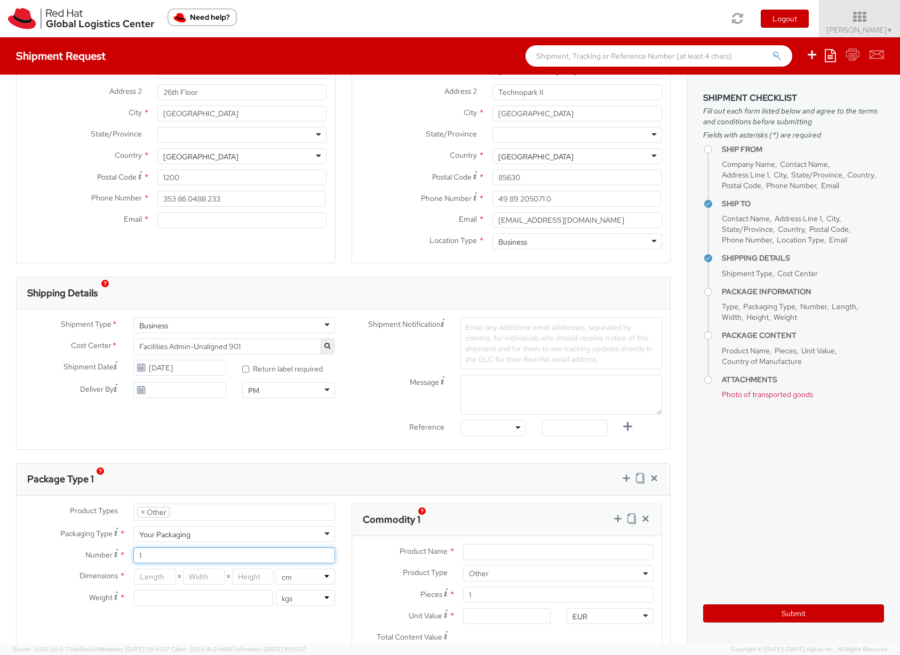
scroll to position [142, 0]
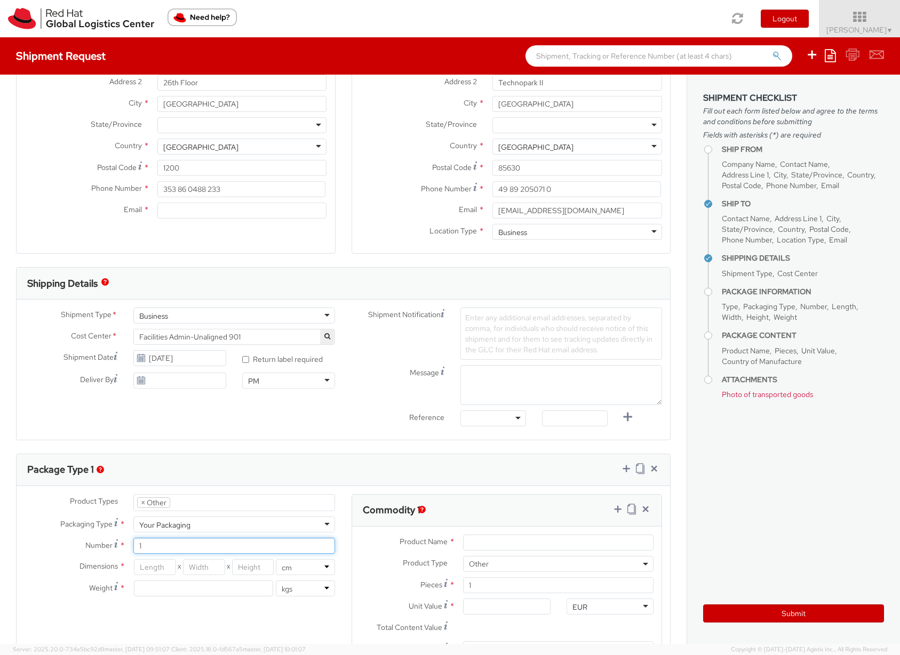
type input "1"
click at [146, 569] on input "number" at bounding box center [155, 567] width 42 height 16
type input "30"
click at [195, 567] on input "number" at bounding box center [204, 567] width 42 height 16
type input "20"
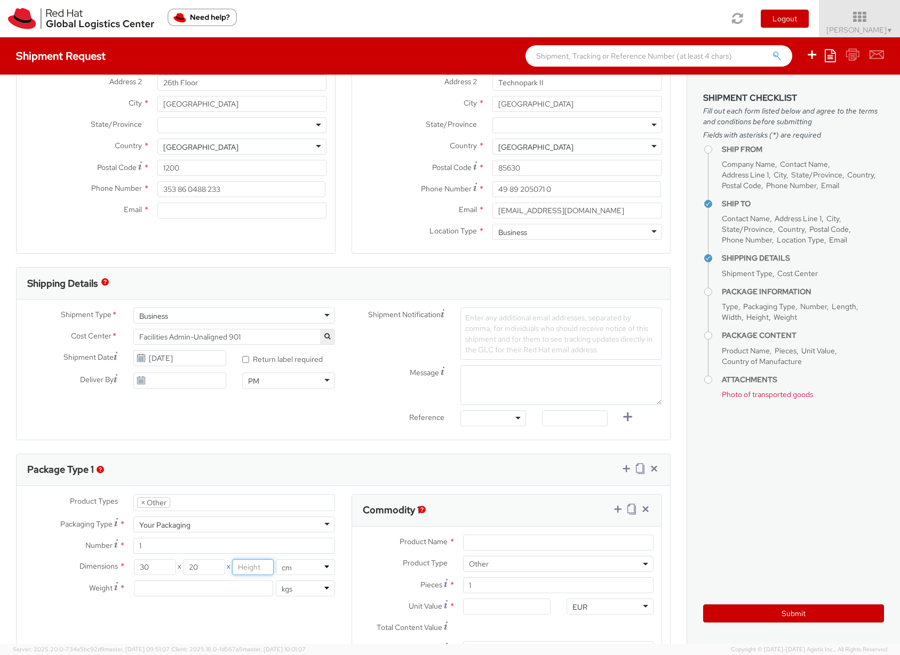
click at [251, 566] on input "number" at bounding box center [253, 567] width 42 height 16
type input "15"
click at [194, 592] on input "number" at bounding box center [203, 589] width 139 height 16
type input "0"
type input "0.5"
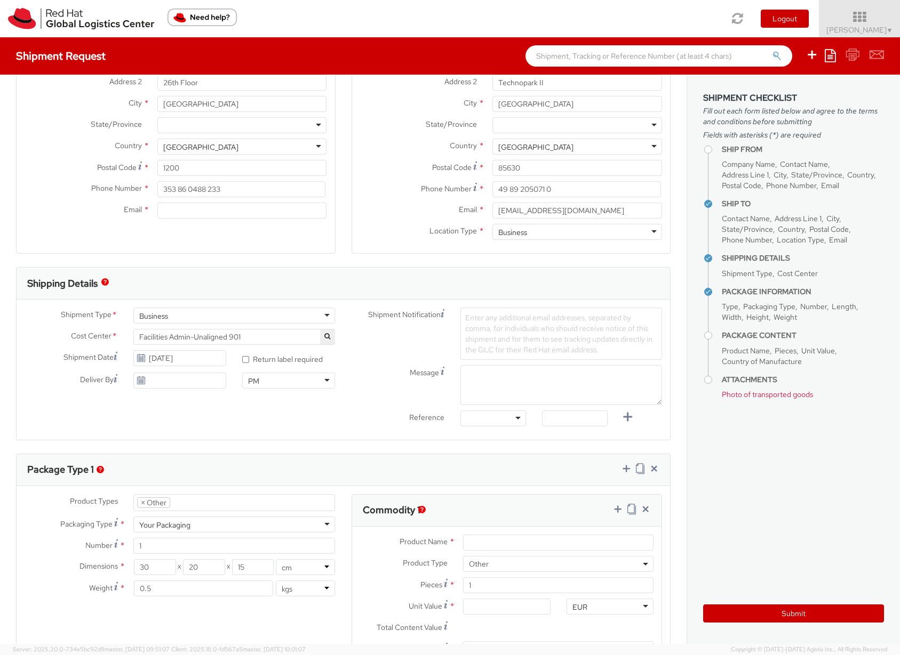
click at [187, 623] on div "Product Types * Documents Docking Station Laptop Monitor Other Hardware Server …" at bounding box center [343, 606] width 653 height 225
click at [464, 542] on input "Product Name *" at bounding box center [558, 543] width 190 height 16
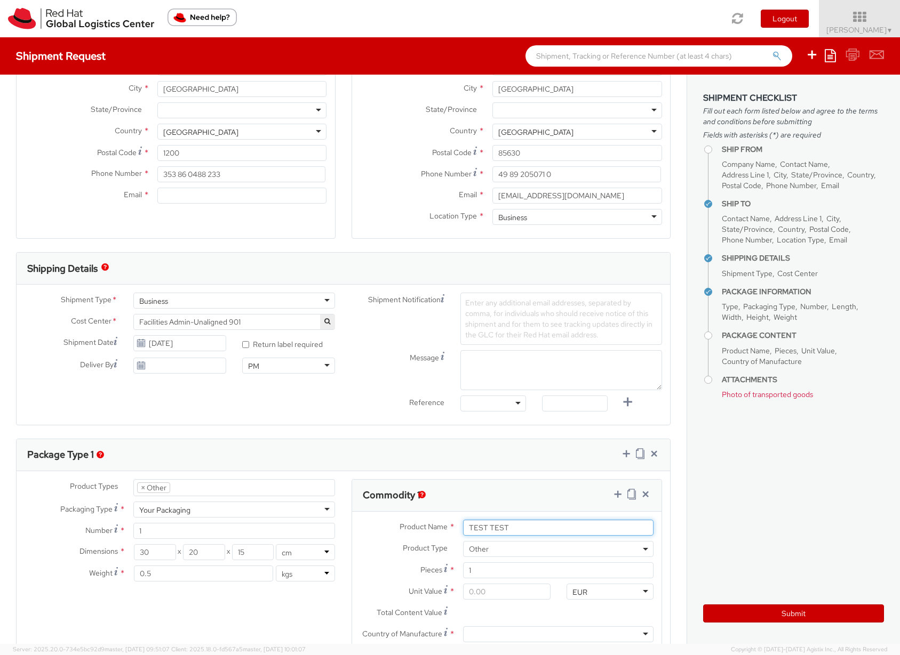
type input "TEST TEST"
click at [473, 590] on input "Unit Value *" at bounding box center [506, 592] width 87 height 16
type input "5.00"
type input "50.00"
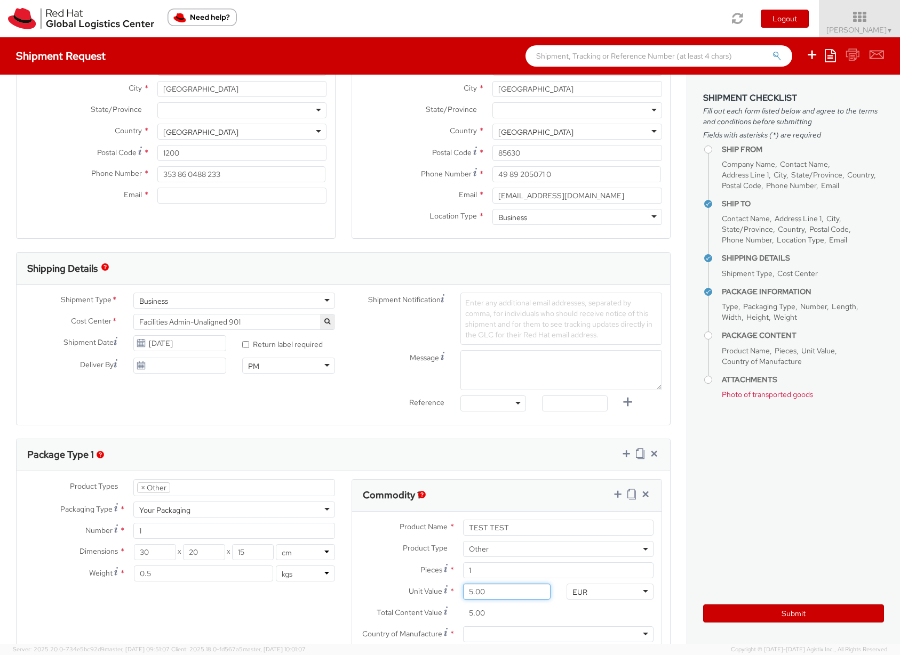
type input "50.00"
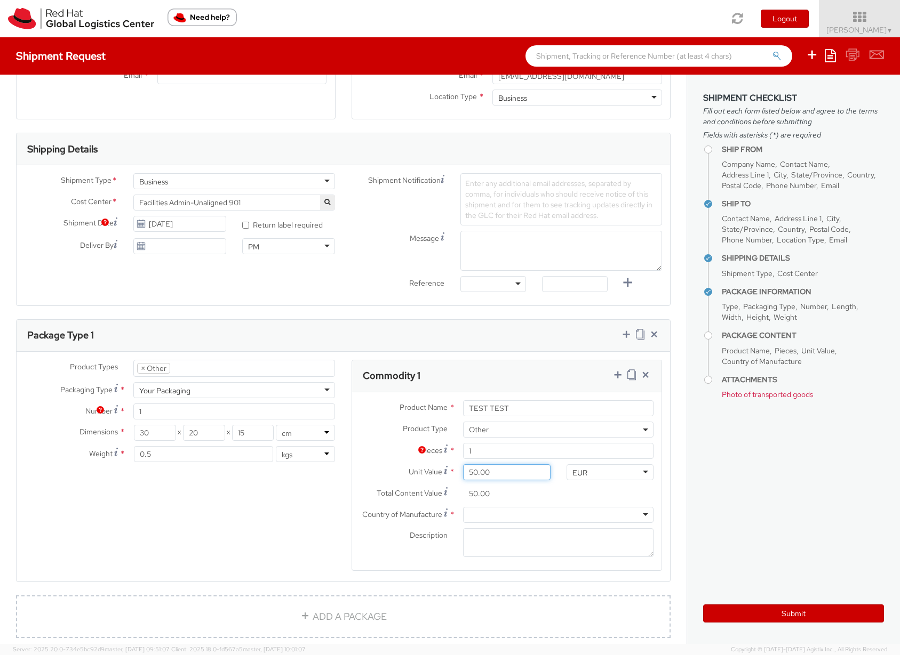
scroll to position [327, 0]
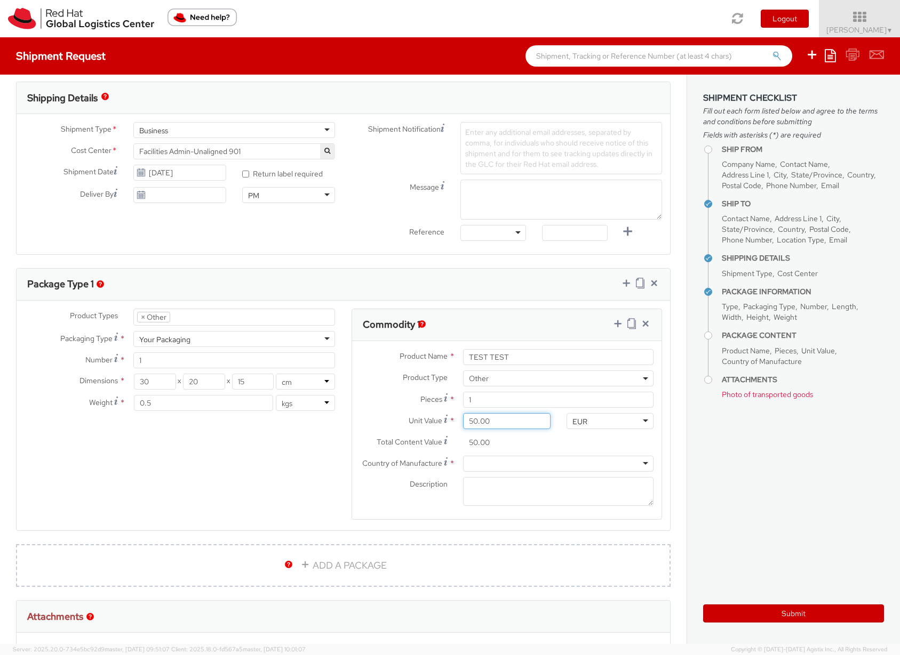
drag, startPoint x: 491, startPoint y: 427, endPoint x: 446, endPoint y: 425, distance: 44.3
click at [446, 425] on div "Unit Value * 50.00" at bounding box center [455, 421] width 206 height 16
type input "1.00"
type input "10.00"
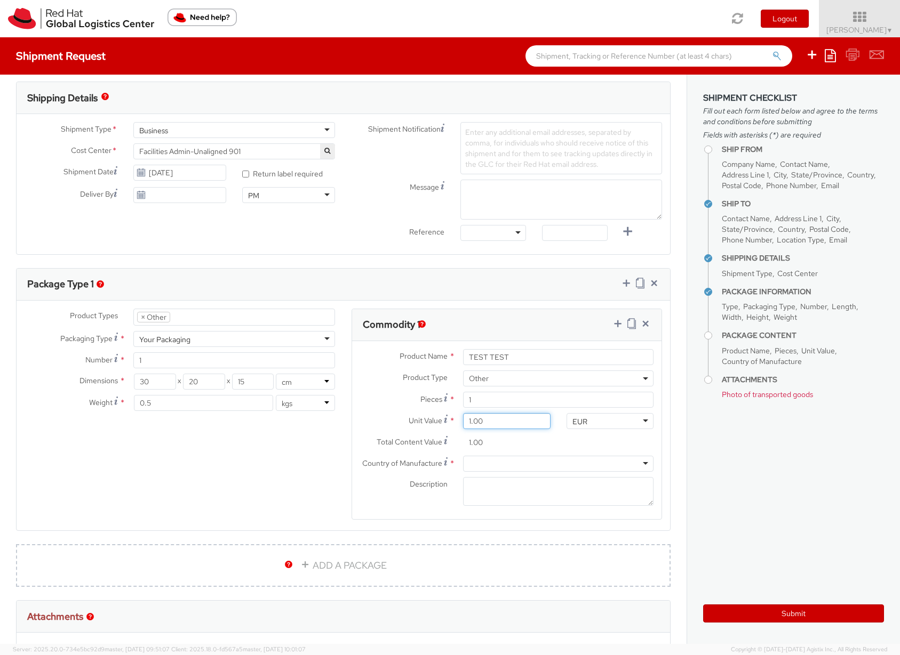
type input "10.00"
type input "100.00"
type input "1,000.00"
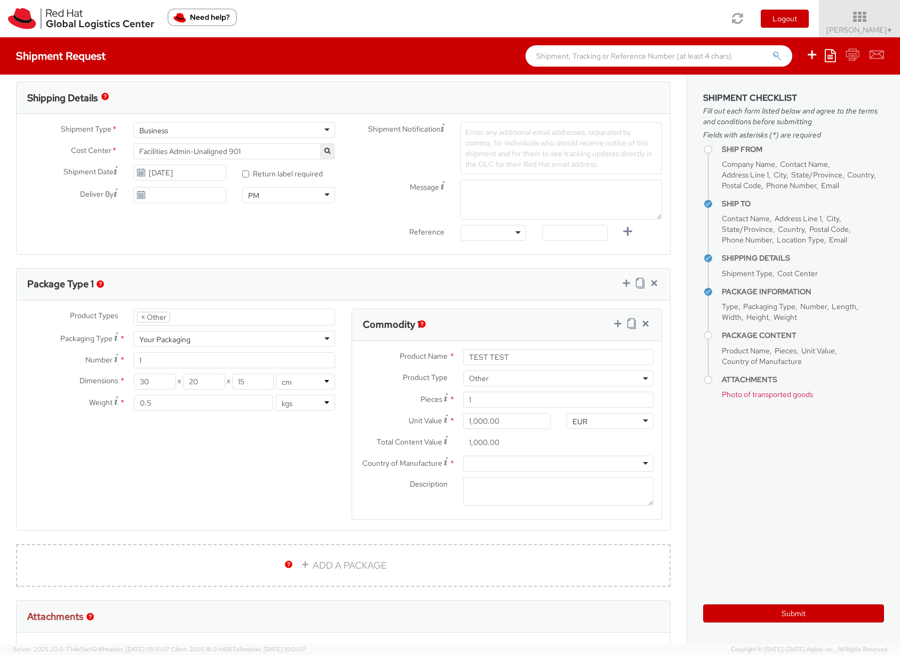
click at [467, 462] on div at bounding box center [558, 464] width 190 height 16
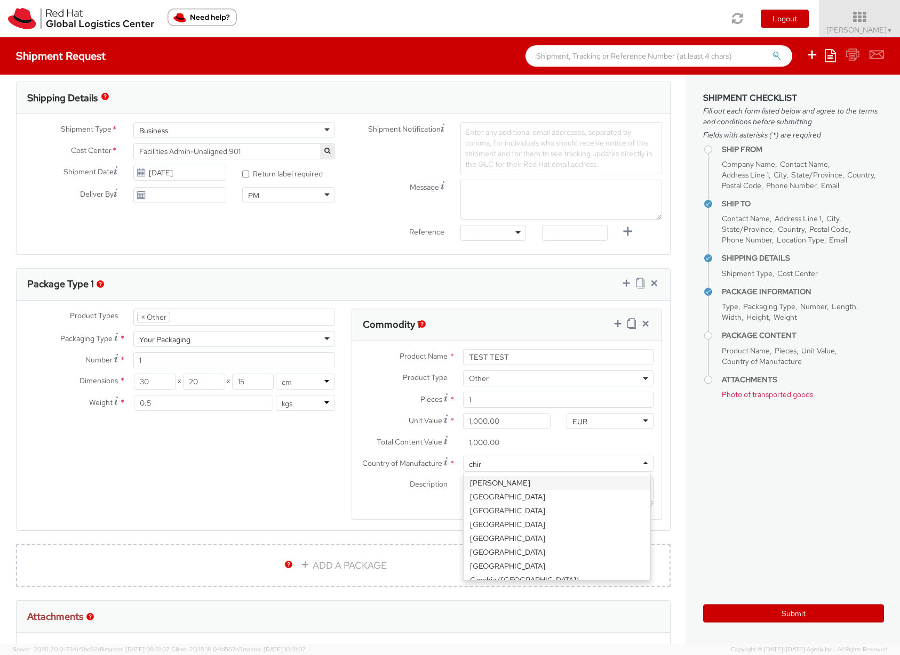
type input "china"
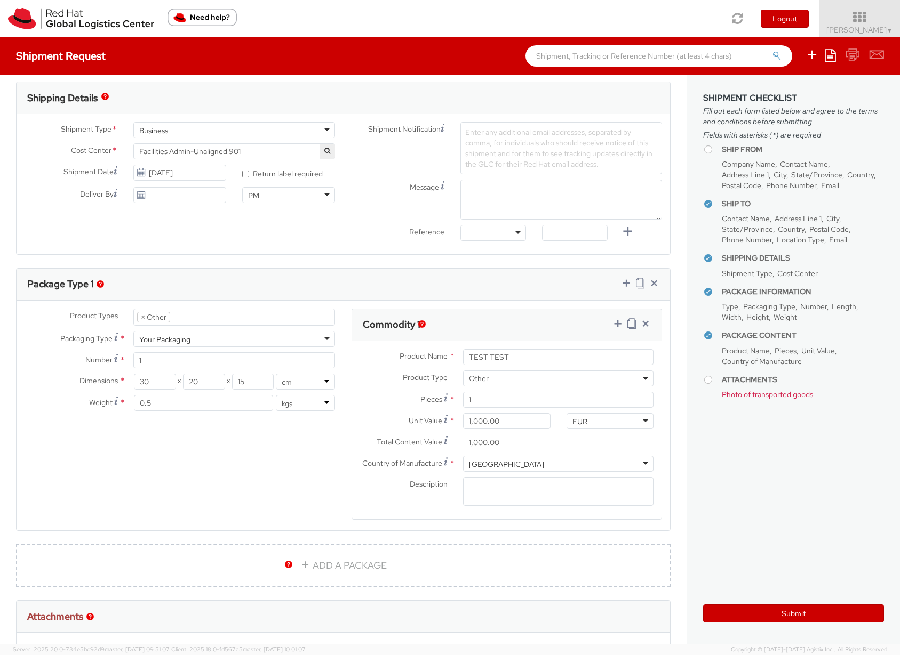
scroll to position [0, 0]
click at [468, 489] on textarea "Description *" at bounding box center [558, 491] width 190 height 29
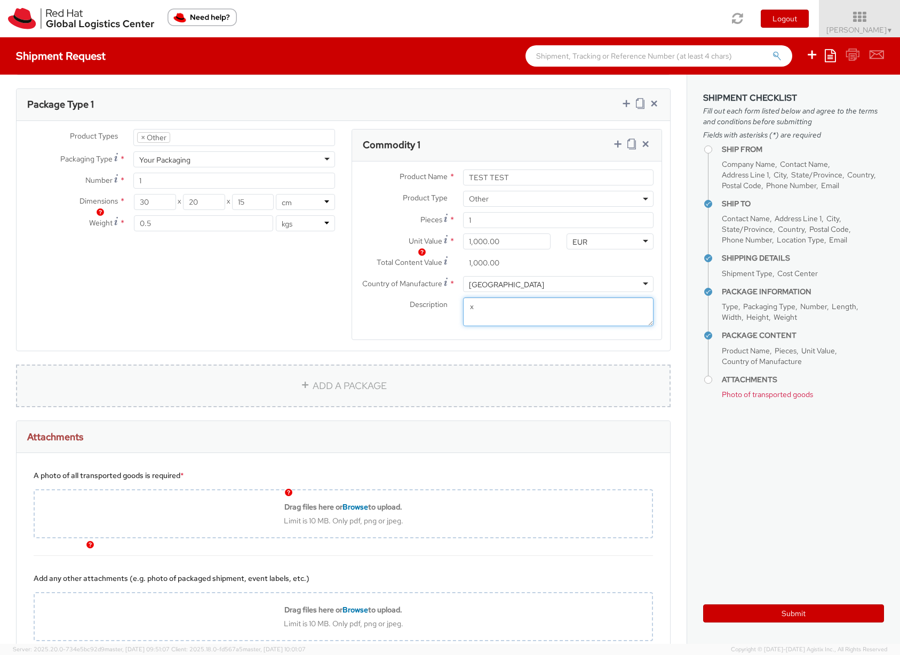
scroll to position [511, 0]
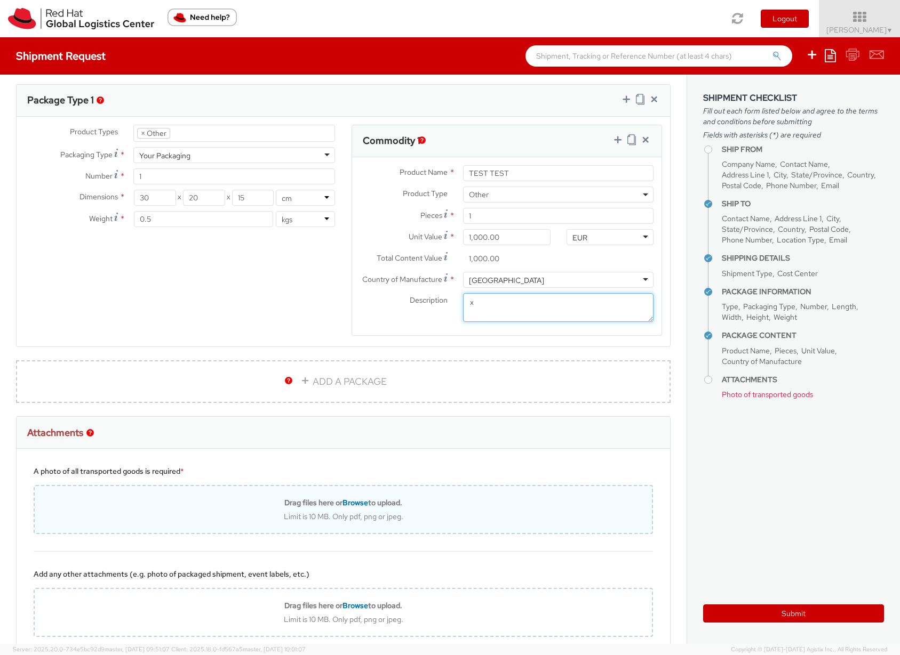
type textarea "x"
click at [306, 507] on b "Drag files here or Browse to upload." at bounding box center [343, 503] width 118 height 10
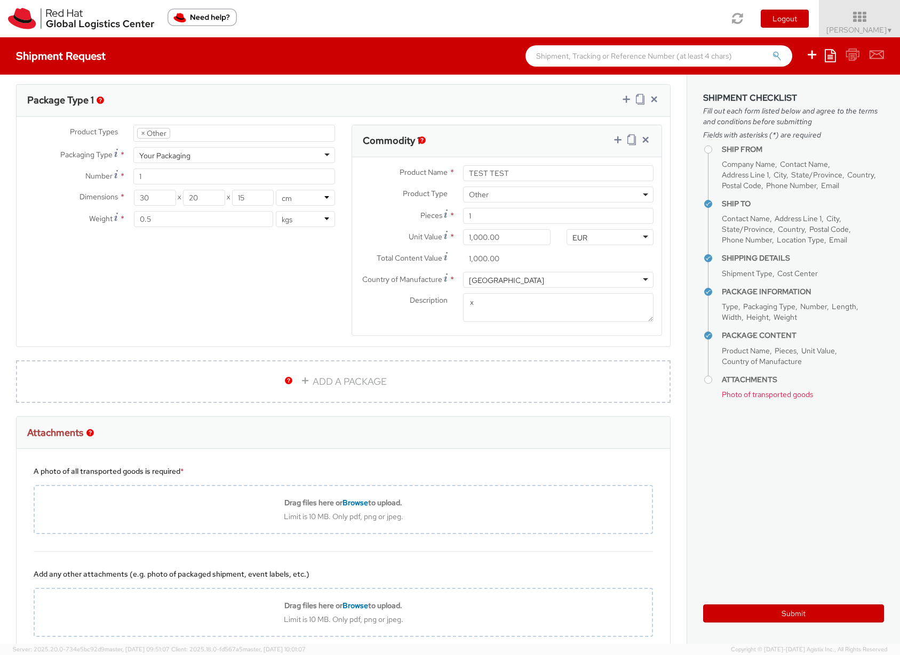
type input "C:\fakepath\_tmp_42869614_AllDocs.pdf"
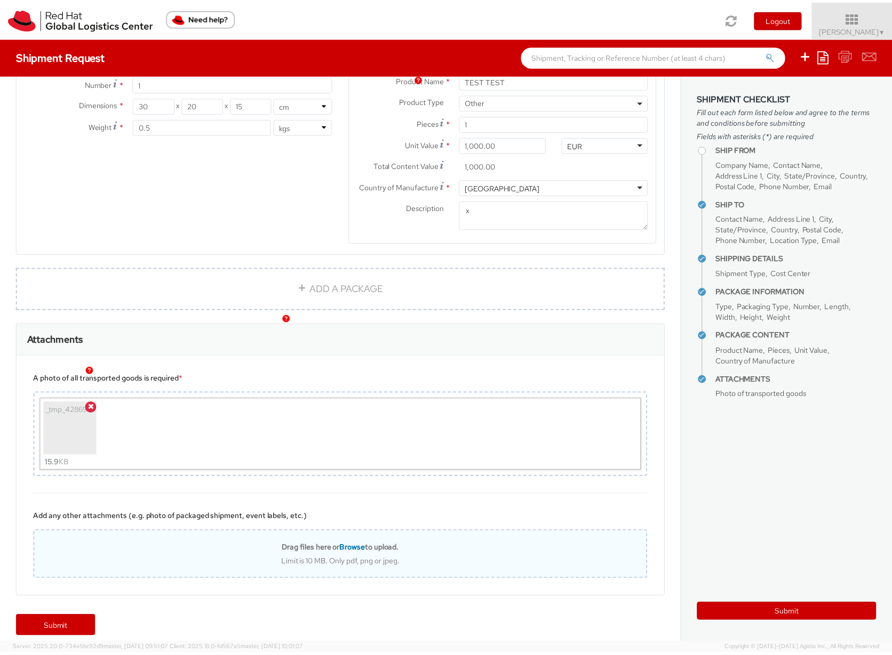
scroll to position [614, 0]
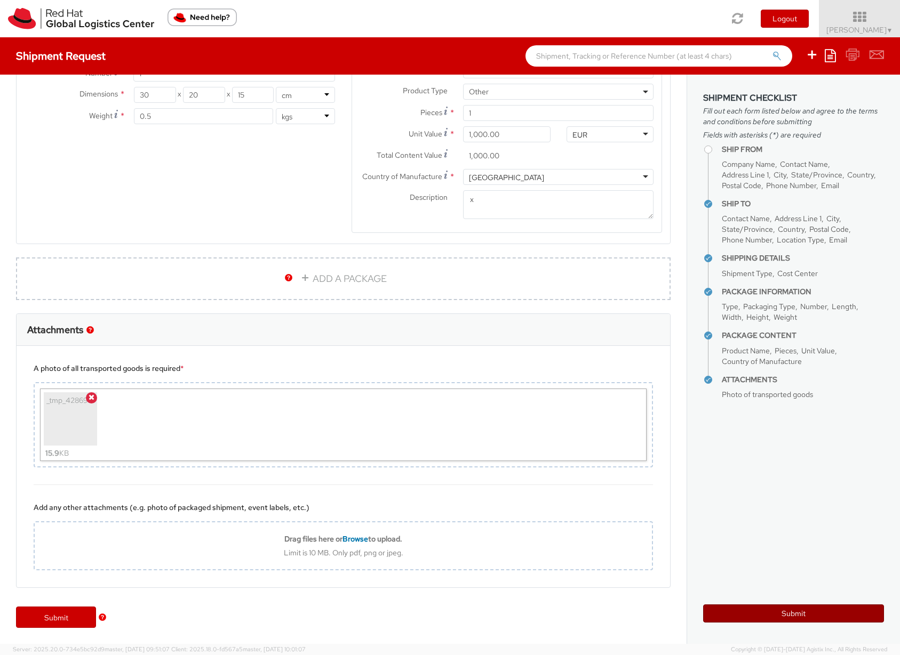
click at [774, 612] on button "Submit" at bounding box center [793, 614] width 181 height 18
click at [781, 614] on button "Submit" at bounding box center [793, 614] width 181 height 18
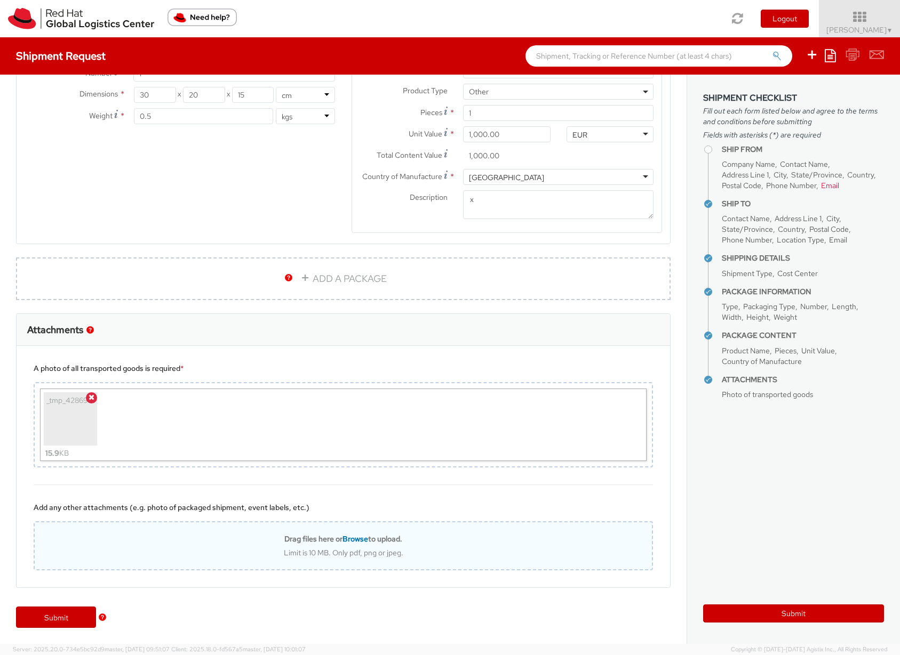
click at [306, 541] on b "Drag files here or Browse to upload." at bounding box center [343, 539] width 118 height 10
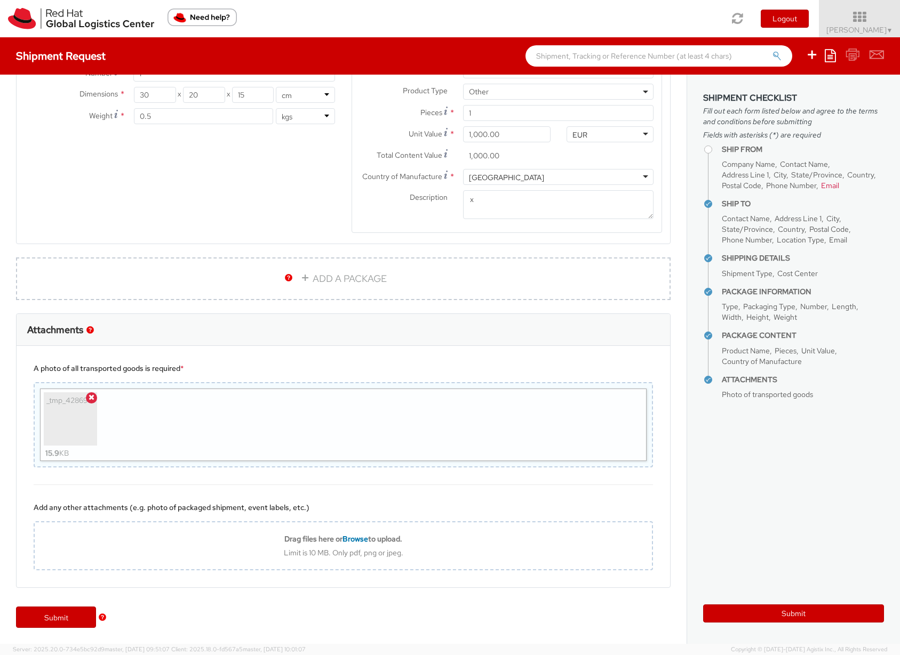
type input "C:\fakepath\_tmp_42463693_AllDocs.pdf"
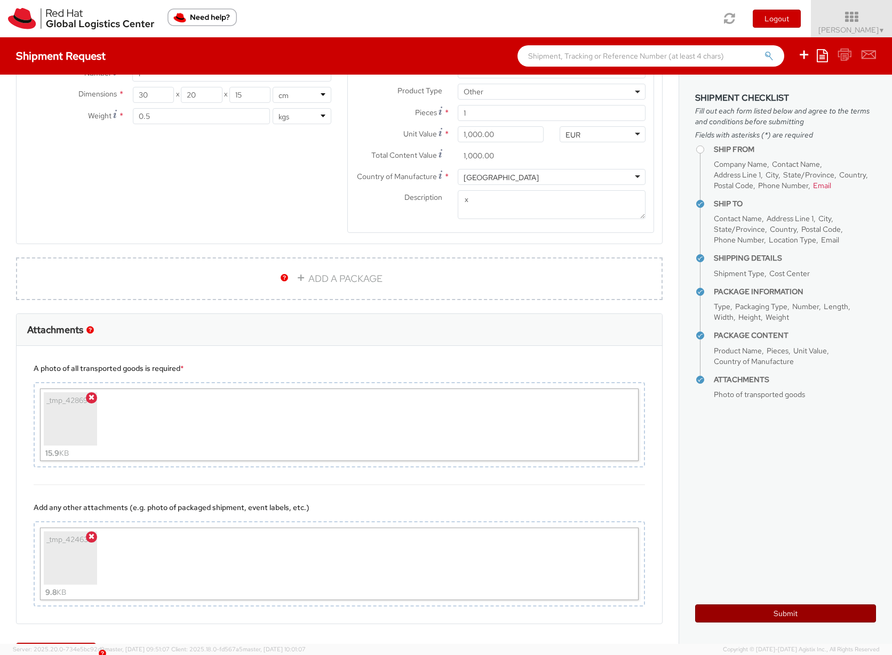
click at [787, 614] on button "Submit" at bounding box center [785, 614] width 181 height 18
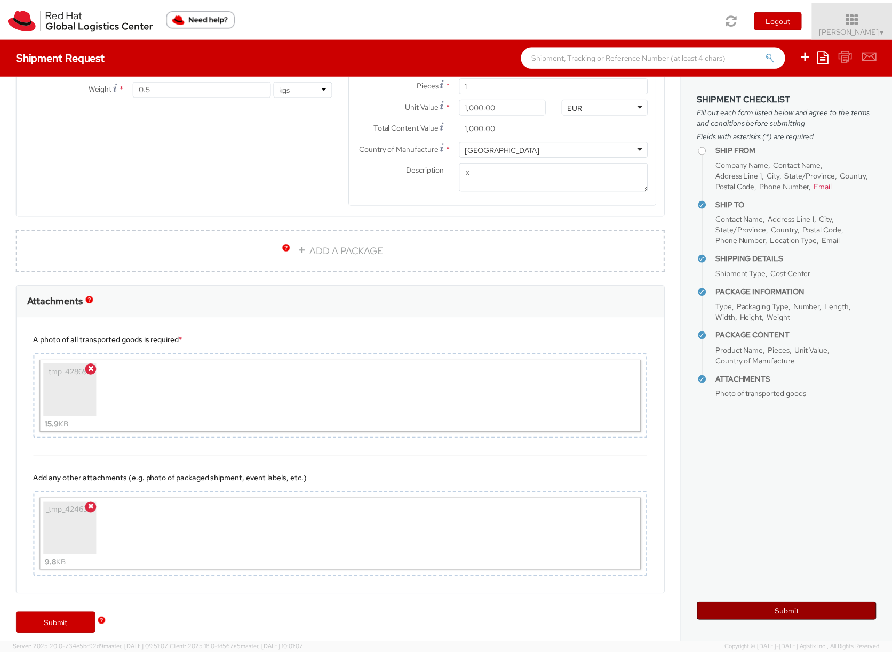
scroll to position [647, 0]
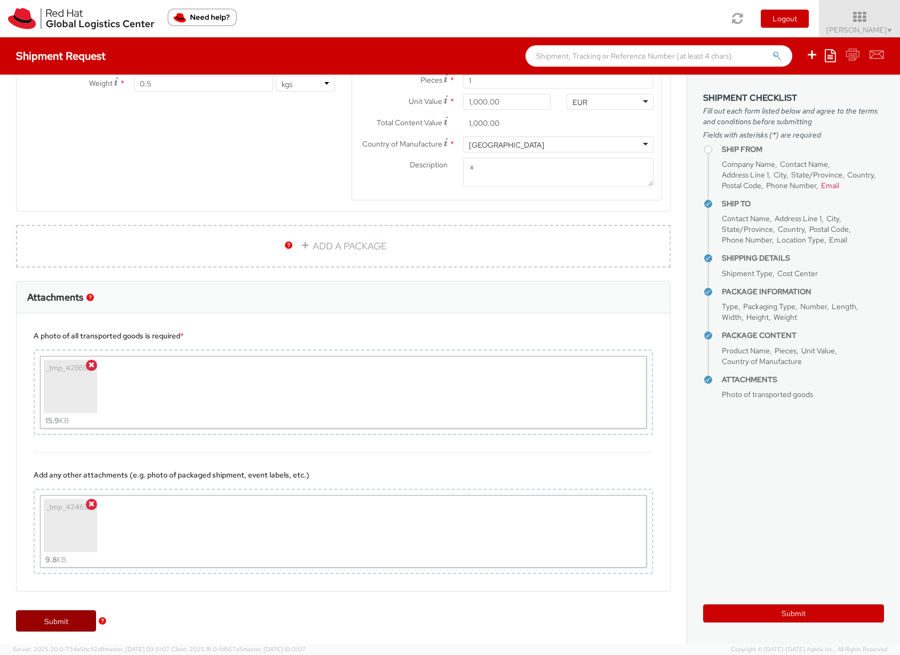
click at [69, 623] on link "Submit" at bounding box center [56, 621] width 80 height 21
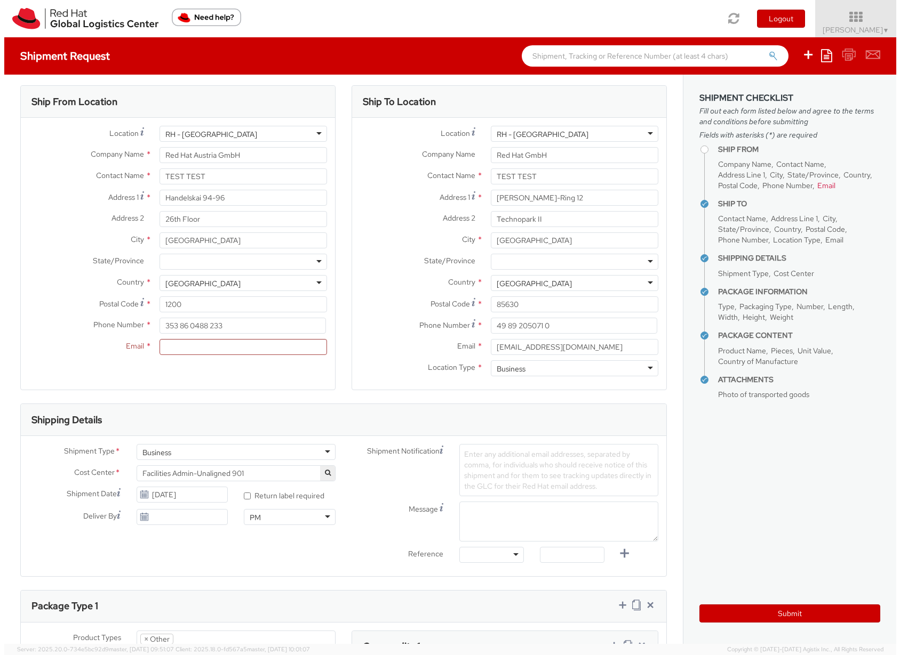
scroll to position [0, 0]
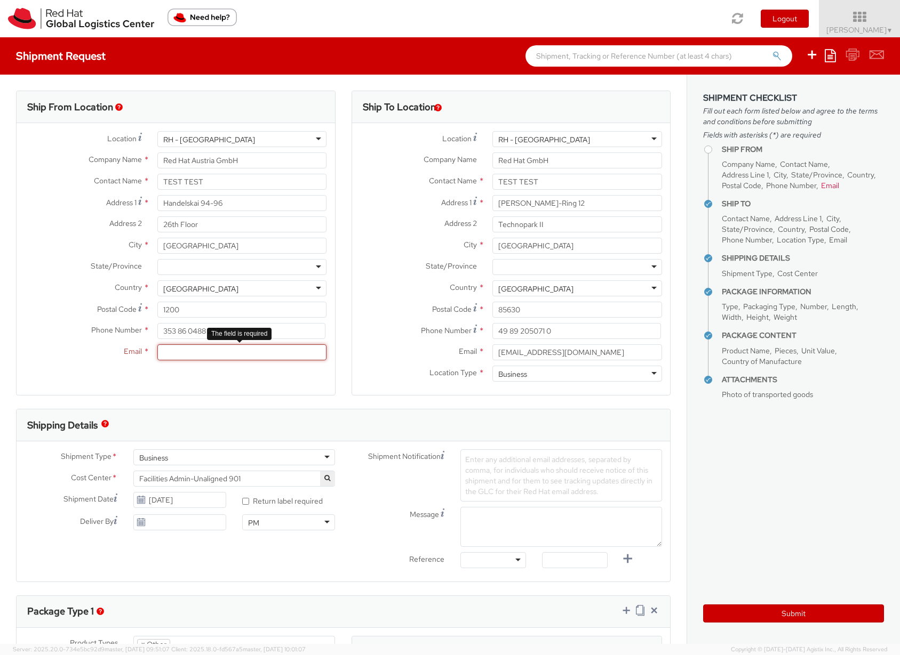
click at [200, 347] on input "Email *" at bounding box center [242, 353] width 170 height 16
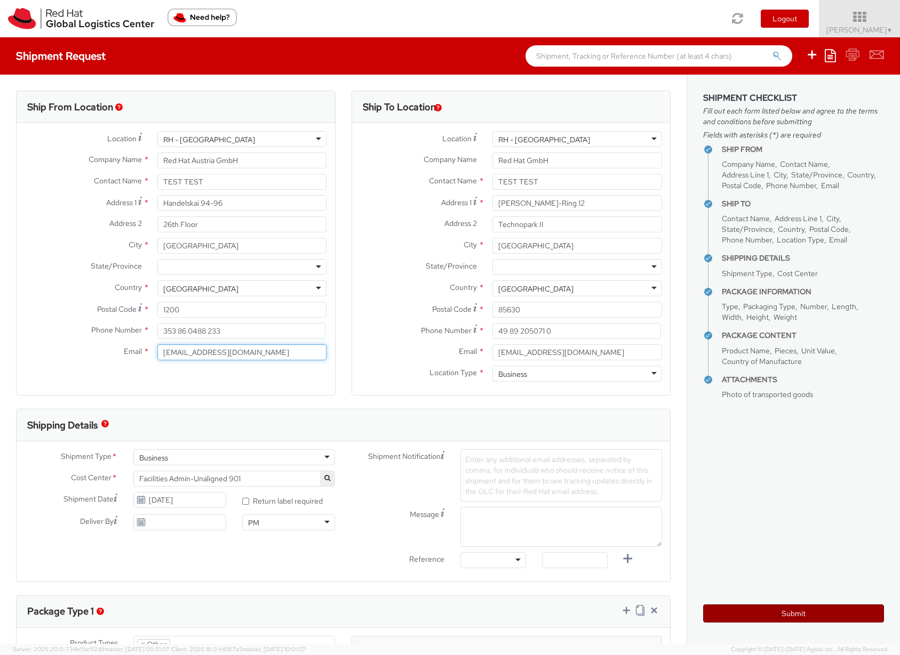
type input "[EMAIL_ADDRESS][DOMAIN_NAME]"
drag, startPoint x: 798, startPoint y: 604, endPoint x: 796, endPoint y: 611, distance: 7.3
click at [797, 609] on div "Submit" at bounding box center [793, 610] width 181 height 26
click at [796, 611] on button "Submit" at bounding box center [793, 614] width 181 height 18
